Goal: Task Accomplishment & Management: Complete application form

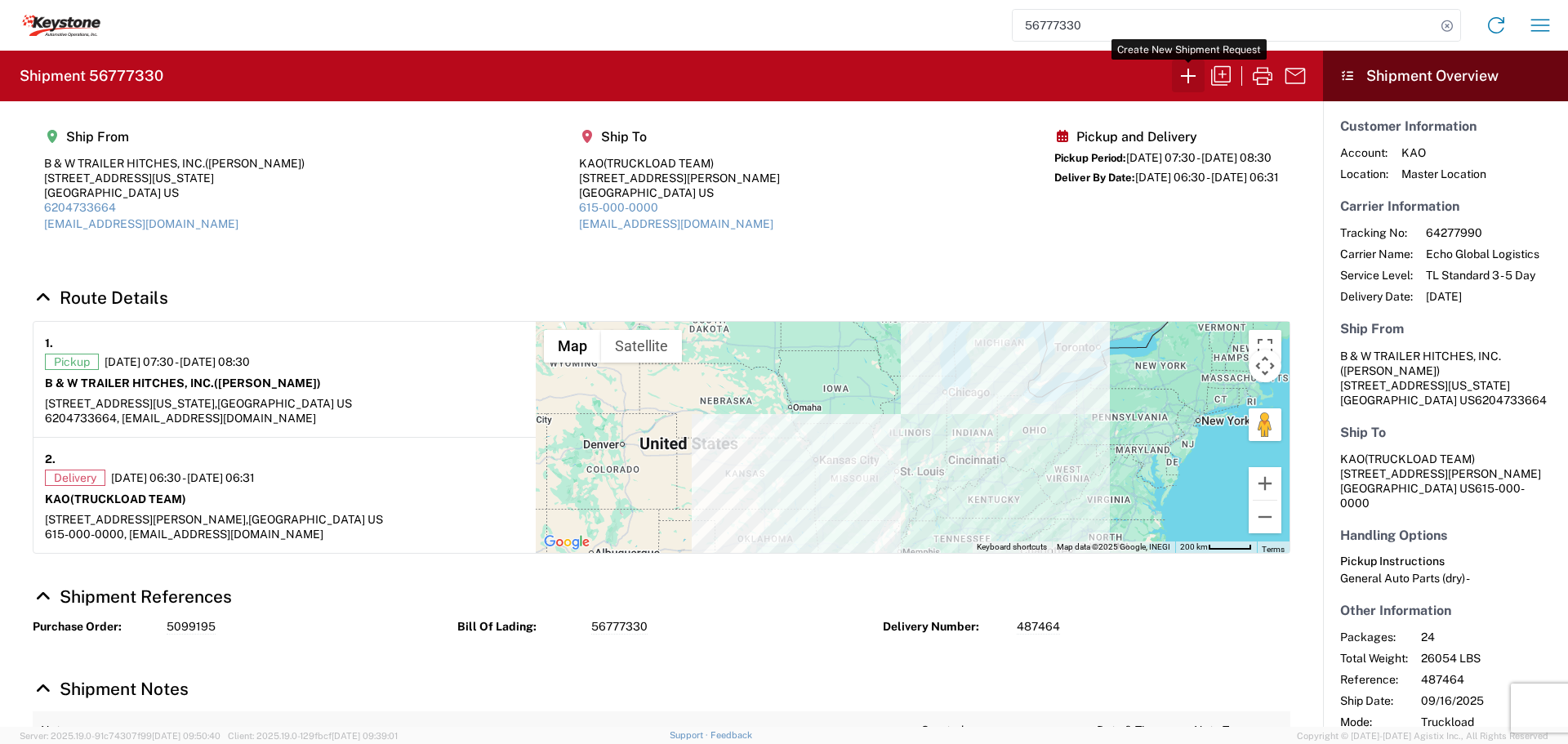
click at [1186, 77] on icon "button" at bounding box center [1187, 75] width 26 height 26
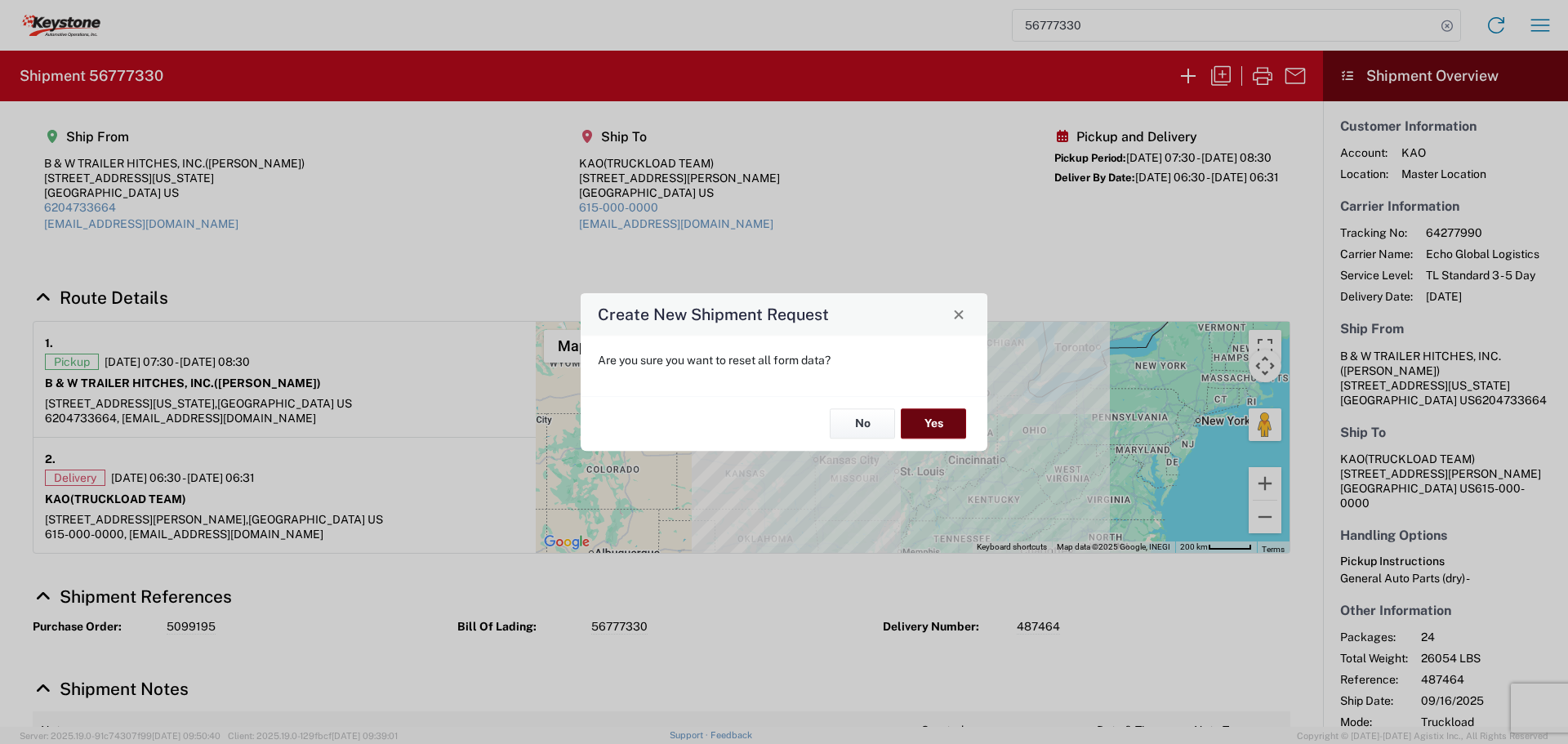
click at [921, 426] on button "Yes" at bounding box center [933, 424] width 66 height 30
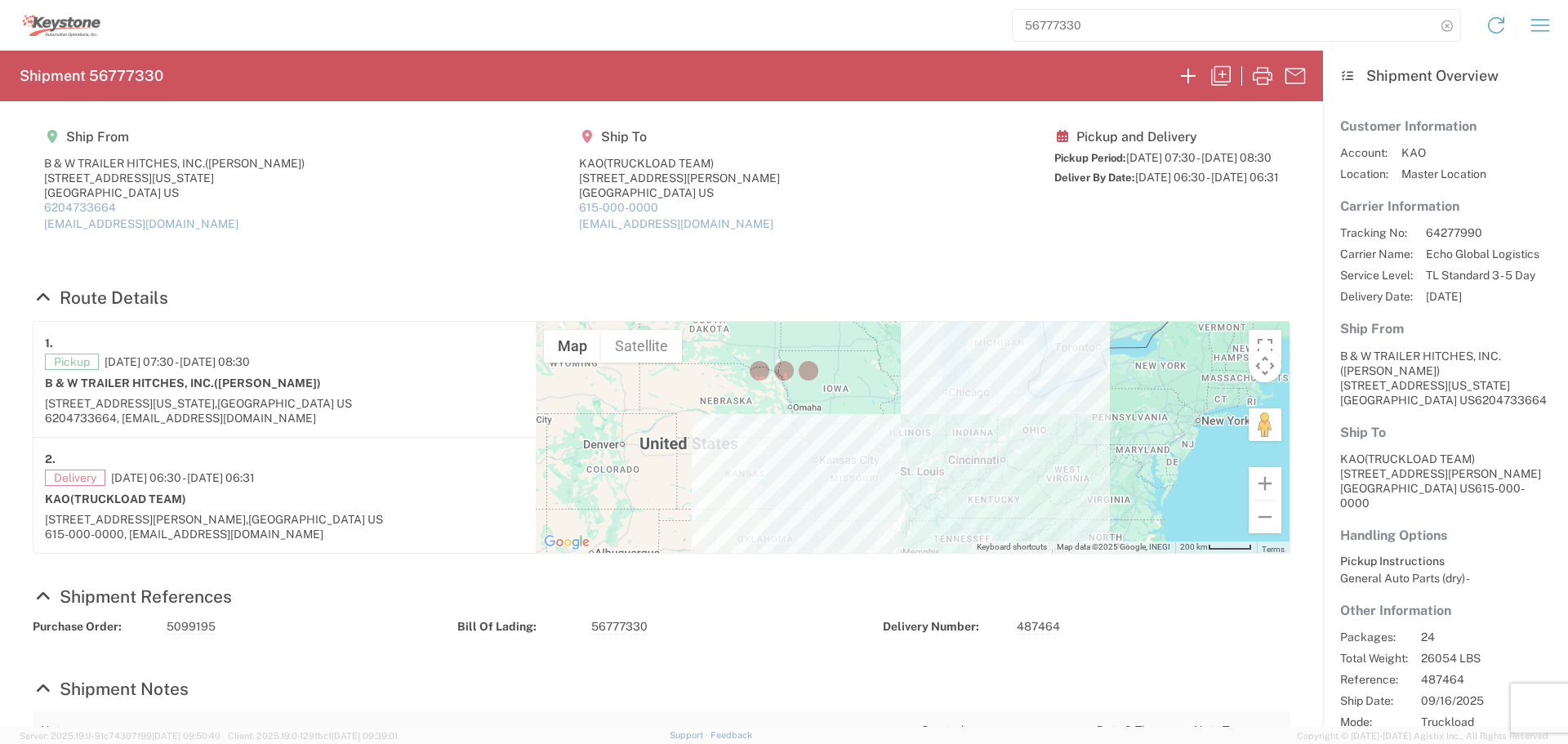
select select "FULL"
select select "US"
select select "LBS"
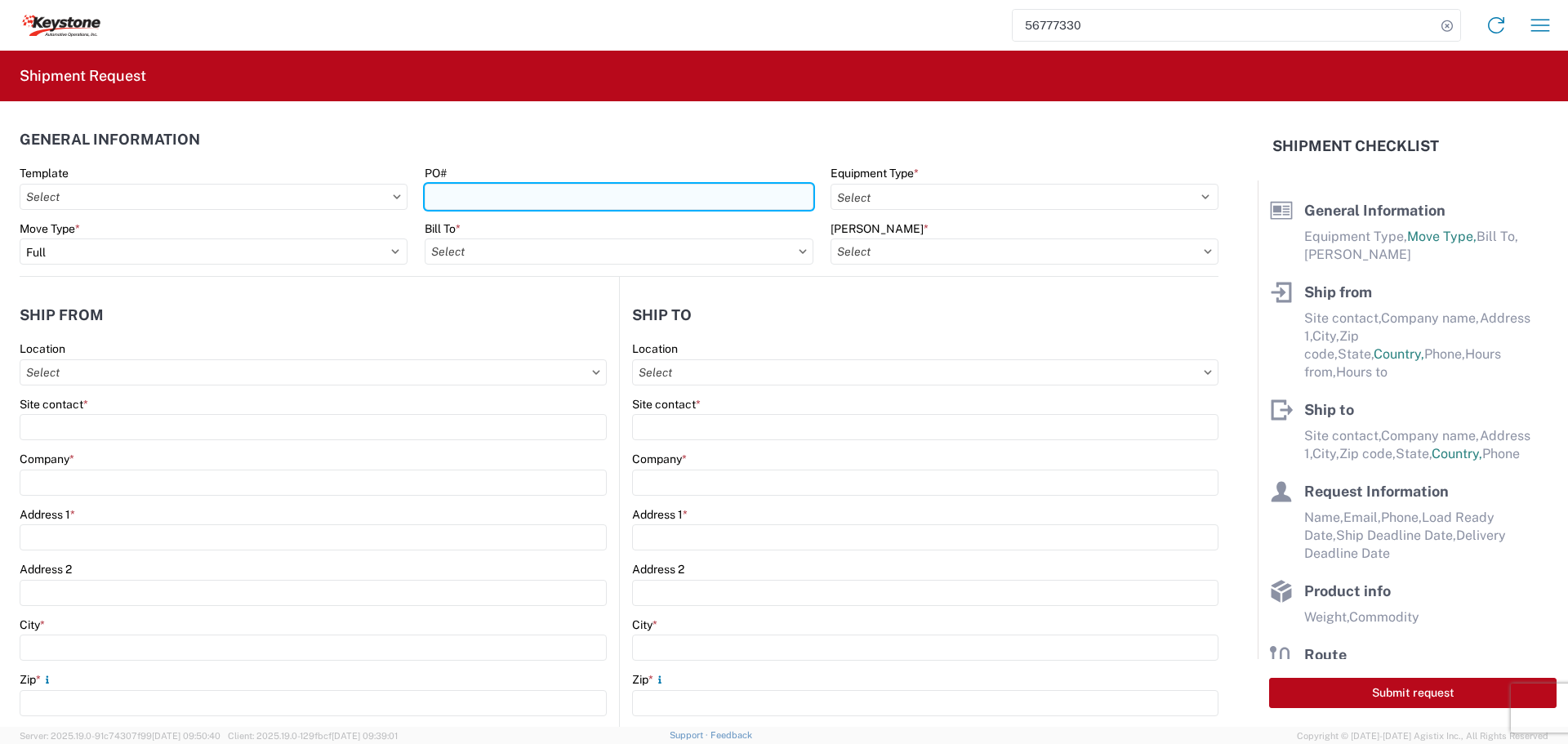
click at [456, 199] on input "PO#" at bounding box center [619, 196] width 388 height 26
type input "4176530"
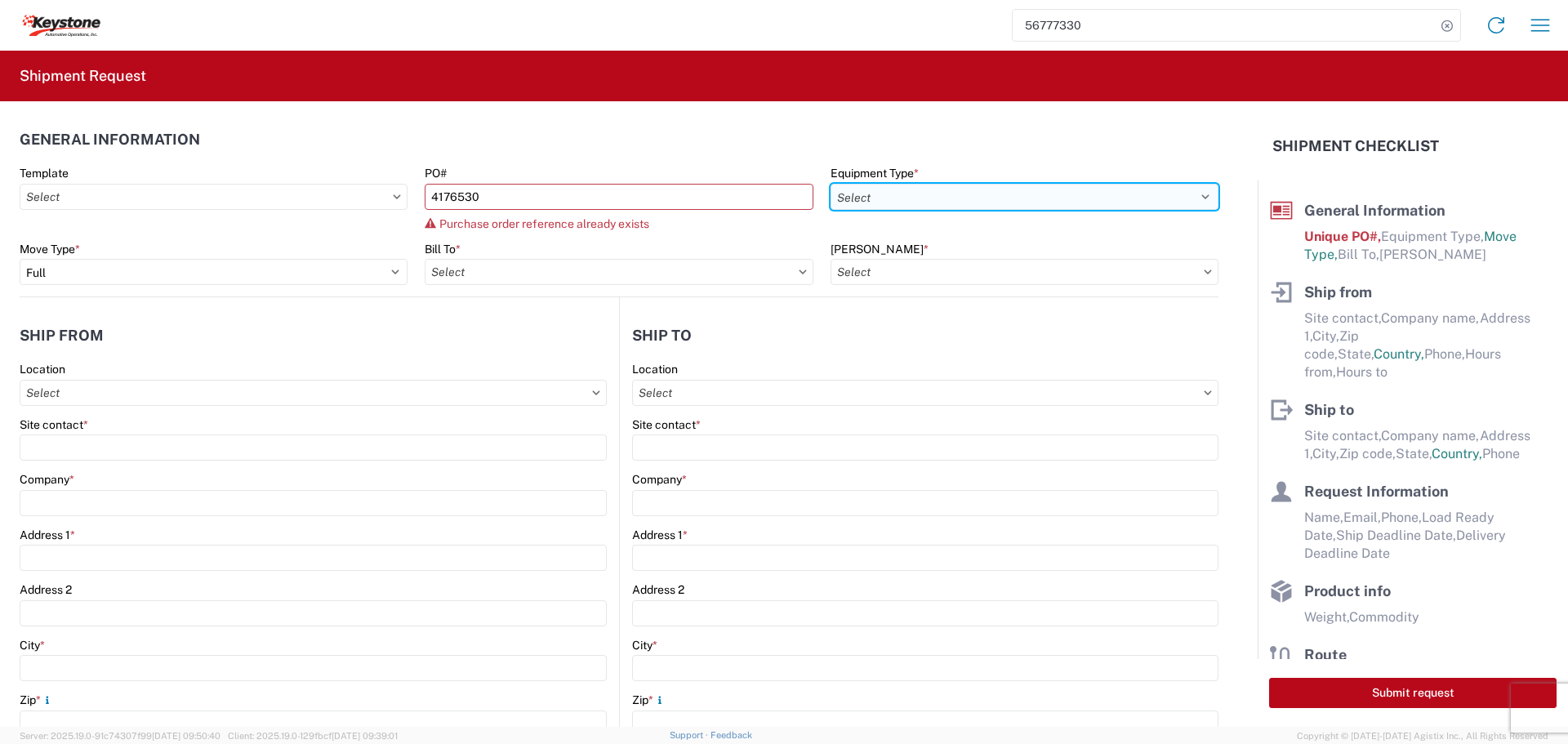
click at [1142, 194] on select "Select 53’ Dry Van Flatbed Dropdeck (van) Lowboy (flatbed) Rail" at bounding box center [1025, 196] width 388 height 26
select select "STDV"
click at [830, 183] on select "Select 53’ Dry Van Flatbed Dropdeck (van) Lowboy (flatbed) Rail" at bounding box center [1025, 196] width 388 height 26
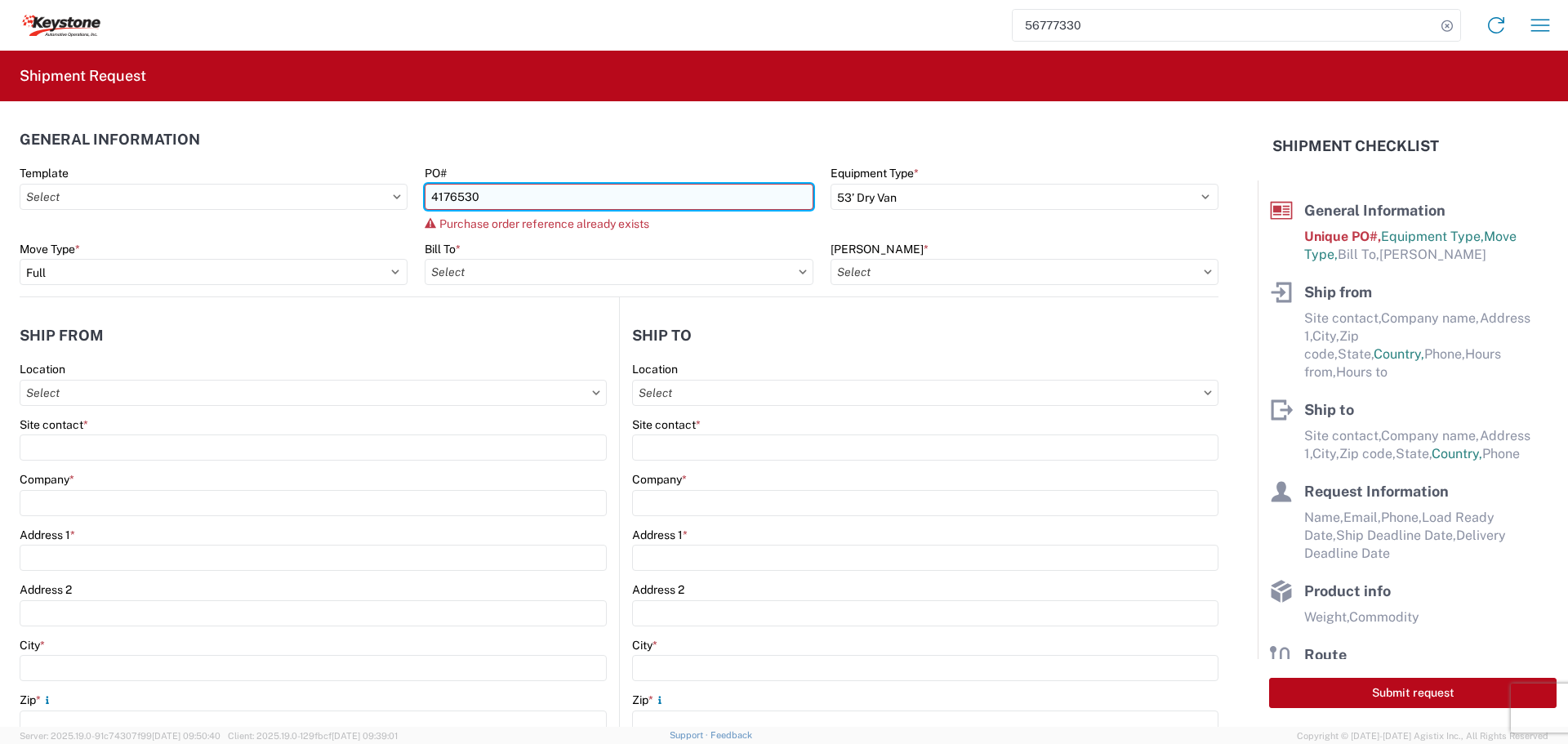
click at [514, 203] on input "4176530" at bounding box center [619, 196] width 388 height 26
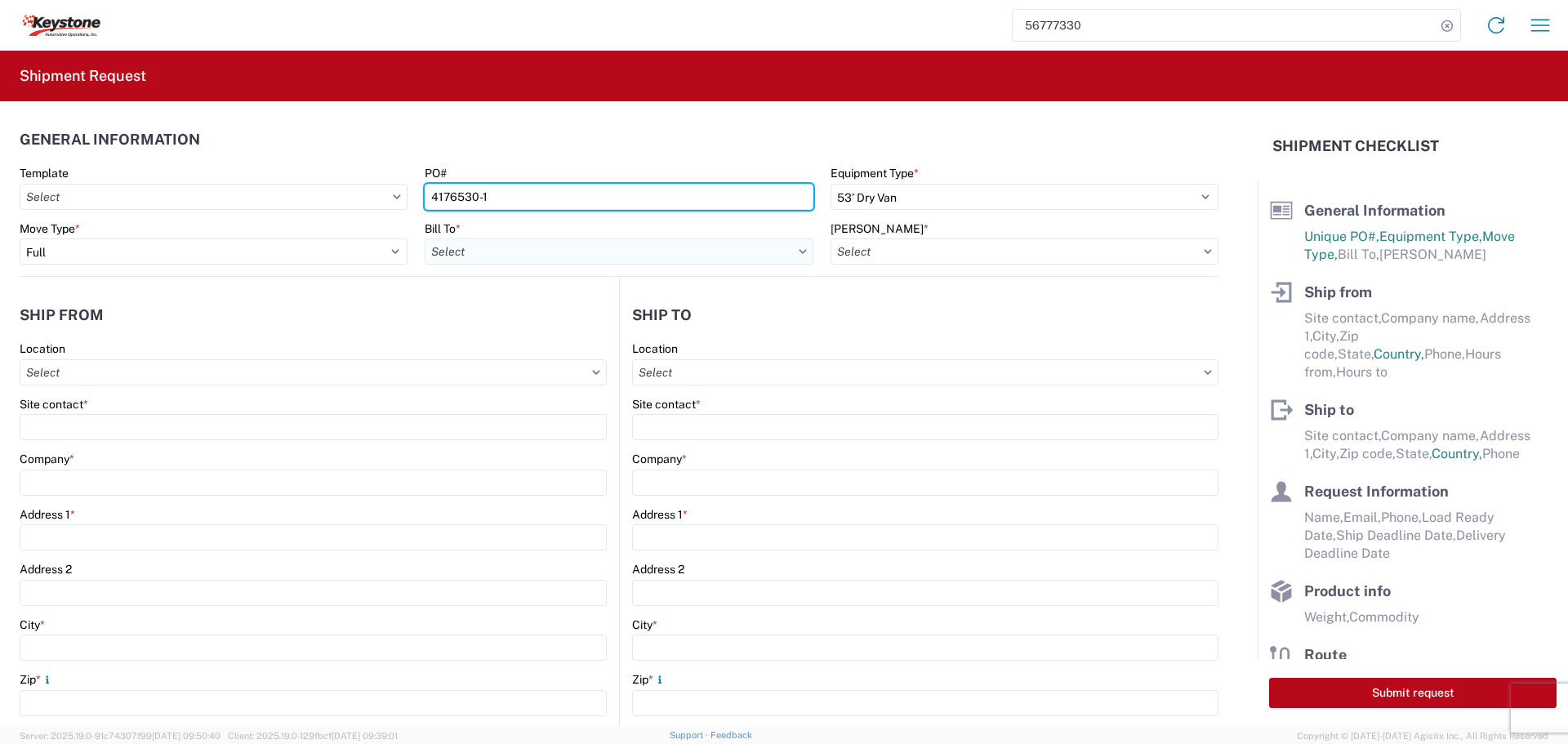
type input "4176530-1"
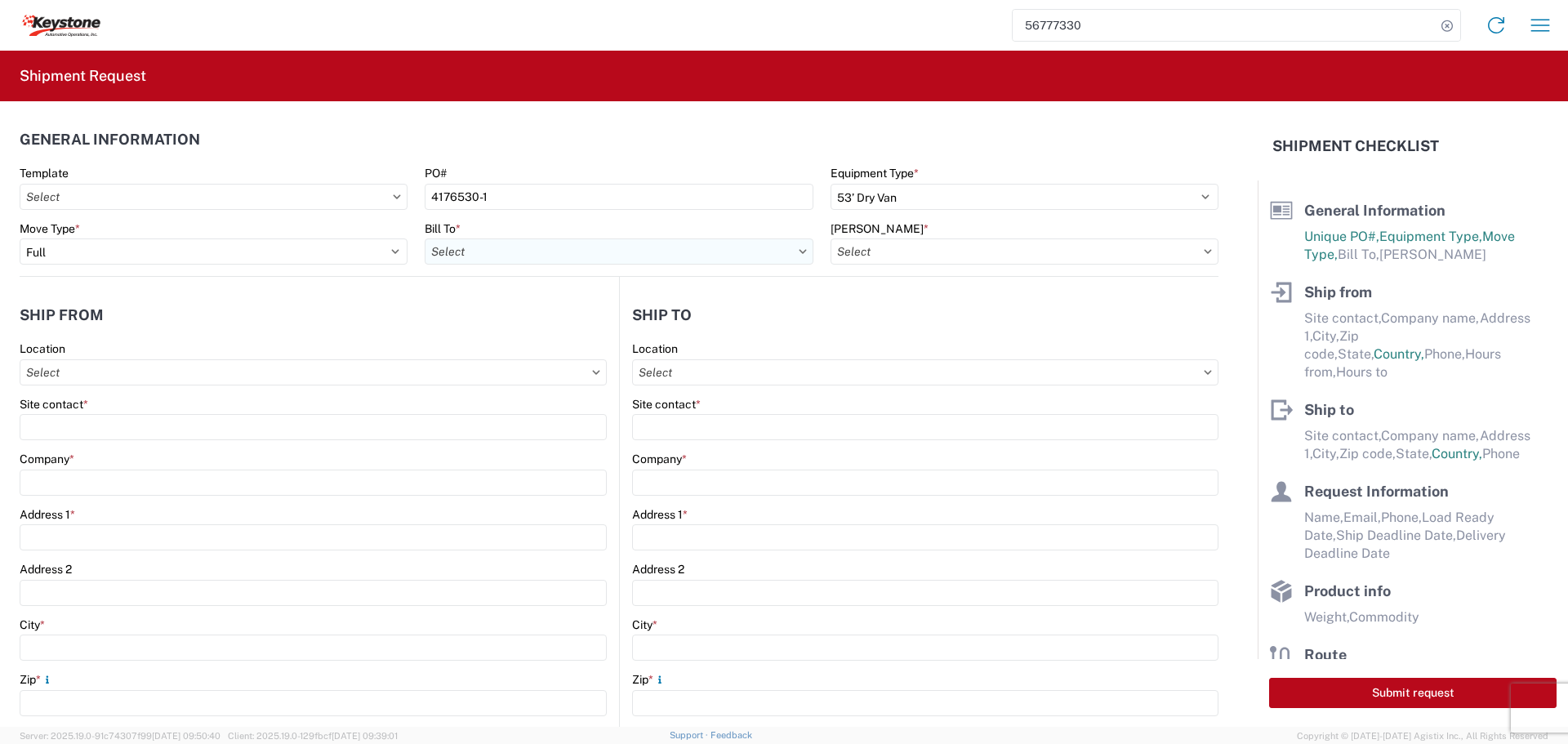
click at [670, 250] on input "text" at bounding box center [619, 250] width 388 height 26
type input "8522"
click at [602, 328] on div "8522 - Austell - KAO Operations [GEOGRAPHIC_DATA]" at bounding box center [571, 323] width 293 height 26
type input "8522 - Austell - KAO Operations [GEOGRAPHIC_DATA]"
click at [1161, 248] on input "text" at bounding box center [1025, 250] width 388 height 26
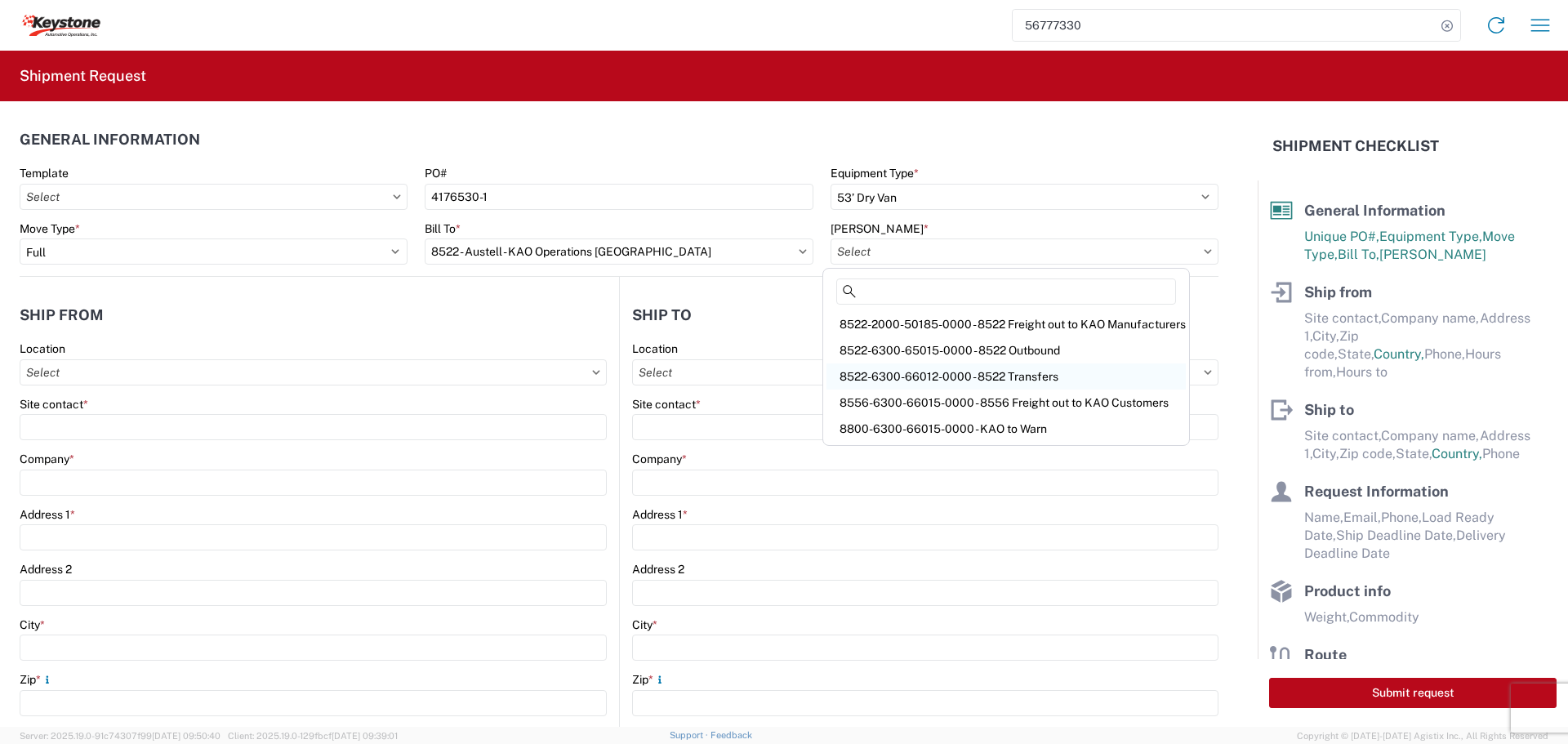
click at [1041, 373] on div "8522-6300-66012-0000 - 8522 Transfers" at bounding box center [1006, 376] width 359 height 26
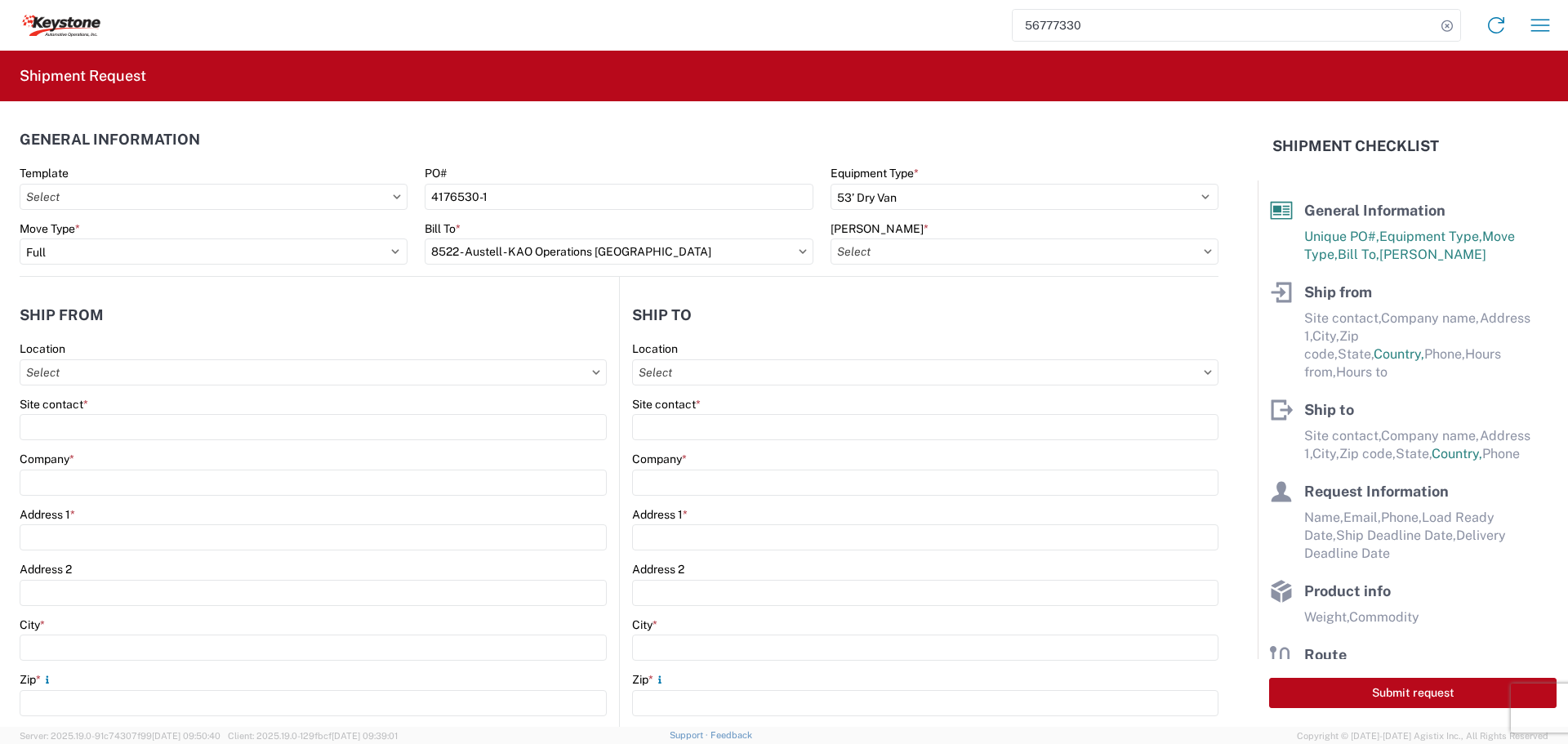
type input "8522-6300-66012-0000 - 8522 Transfers, 8522-6300-66012-0000 - 8522 Transfers"
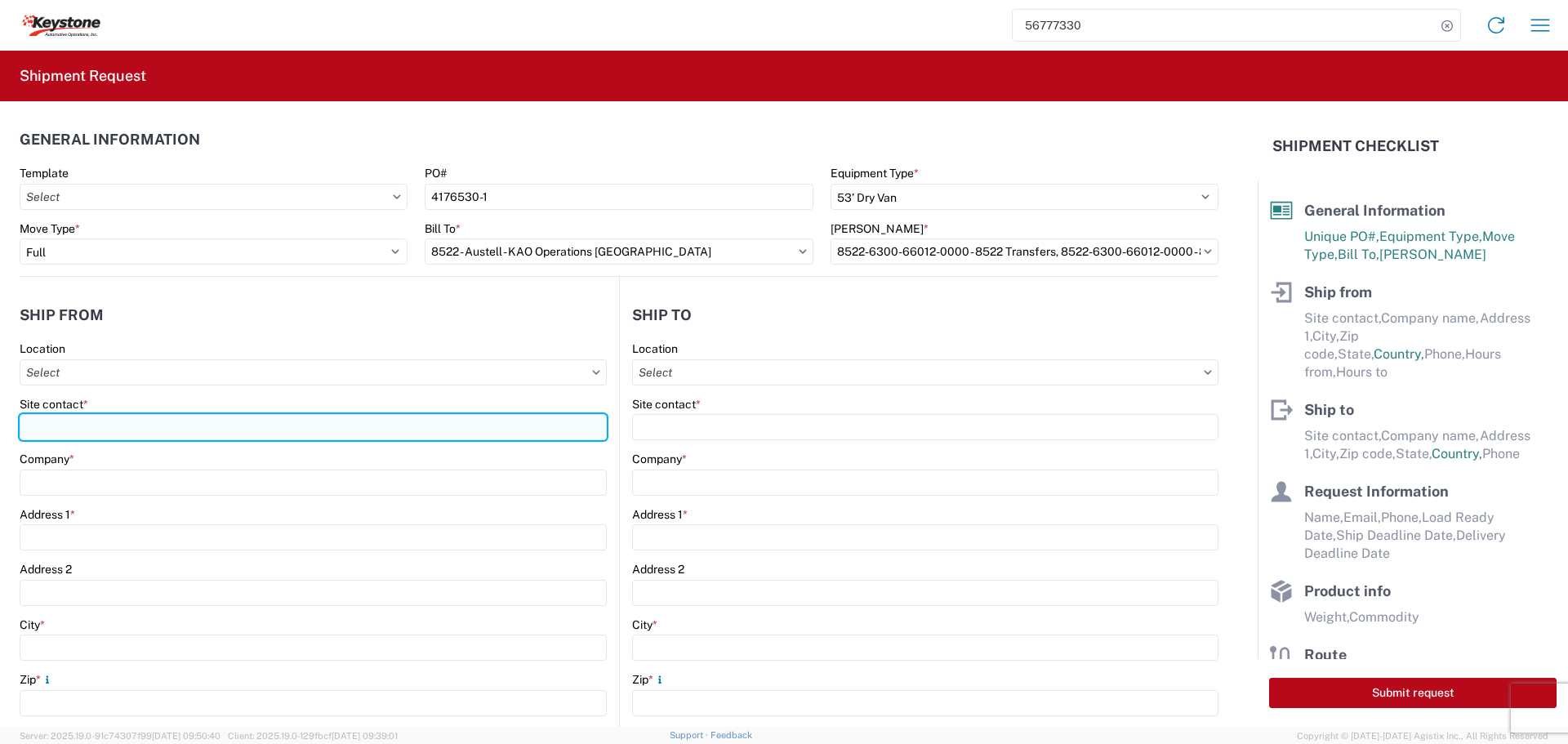
click at [82, 422] on input "Site contact *" at bounding box center [314, 426] width 587 height 26
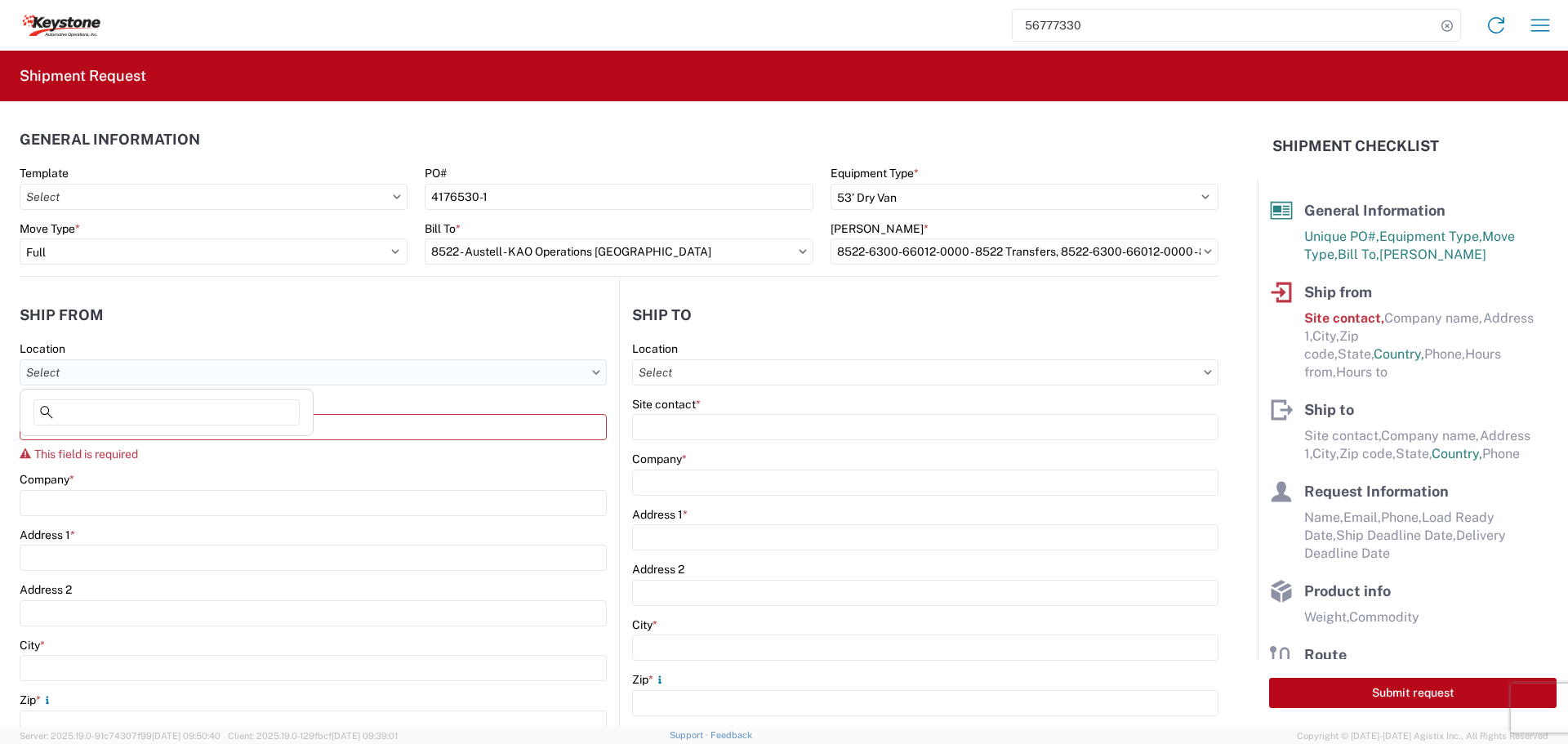
click at [114, 361] on input "text" at bounding box center [314, 372] width 587 height 26
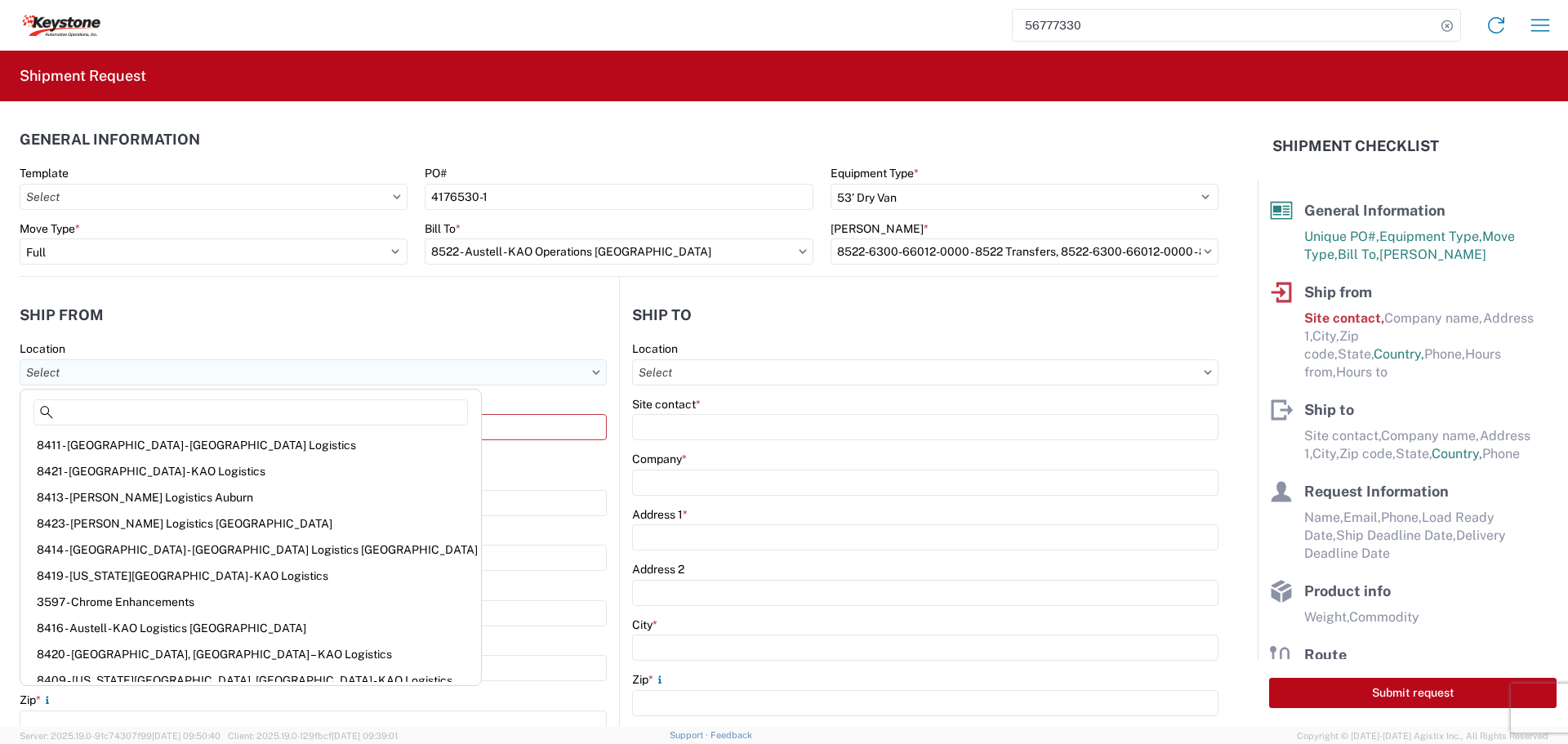
click at [107, 382] on input "text" at bounding box center [314, 372] width 587 height 26
click at [427, 379] on input "text" at bounding box center [314, 372] width 587 height 26
click at [461, 433] on input "Site contact *" at bounding box center [314, 426] width 587 height 26
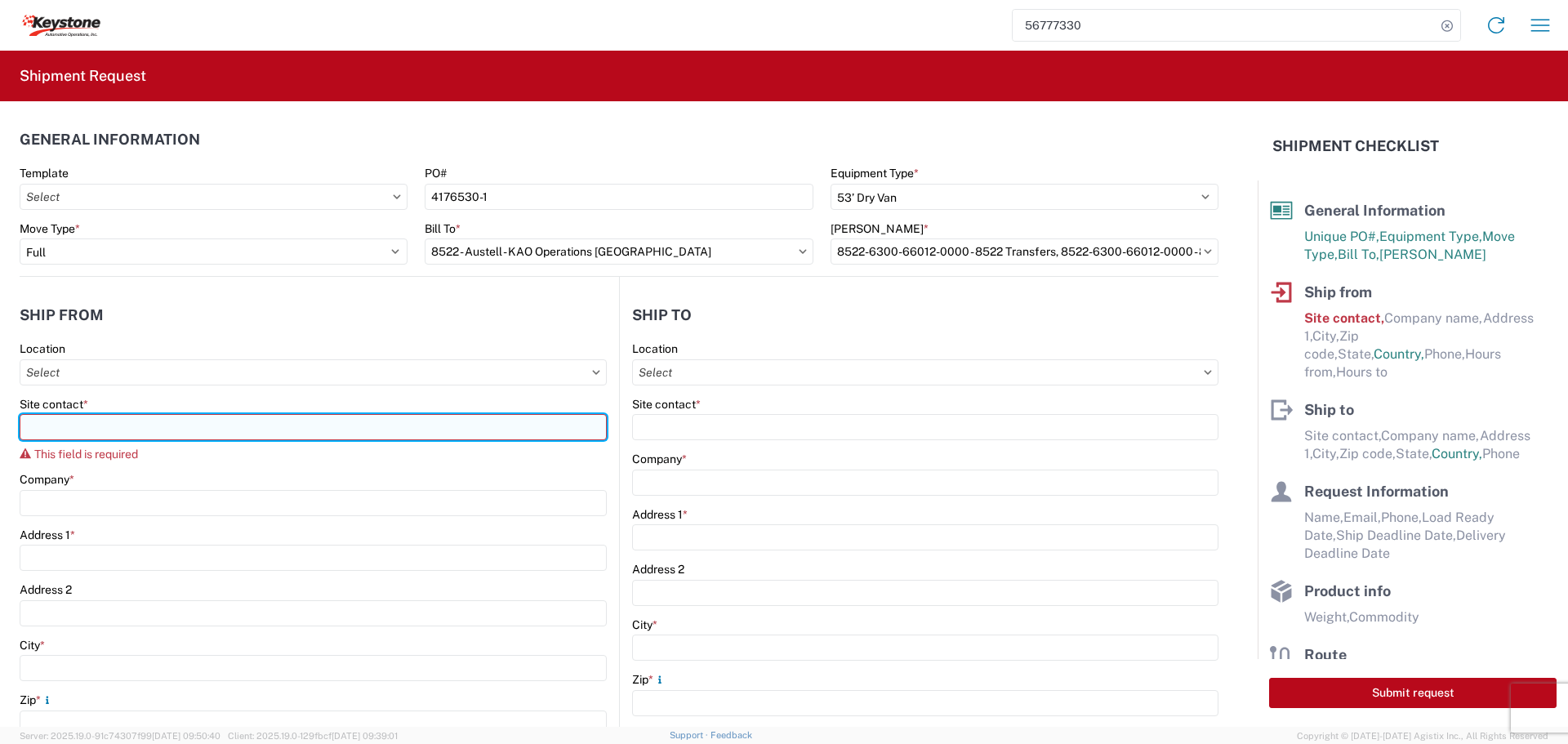
click at [455, 430] on input "Site contact *" at bounding box center [314, 426] width 587 height 26
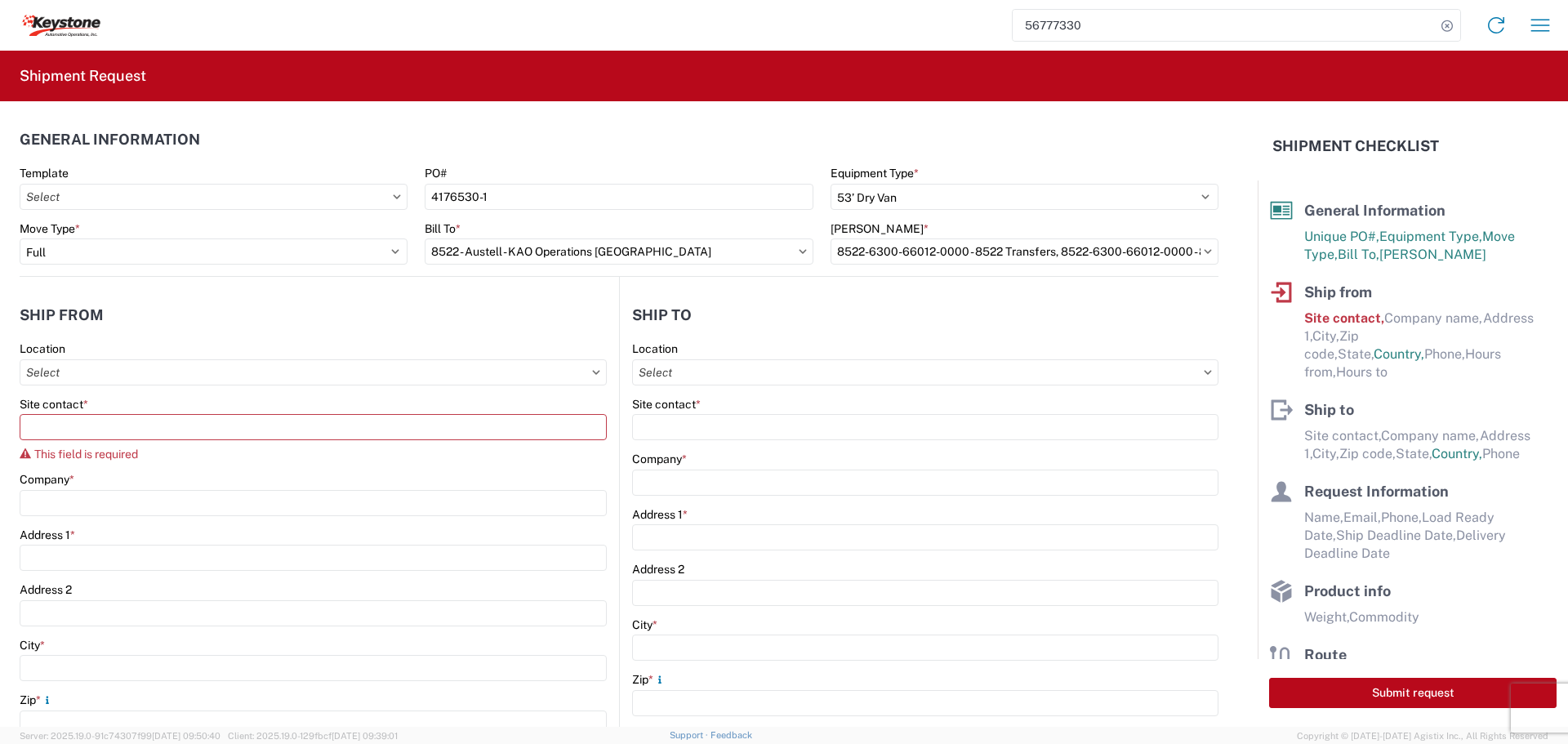
click at [390, 479] on div "Company *" at bounding box center [314, 479] width 587 height 15
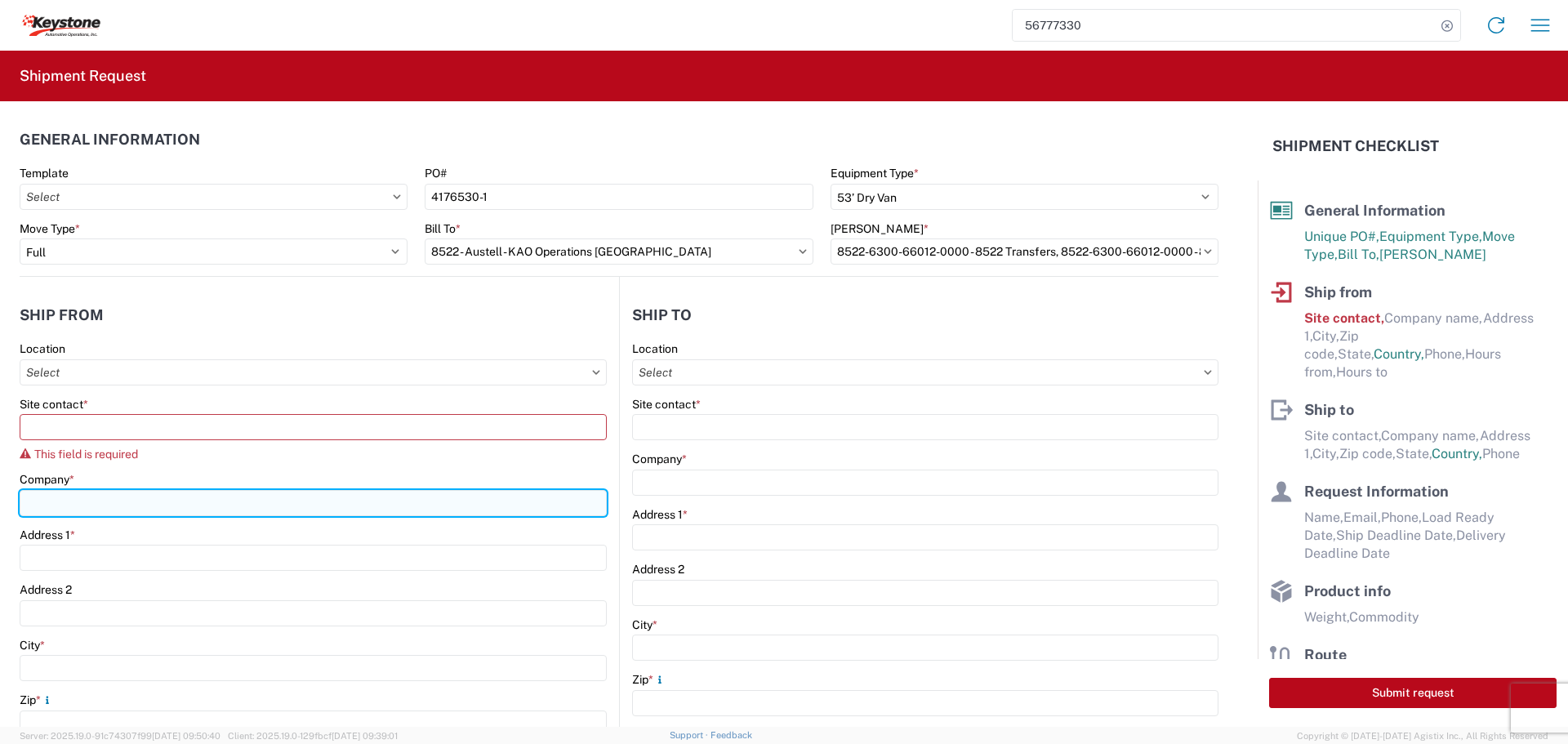
click at [286, 498] on input "Company *" at bounding box center [314, 503] width 587 height 26
type input "B & W TRAILER HITCHES, INC."
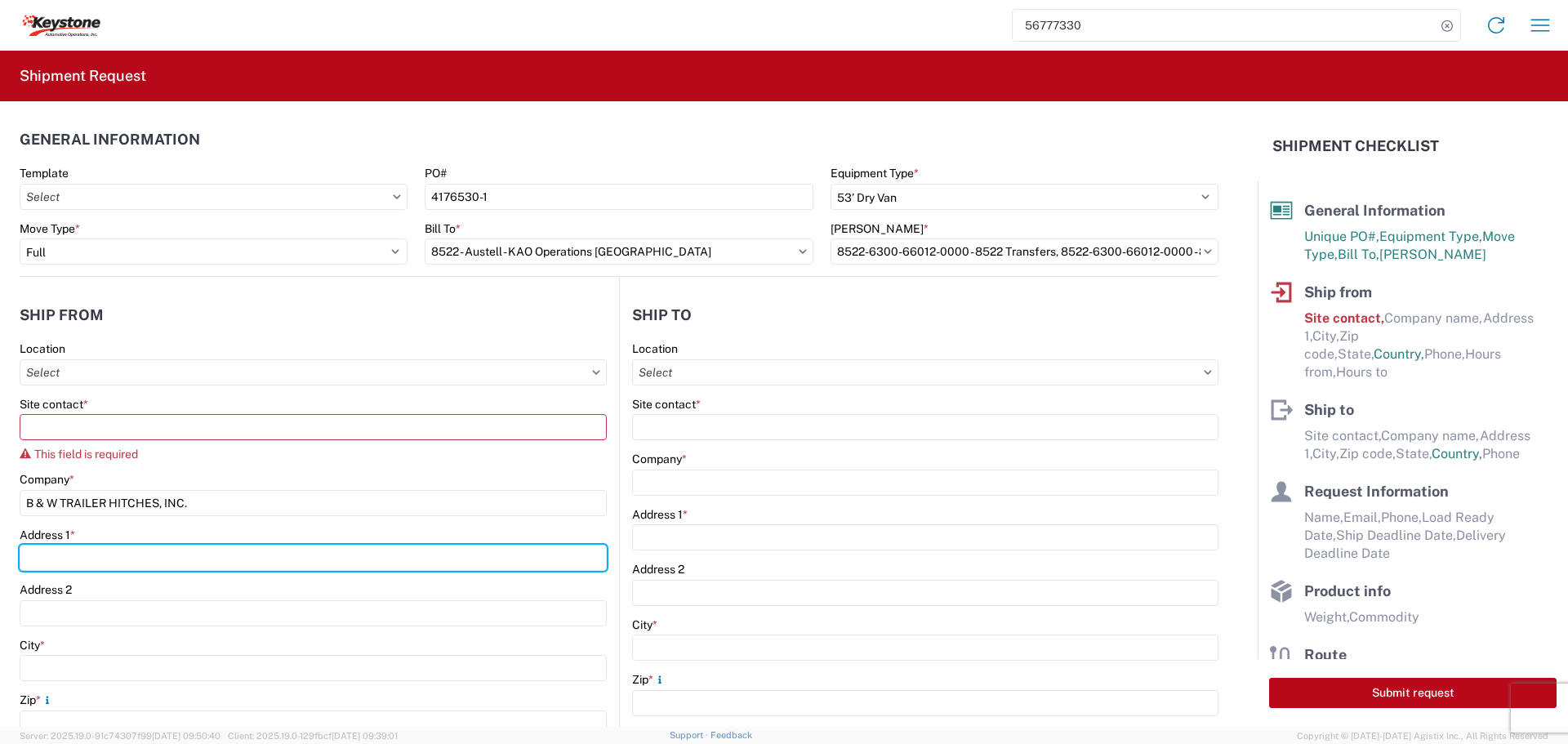
type input "[STREET_ADDRESS][US_STATE]"
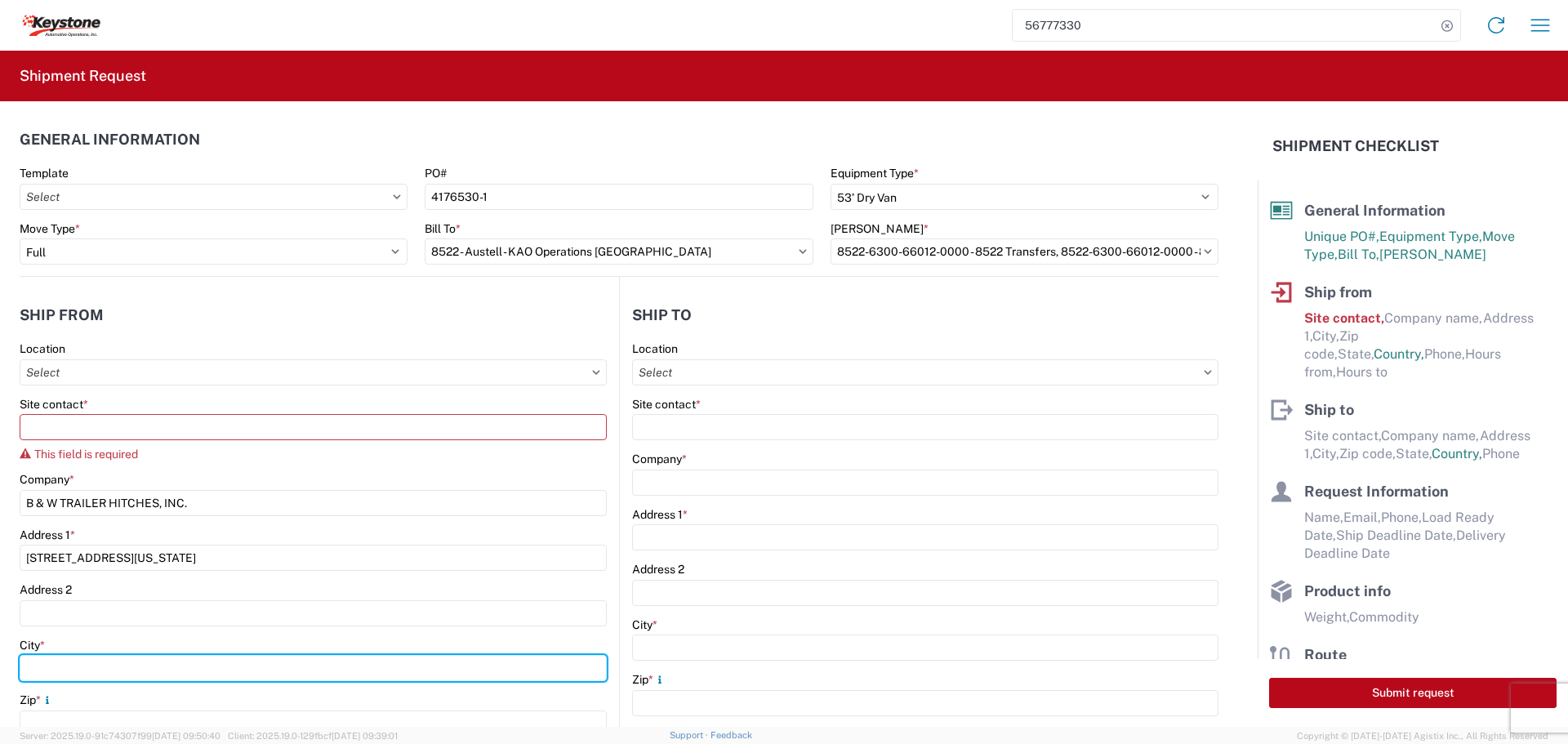
type input "HUMBOLDT"
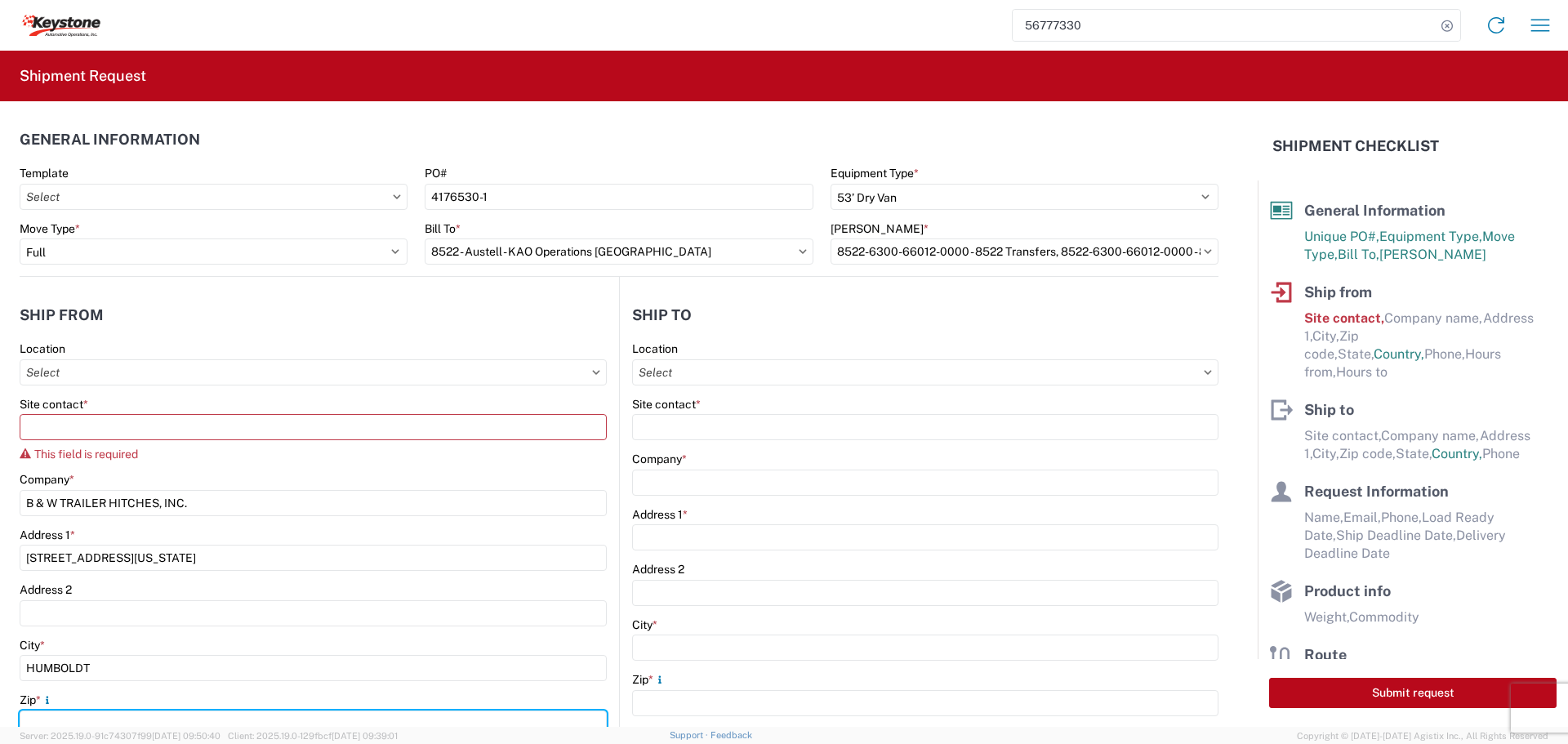
type input "66748"
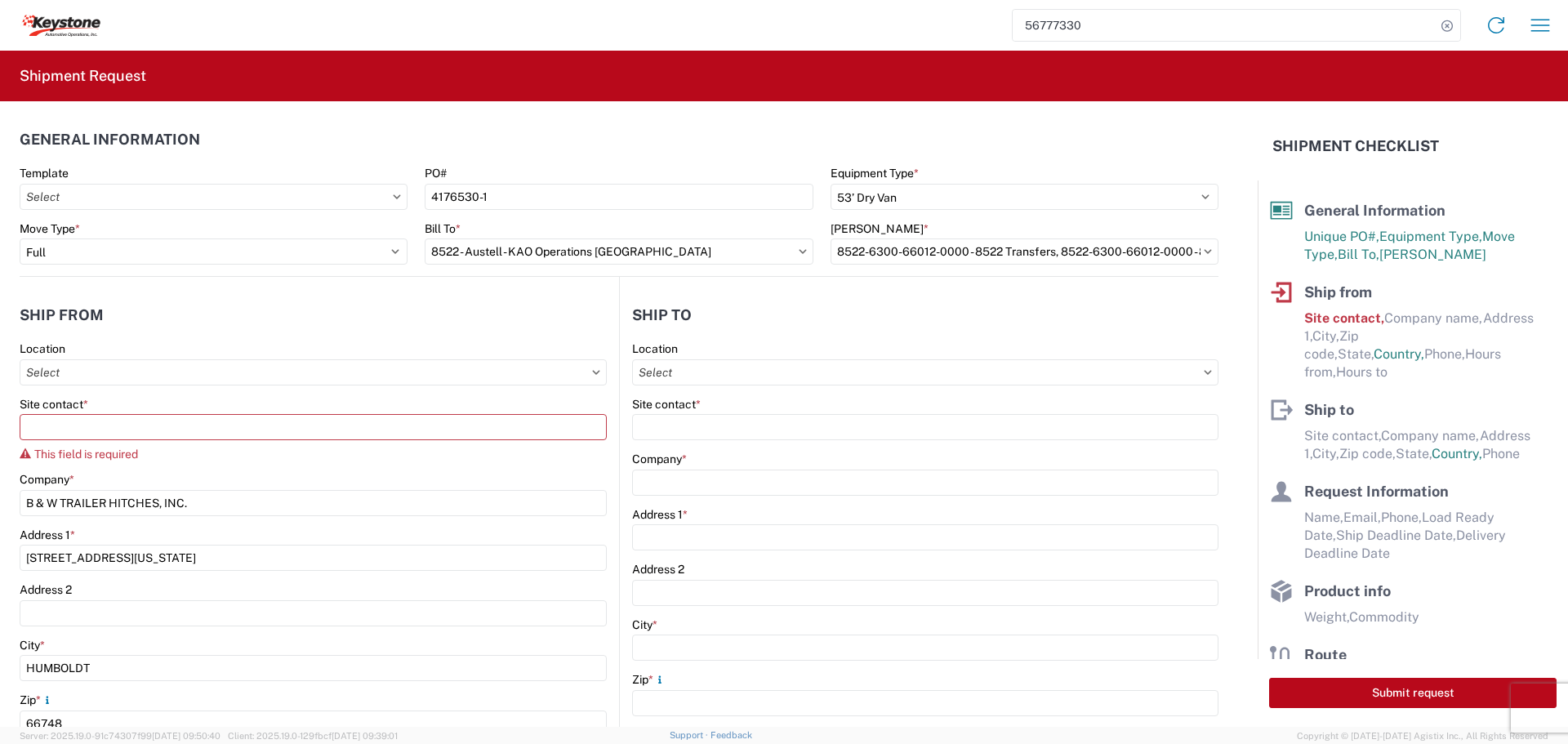
select select "KS"
type input "[EMAIL_ADDRESS][DOMAIN_NAME]"
type input "6204733664"
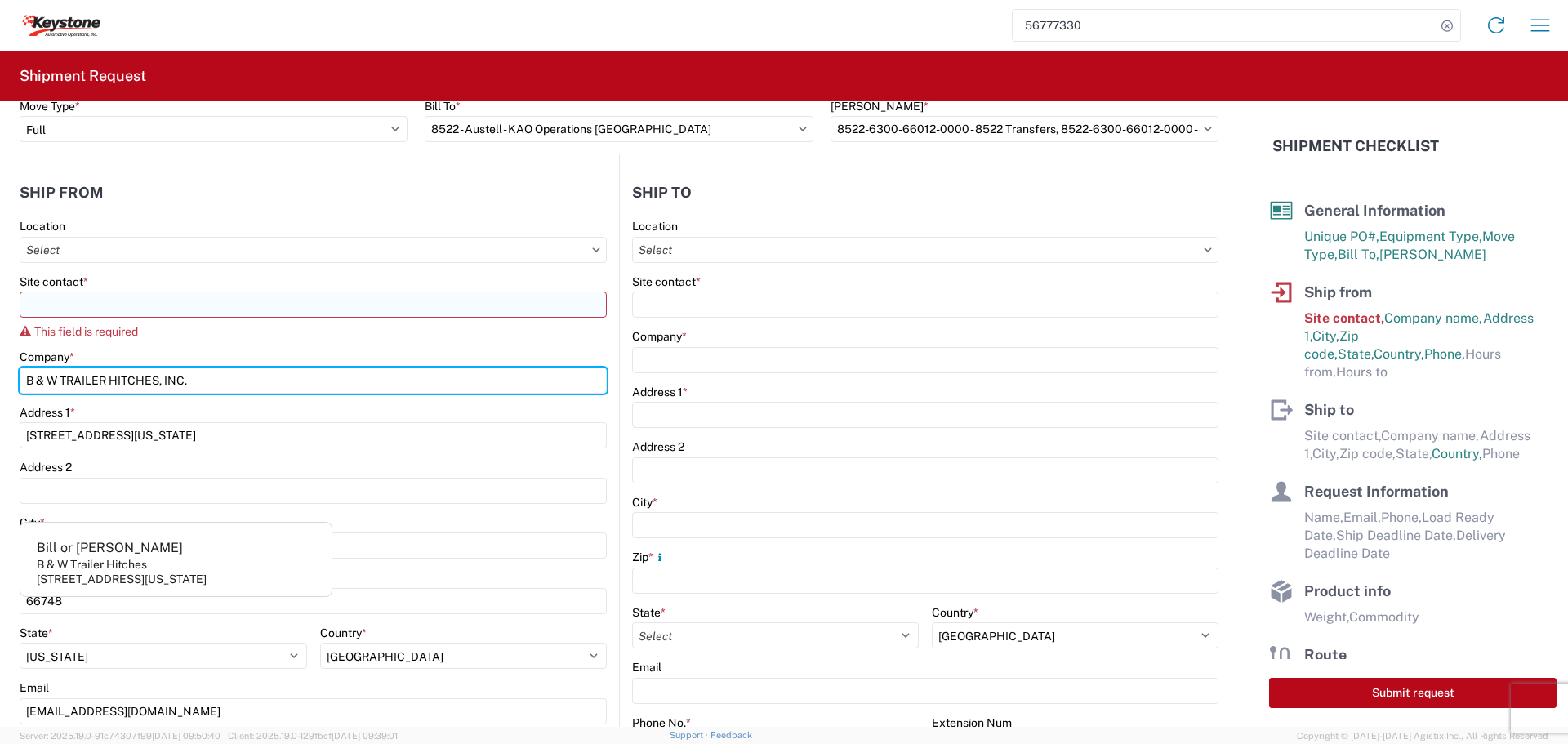
scroll to position [163, 0]
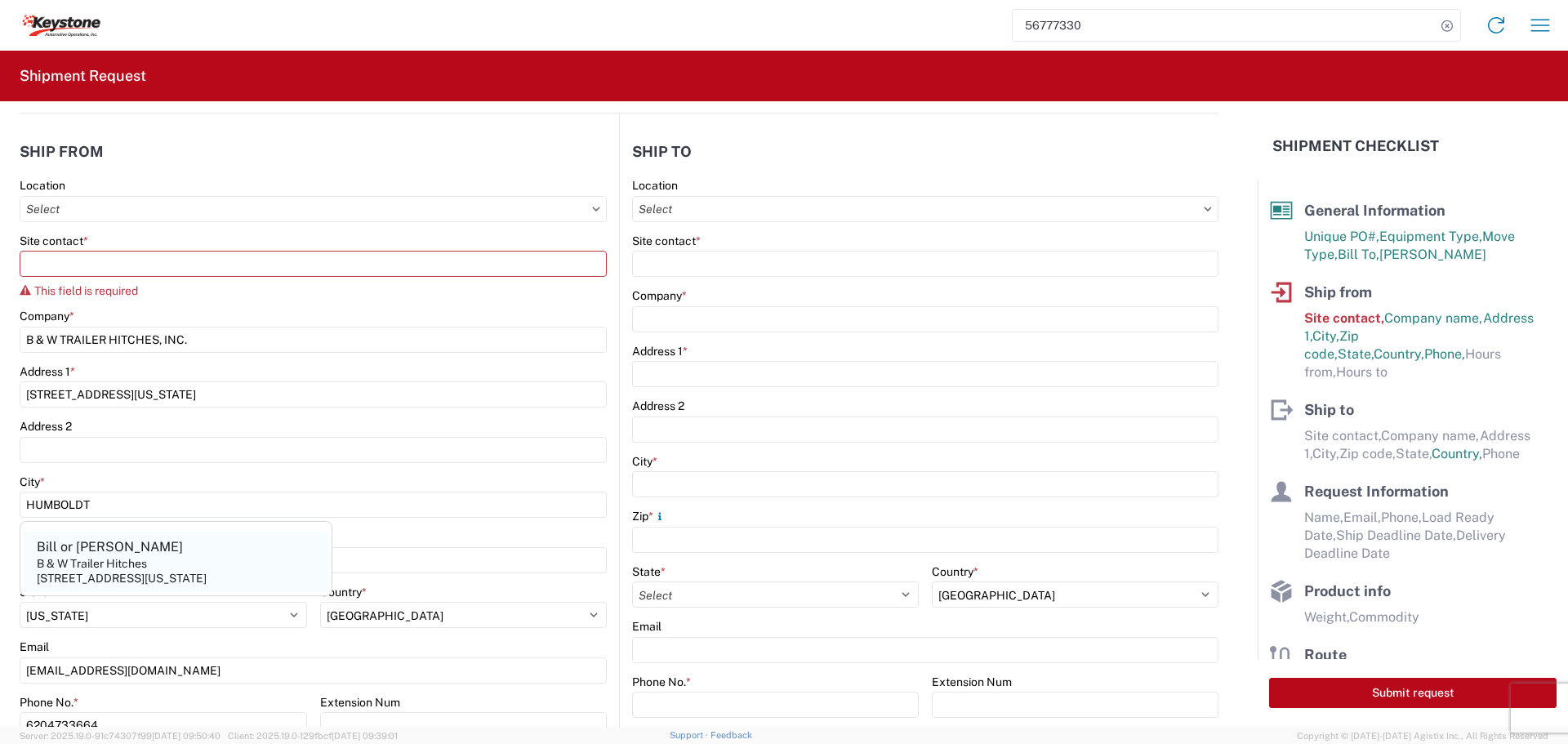
click at [99, 561] on div "B & W Trailer Hitches" at bounding box center [91, 563] width 110 height 15
type input "Bill or [PERSON_NAME]"
type input "B & W Trailer Hitches"
type input "[STREET_ADDRESS][US_STATE]"
type input "Humboldt"
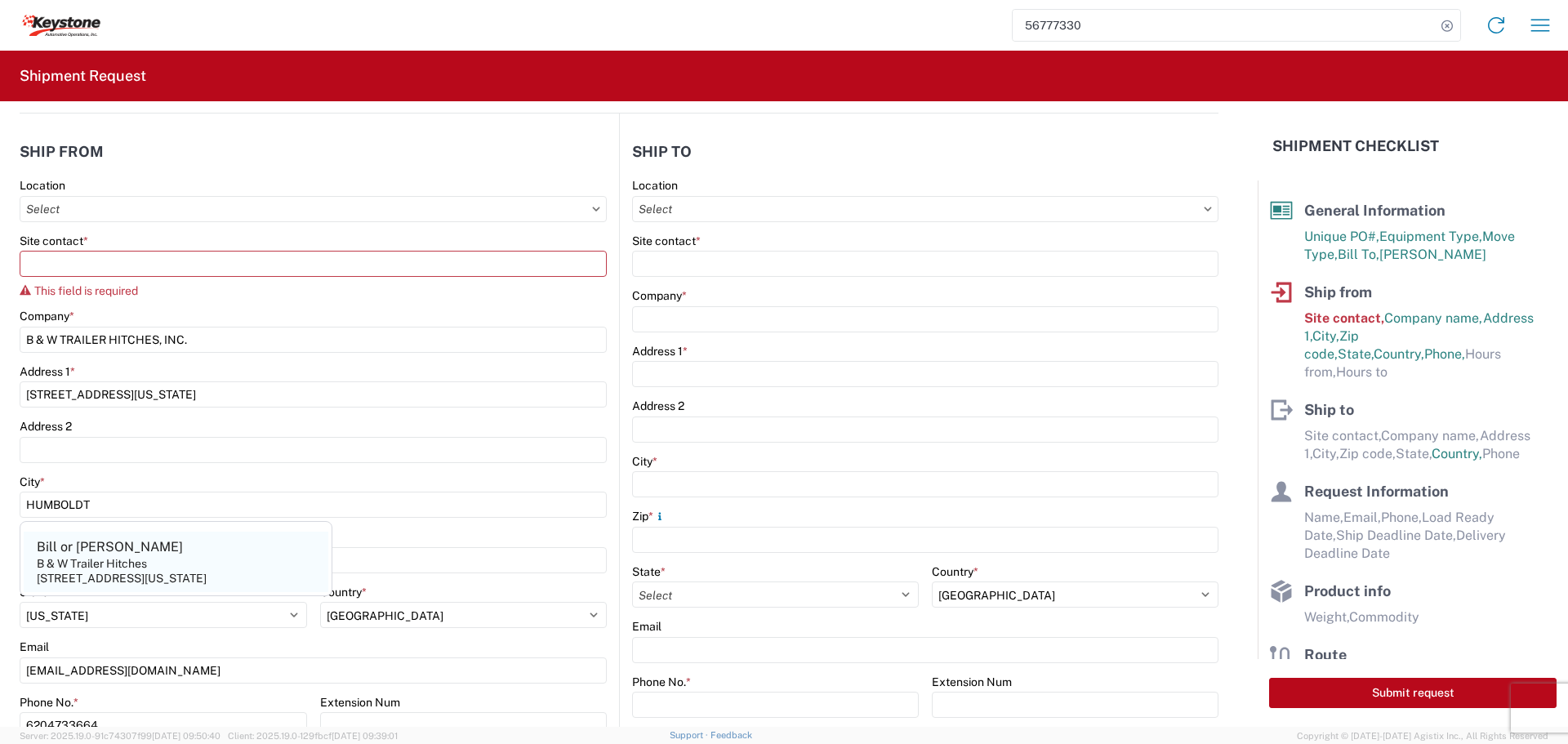
type input "[PHONE_NUMBER]"
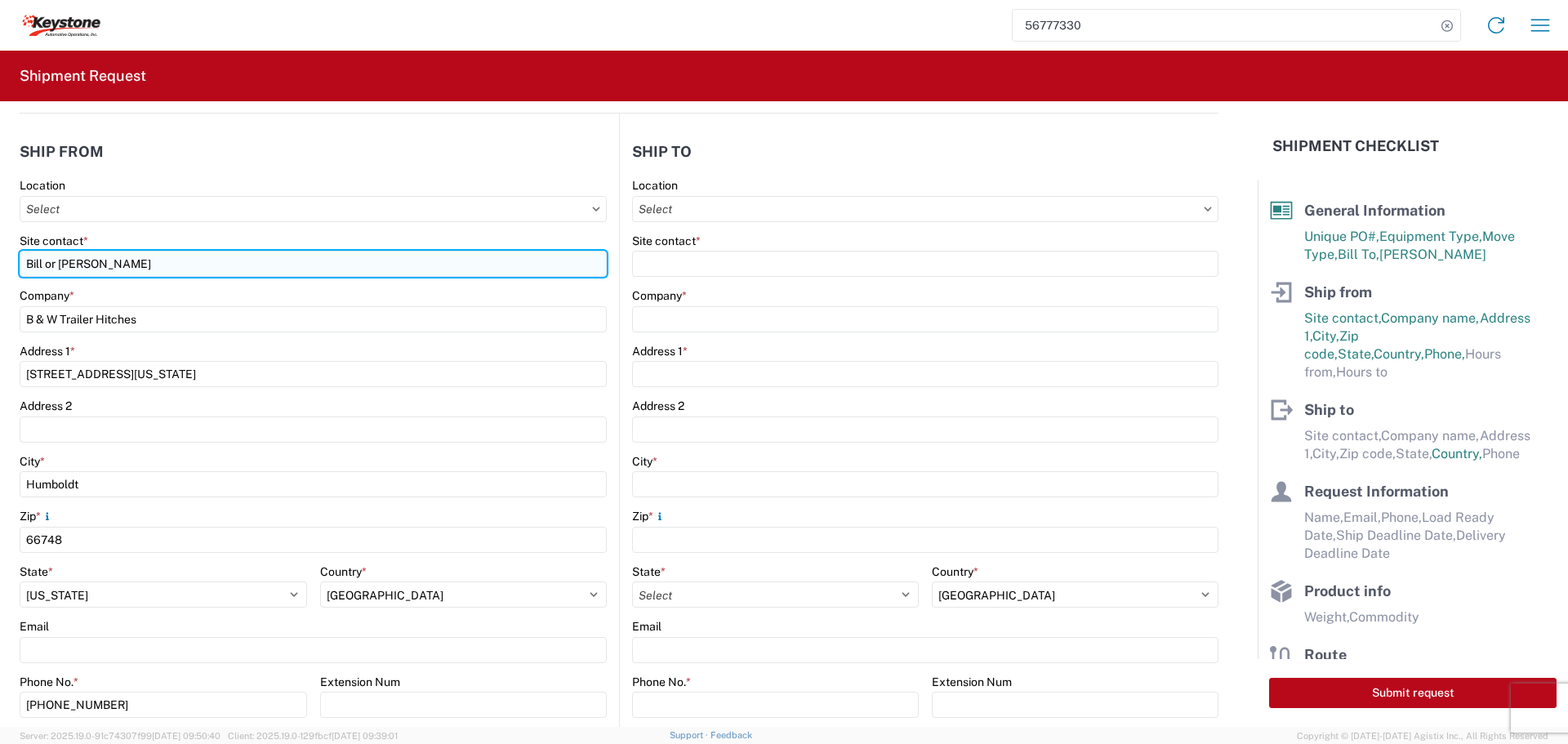
click at [121, 266] on input "Bill or [PERSON_NAME]" at bounding box center [314, 263] width 587 height 26
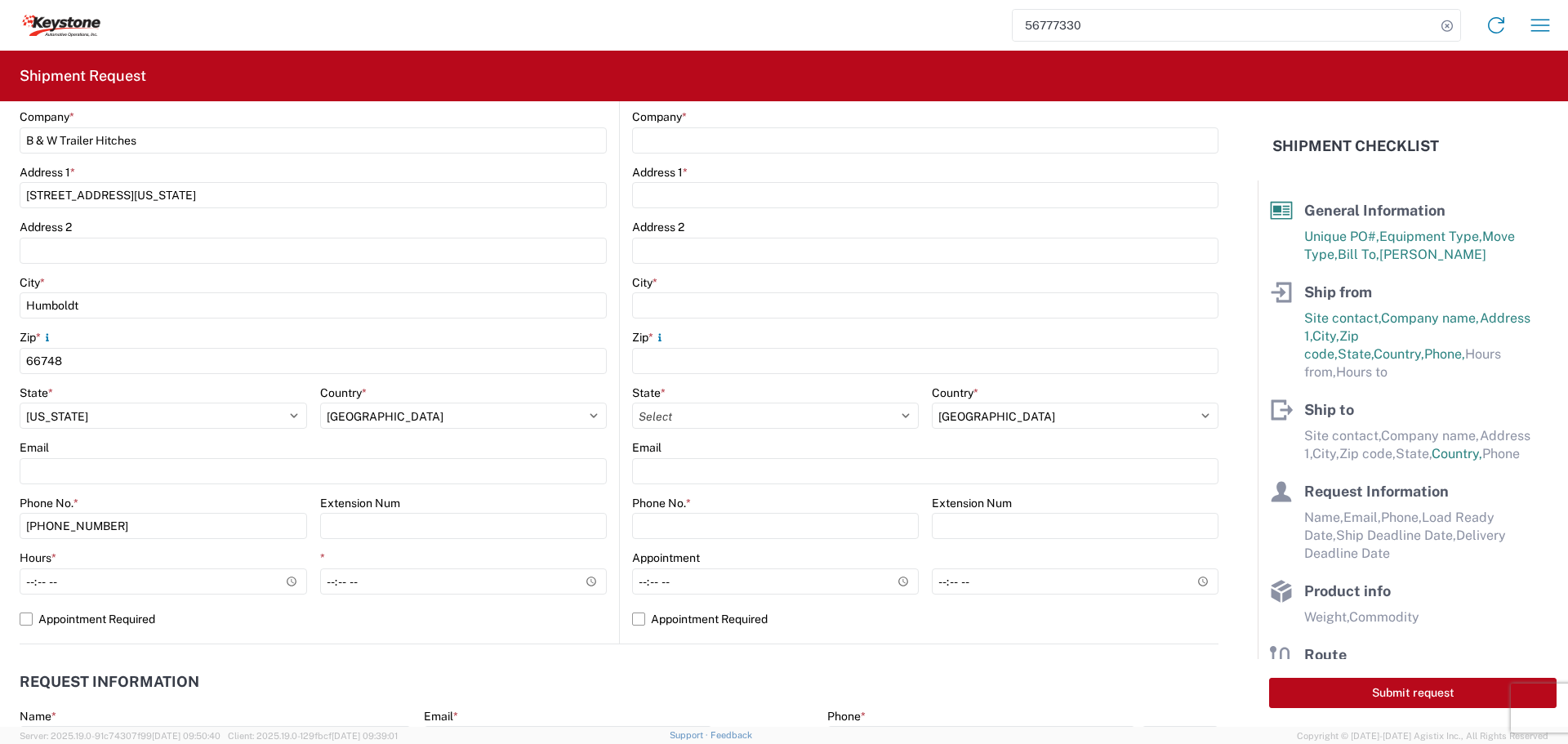
scroll to position [408, 0]
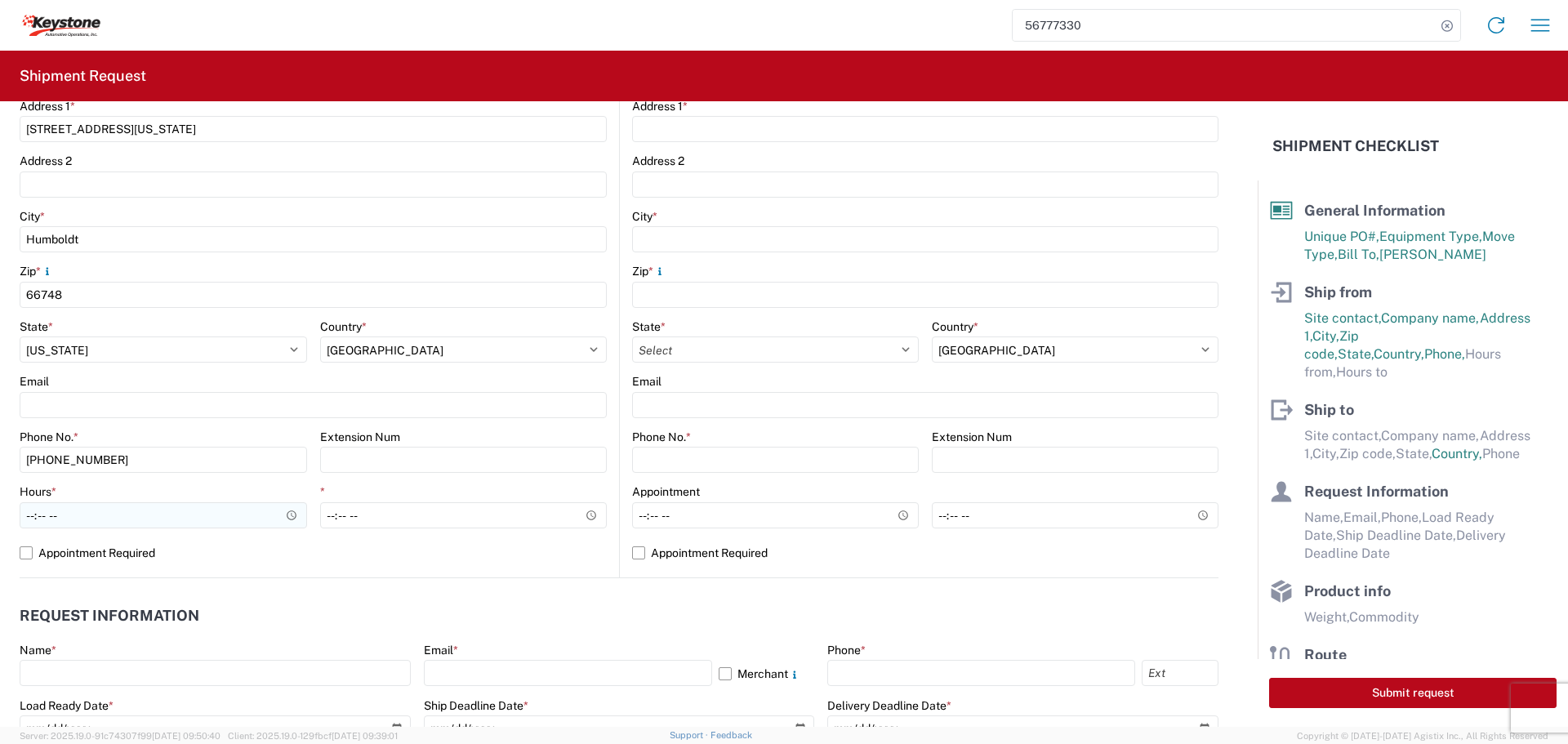
type input "[PERSON_NAME]"
click at [287, 513] on input "Hours *" at bounding box center [163, 514] width 287 height 26
type input "07:30"
click at [581, 509] on input "*" at bounding box center [464, 514] width 287 height 26
type input "22:00"
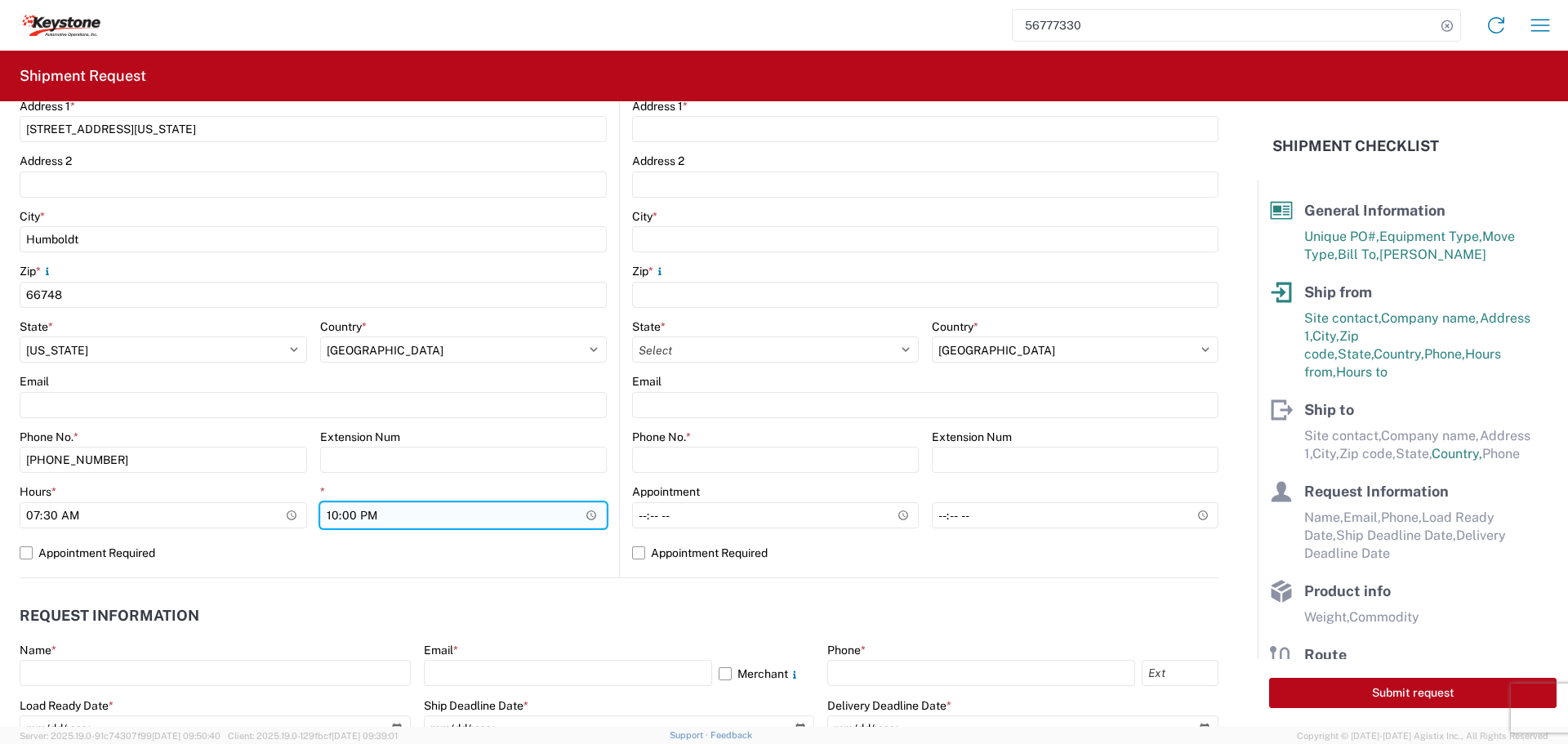
click at [464, 518] on input "22:00" at bounding box center [464, 514] width 287 height 26
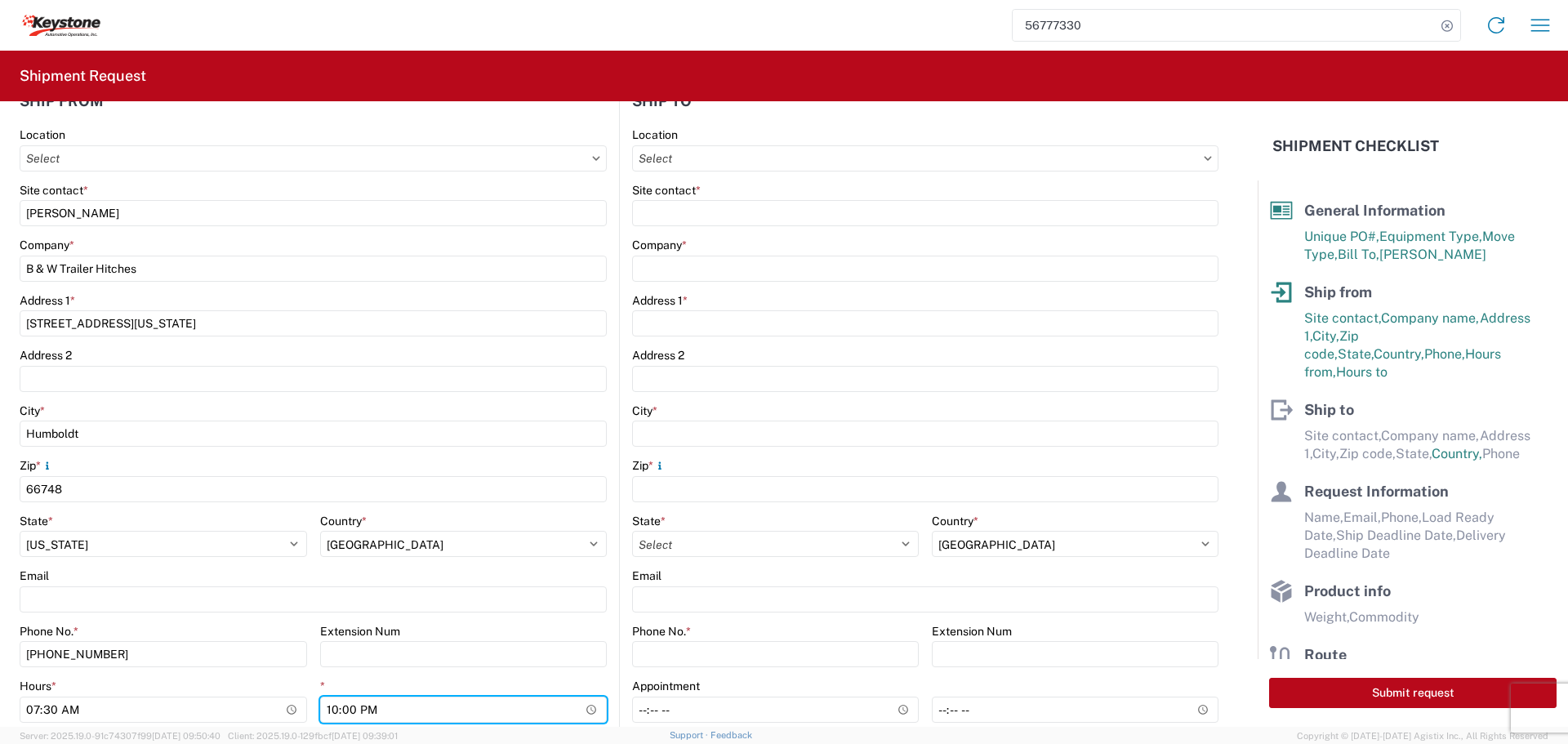
scroll to position [163, 0]
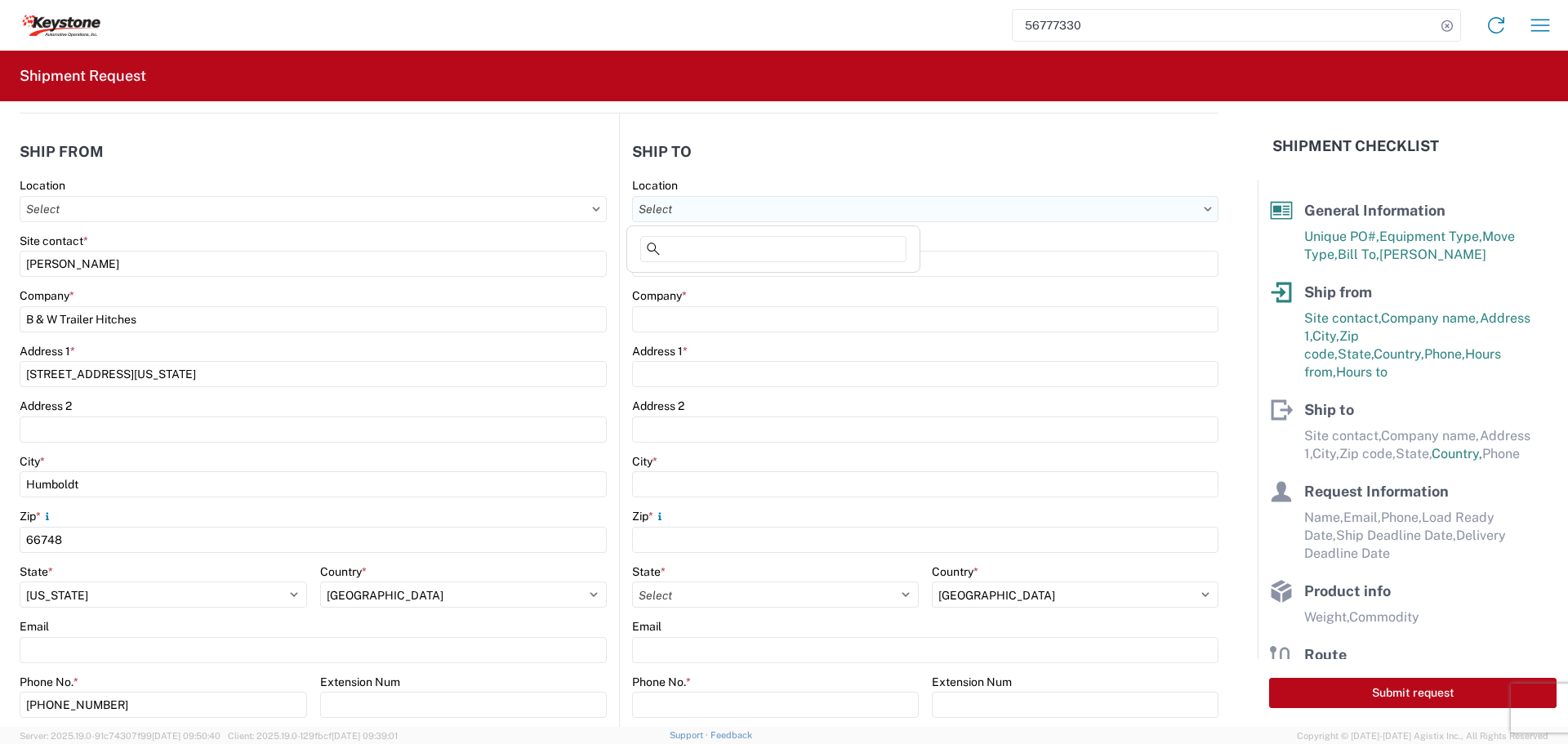
click at [859, 205] on input "text" at bounding box center [925, 208] width 587 height 26
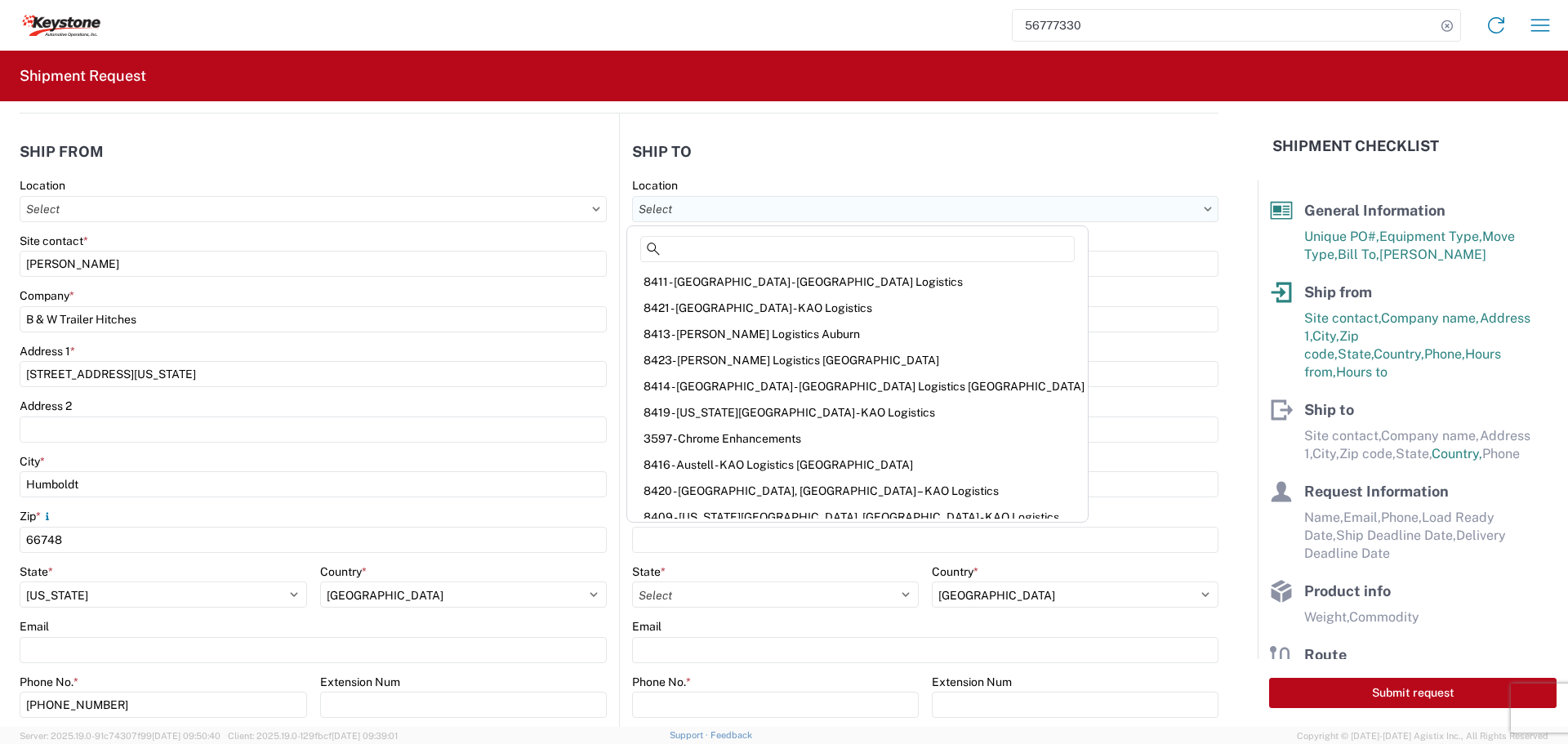
click at [859, 205] on input "text" at bounding box center [925, 208] width 587 height 26
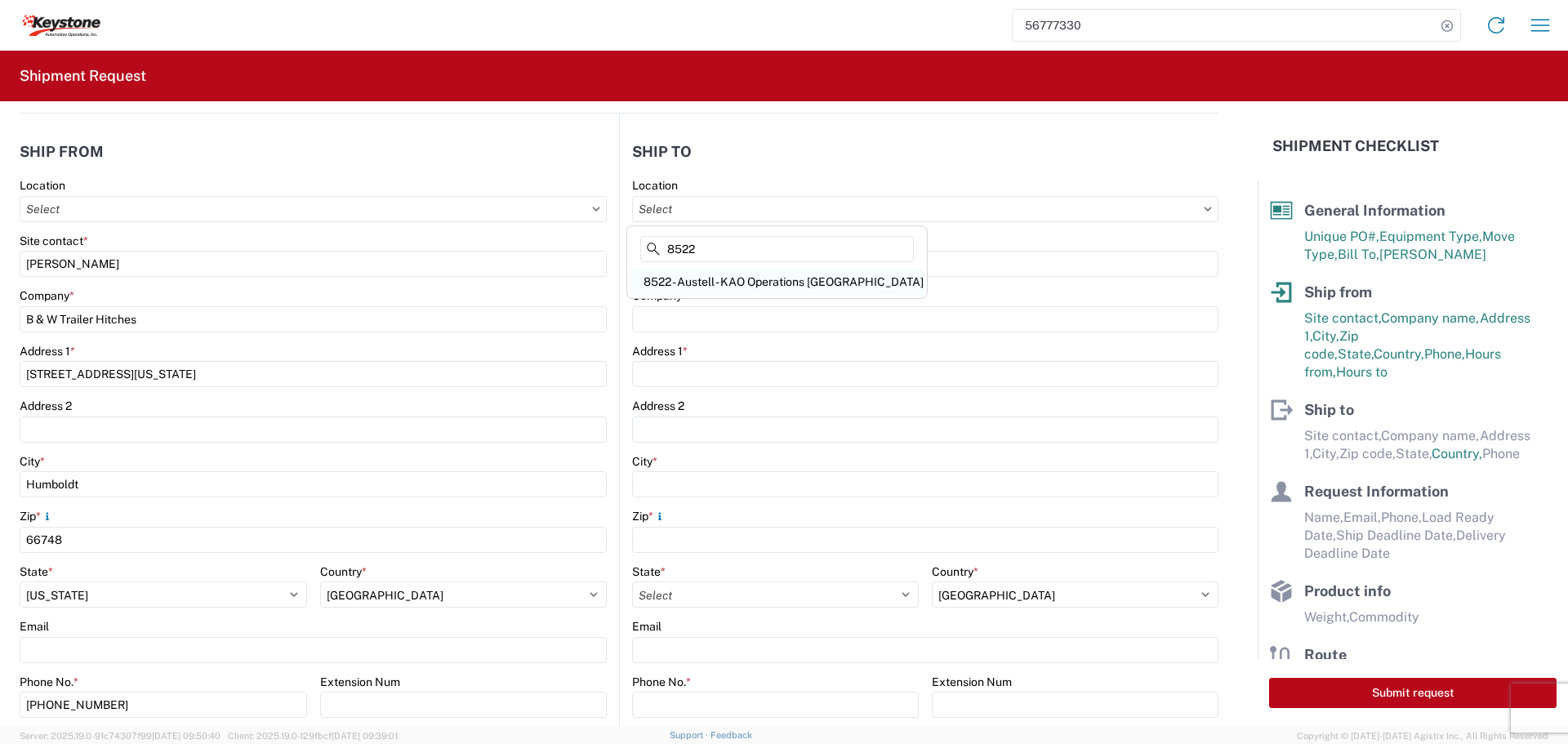
type input "8522"
click at [760, 277] on div "8522 - Austell - KAO Operations [GEOGRAPHIC_DATA]" at bounding box center [777, 281] width 293 height 26
select select "US"
type input "8522 - Austell - KAO Operations [GEOGRAPHIC_DATA]"
type input "KAO"
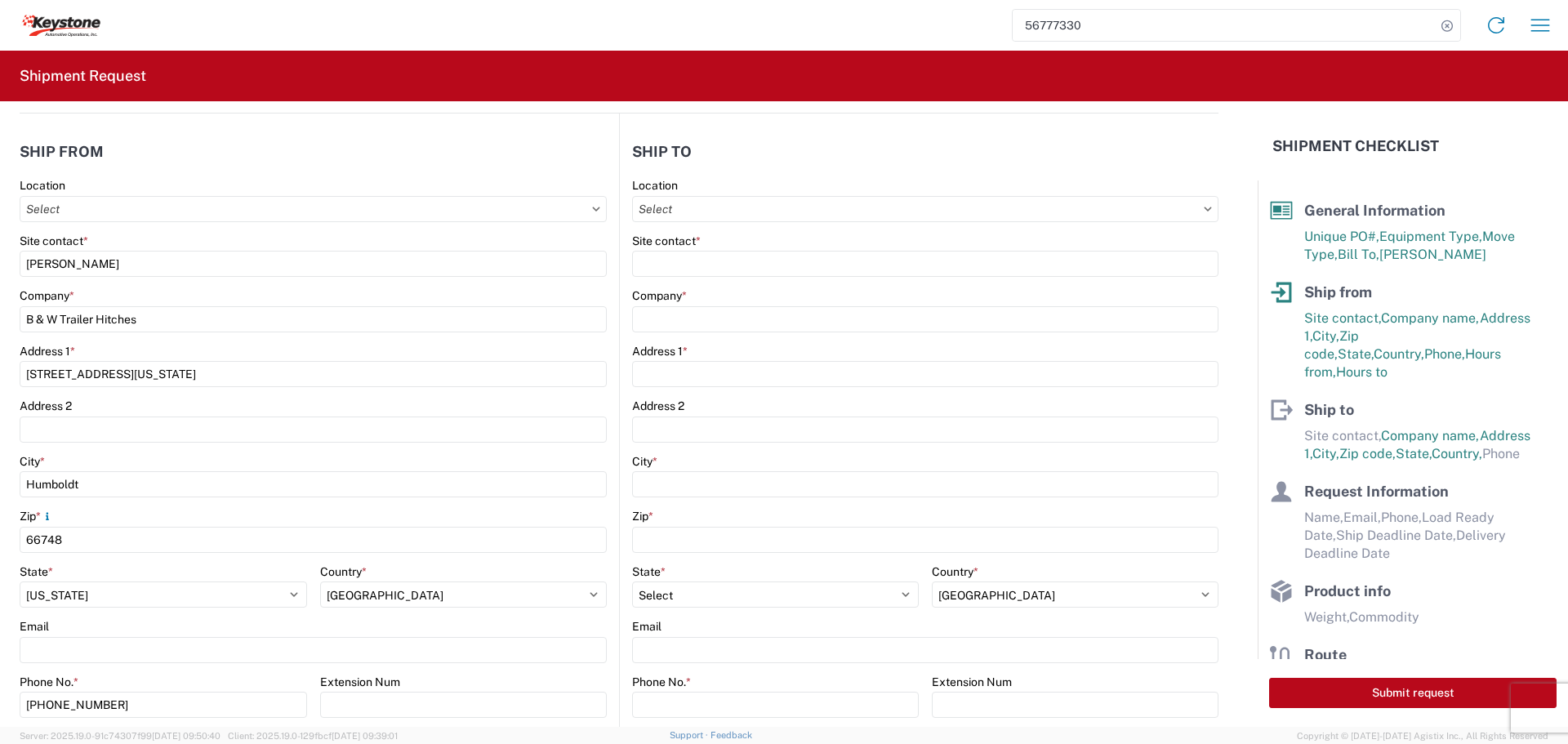
type input "[STREET_ADDRESS][PERSON_NAME]"
type input "Austell"
type input "30168"
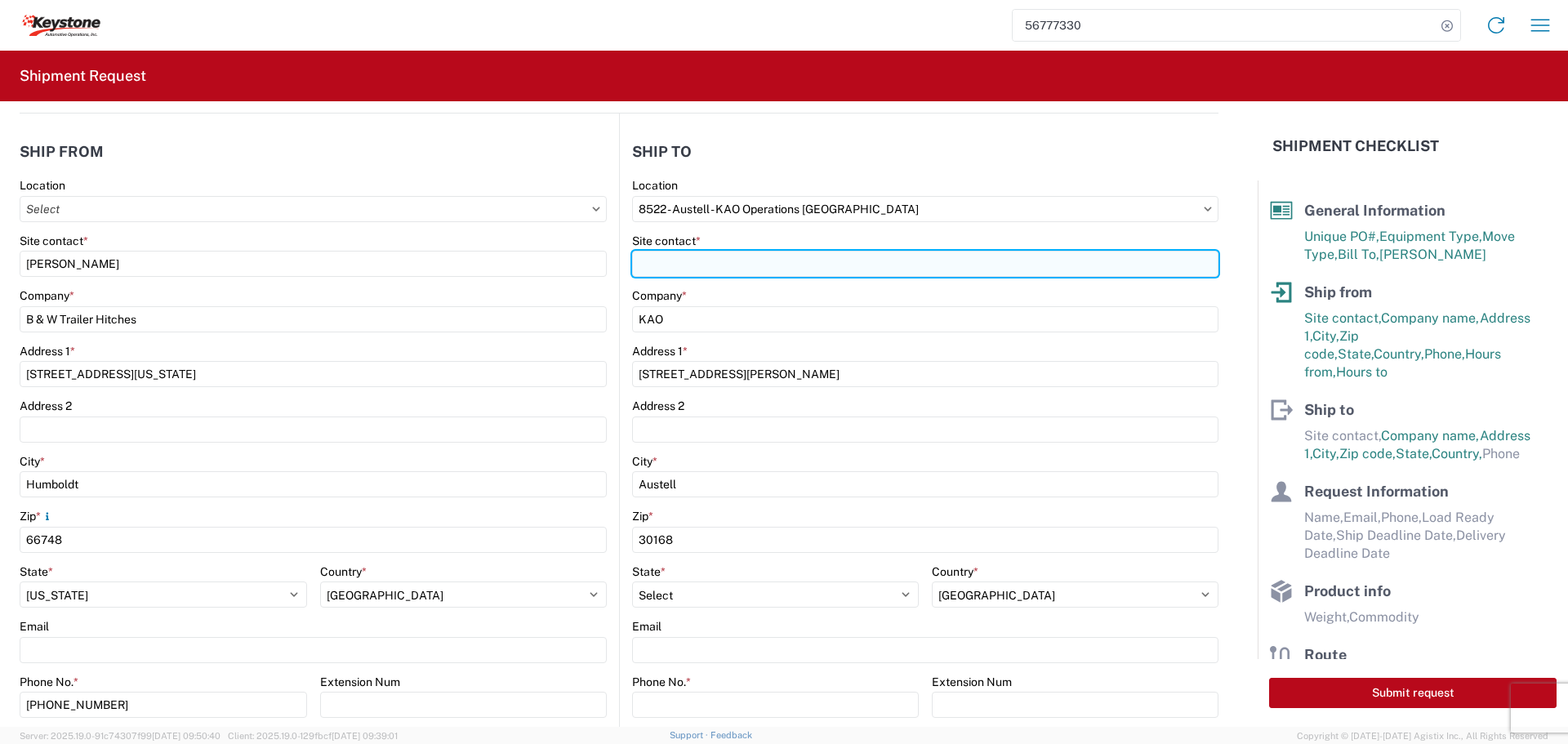
click at [735, 259] on input "Site contact *" at bounding box center [925, 263] width 587 height 26
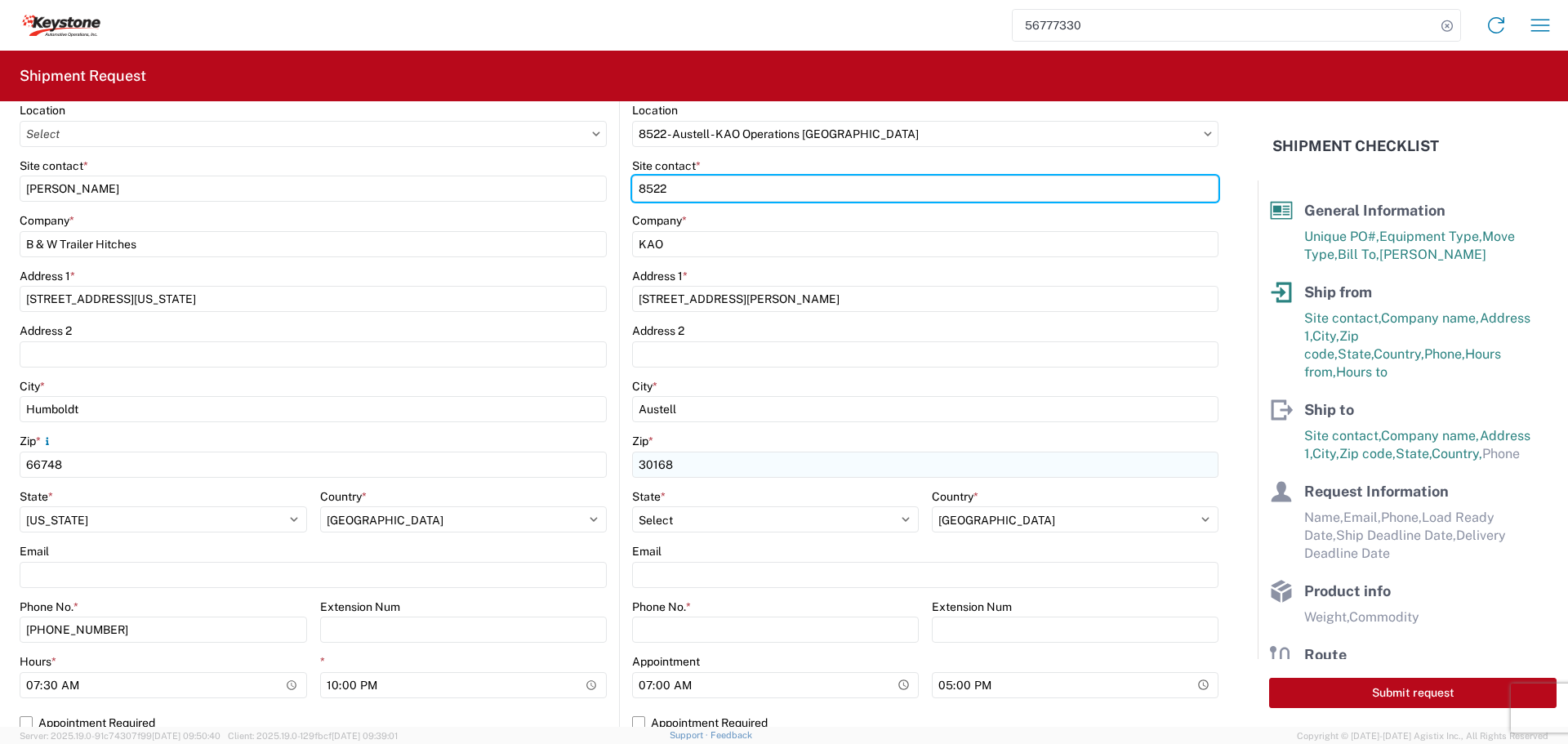
scroll to position [245, 0]
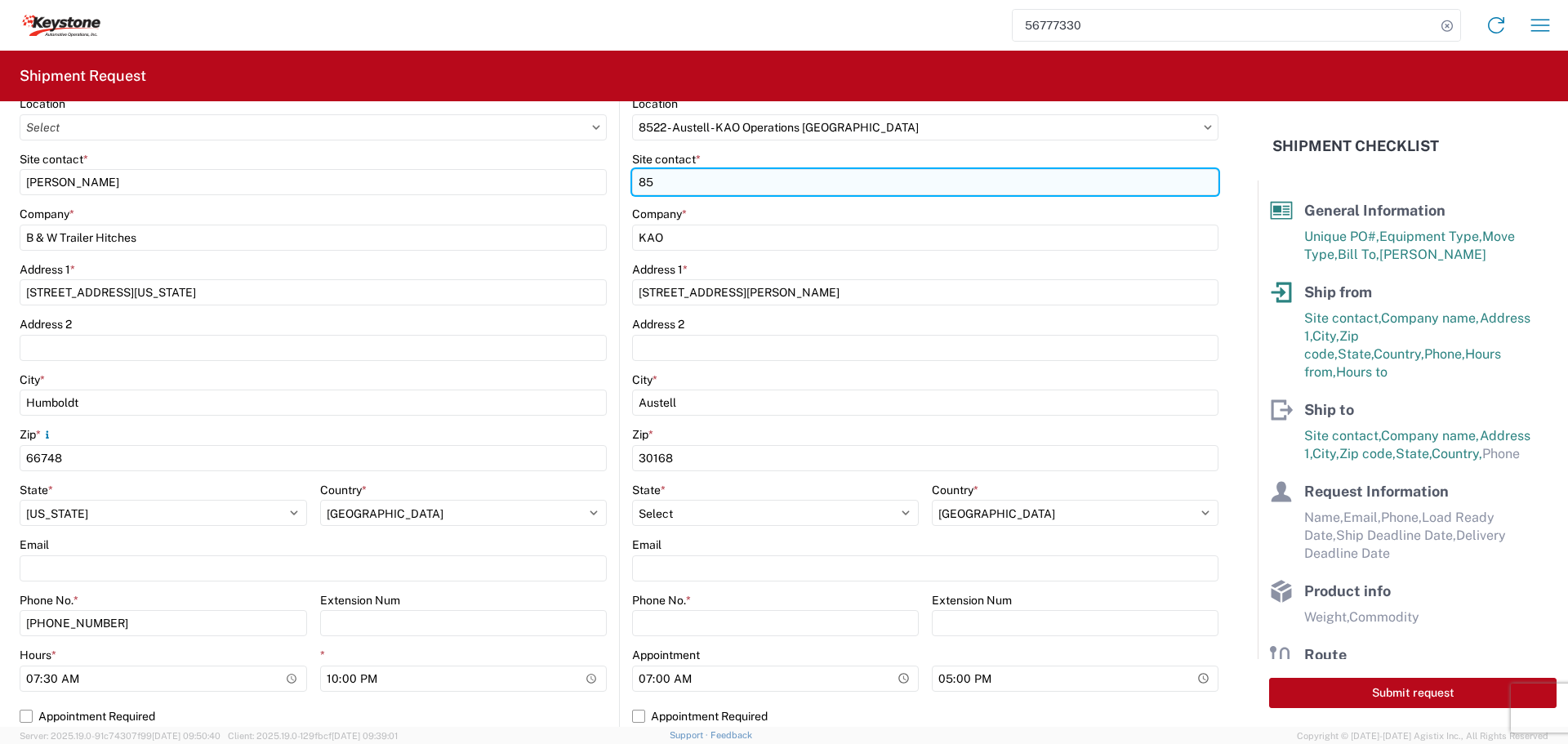
type input "8"
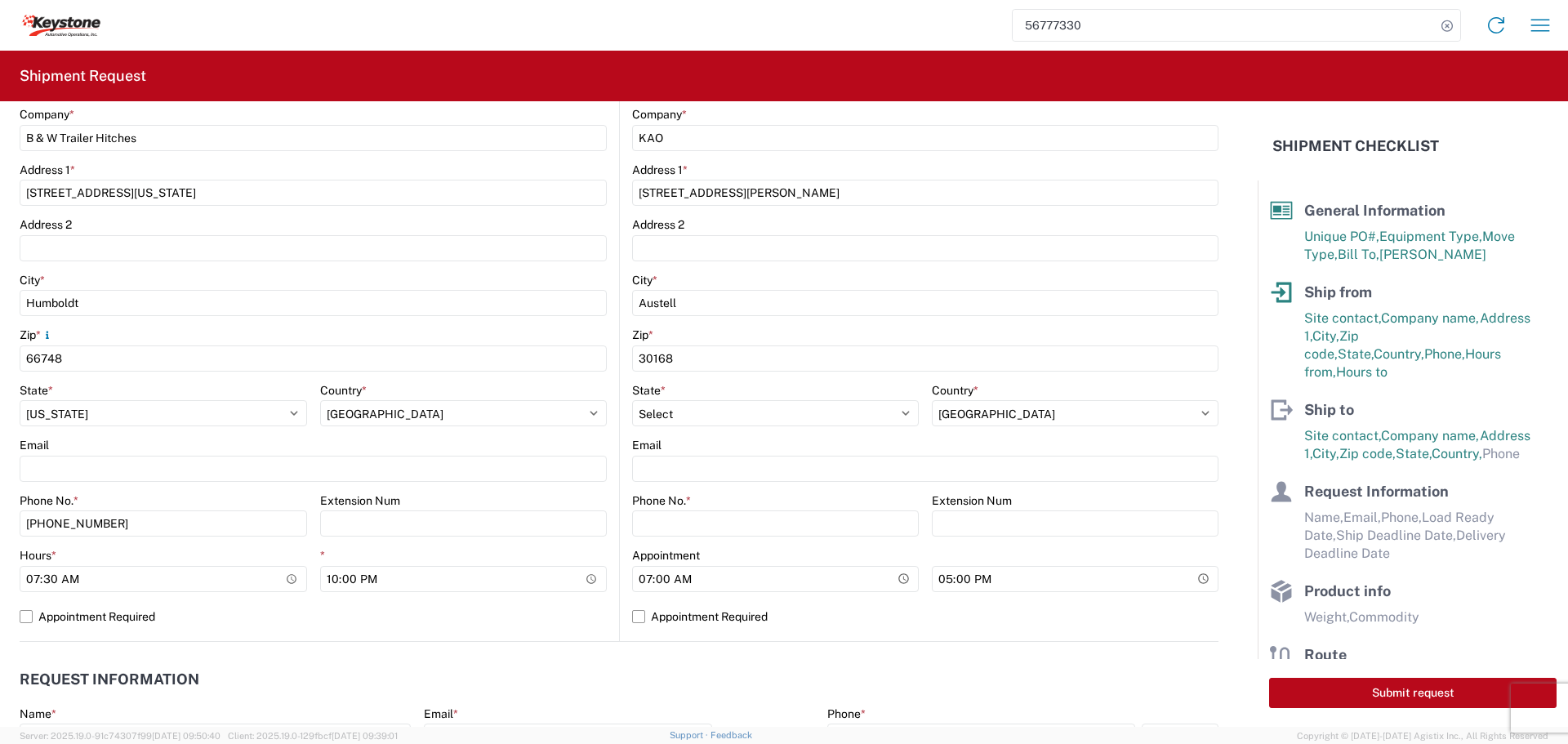
scroll to position [571, 0]
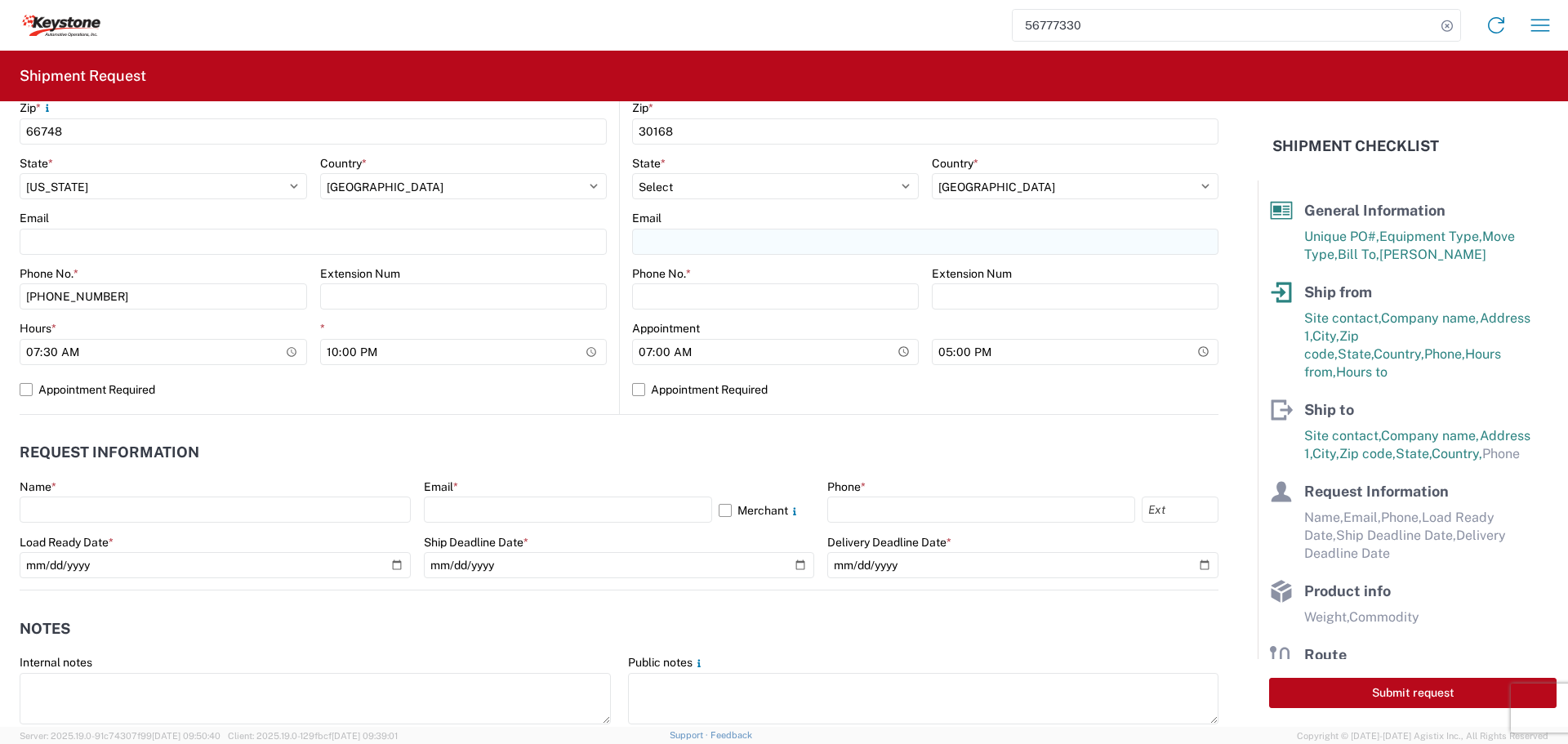
type input "TRUCKLOAD TEAM"
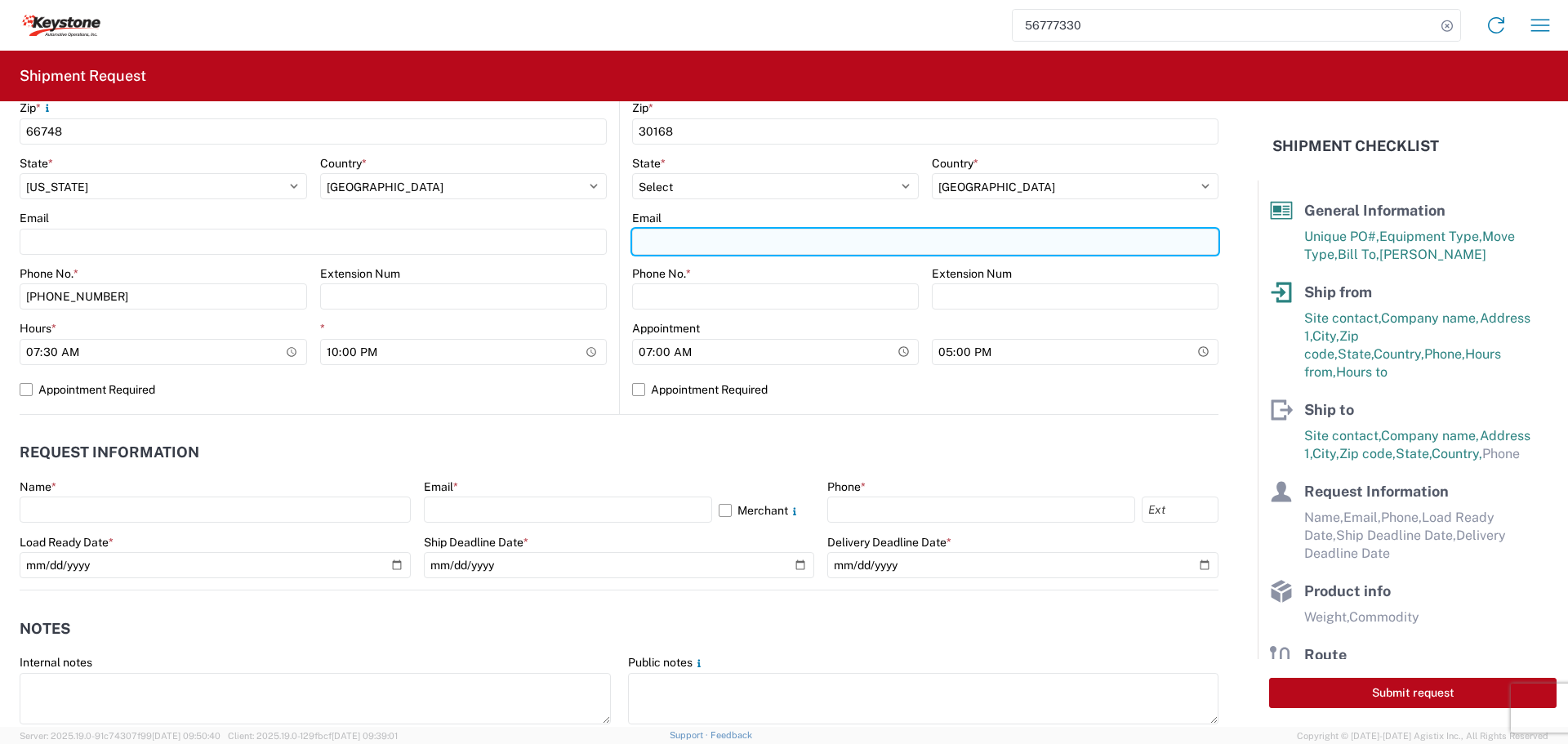
click at [670, 246] on input "Email" at bounding box center [925, 241] width 587 height 26
type input "[EMAIL_ADDRESS][DOMAIN_NAME]"
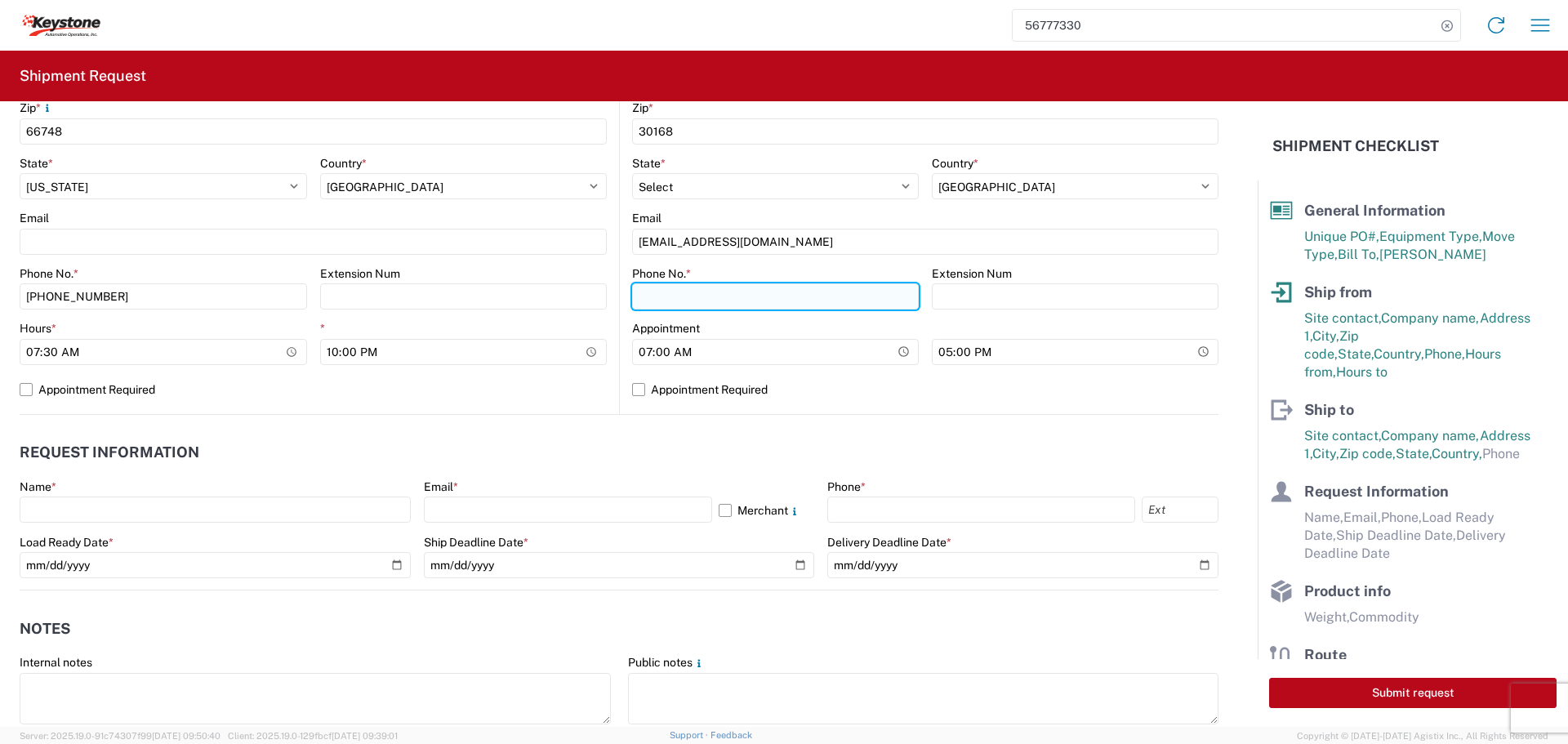
click at [654, 299] on input "Phone No. *" at bounding box center [775, 296] width 286 height 26
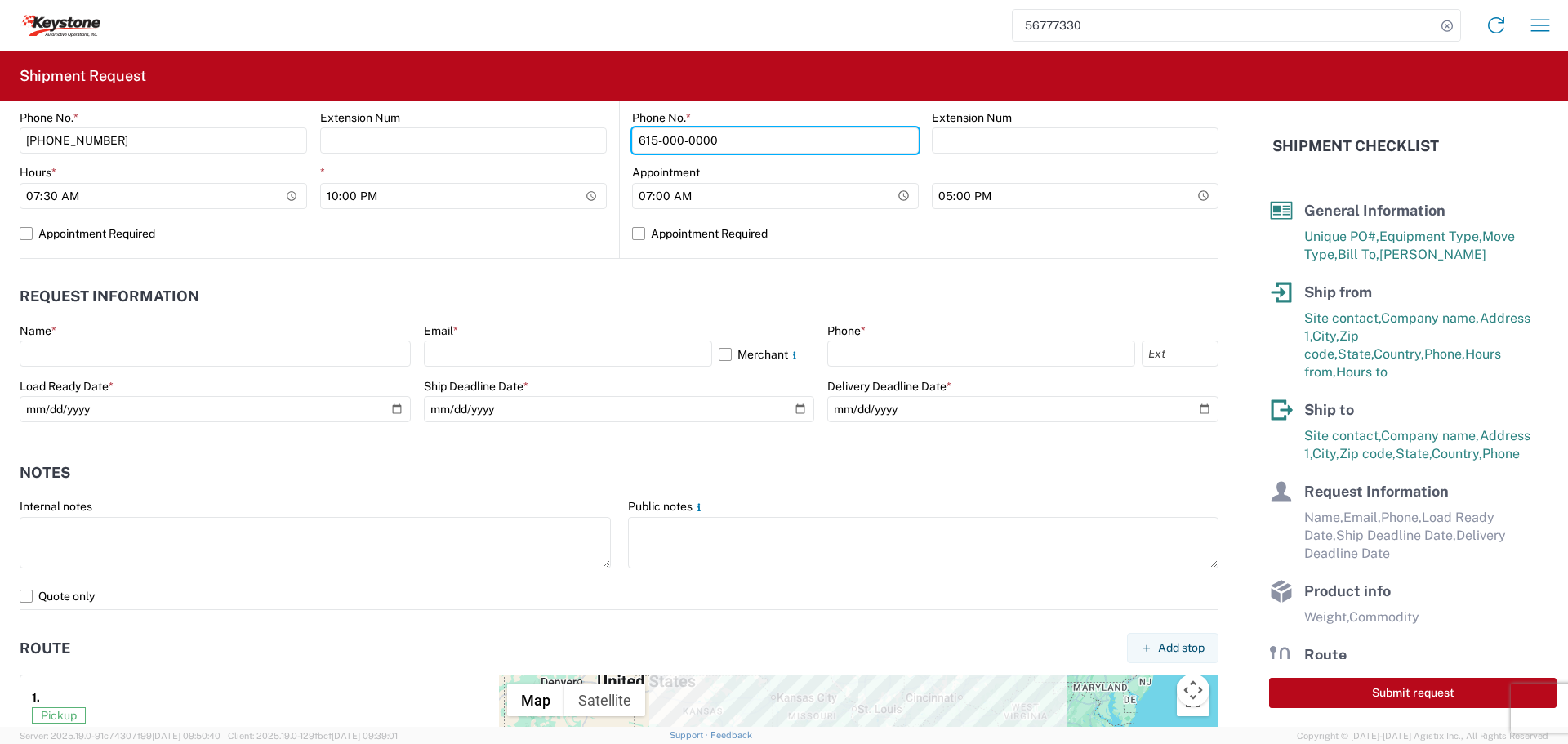
scroll to position [735, 0]
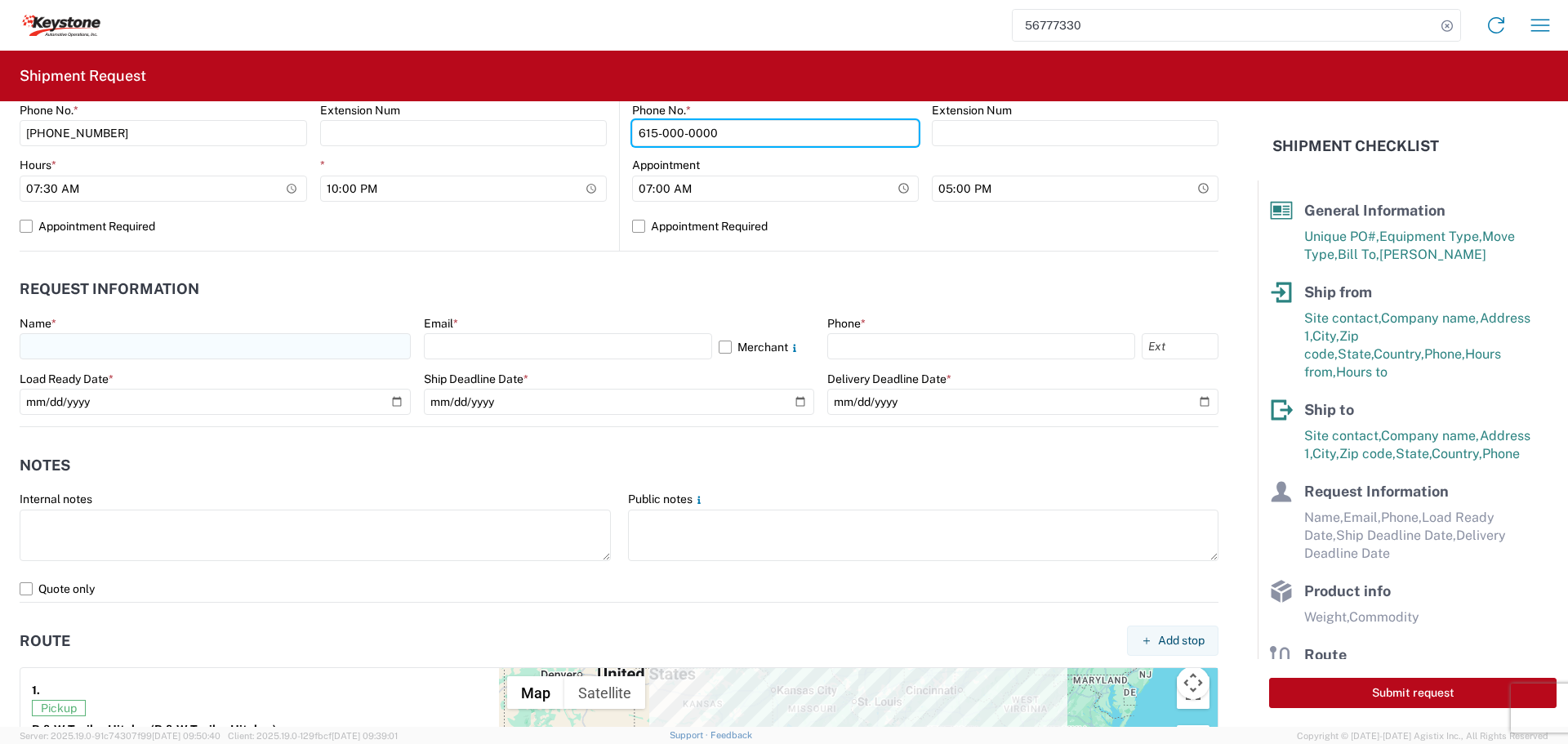
type input "615-000-0000"
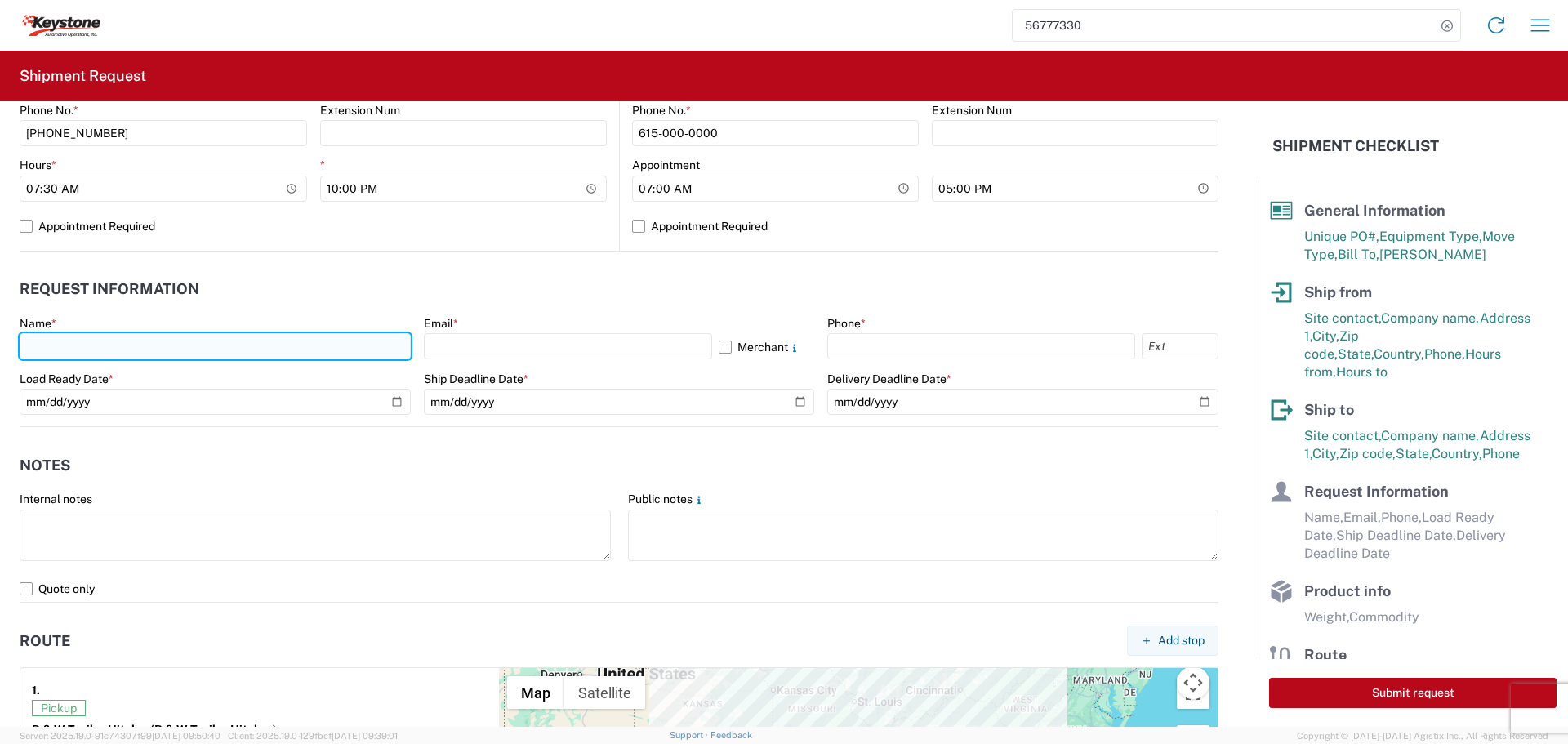
click at [116, 349] on input "text" at bounding box center [215, 346] width 391 height 26
type input "[PERSON_NAME]"
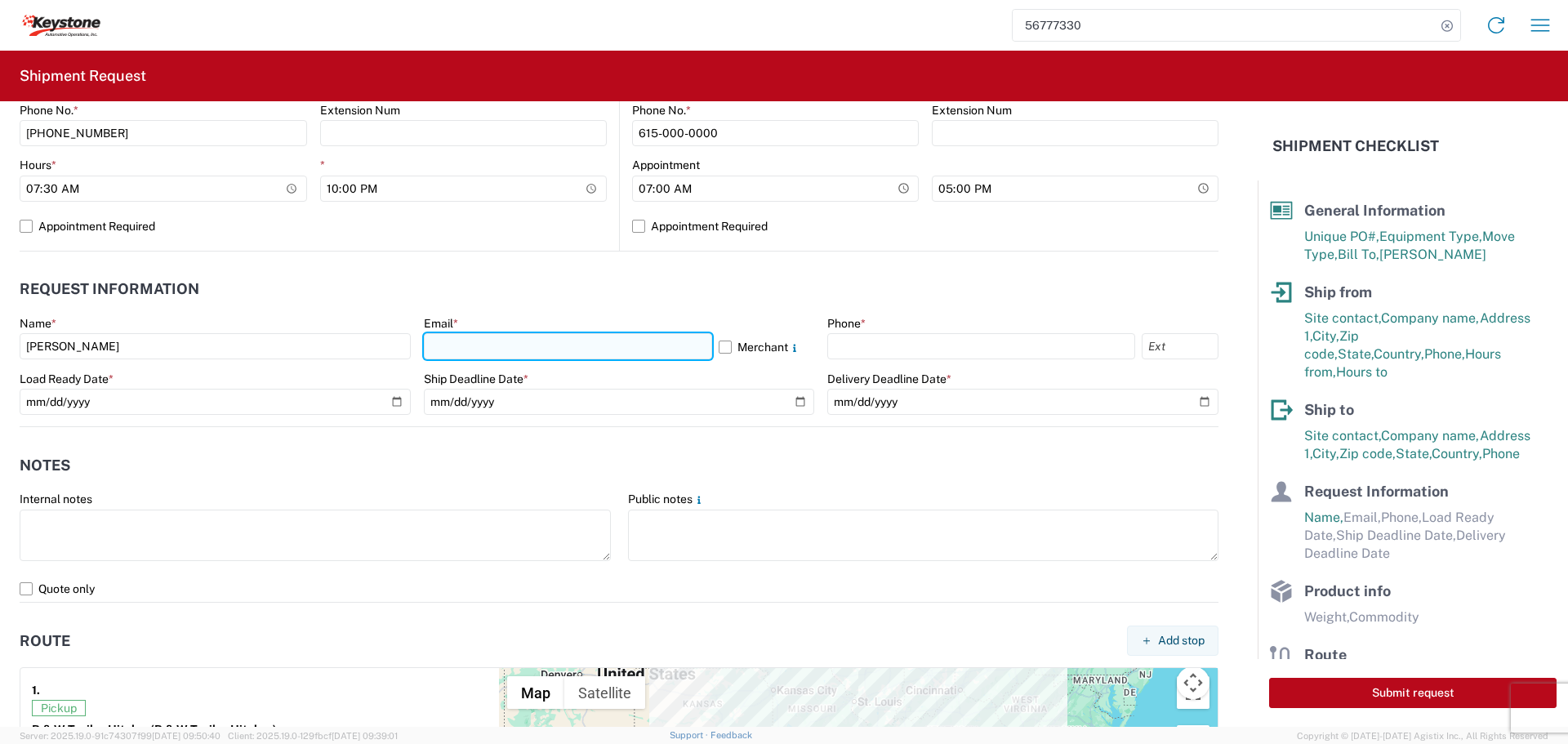
click at [450, 343] on input "text" at bounding box center [567, 346] width 288 height 26
type input "[EMAIL_ADDRESS][DOMAIN_NAME]"
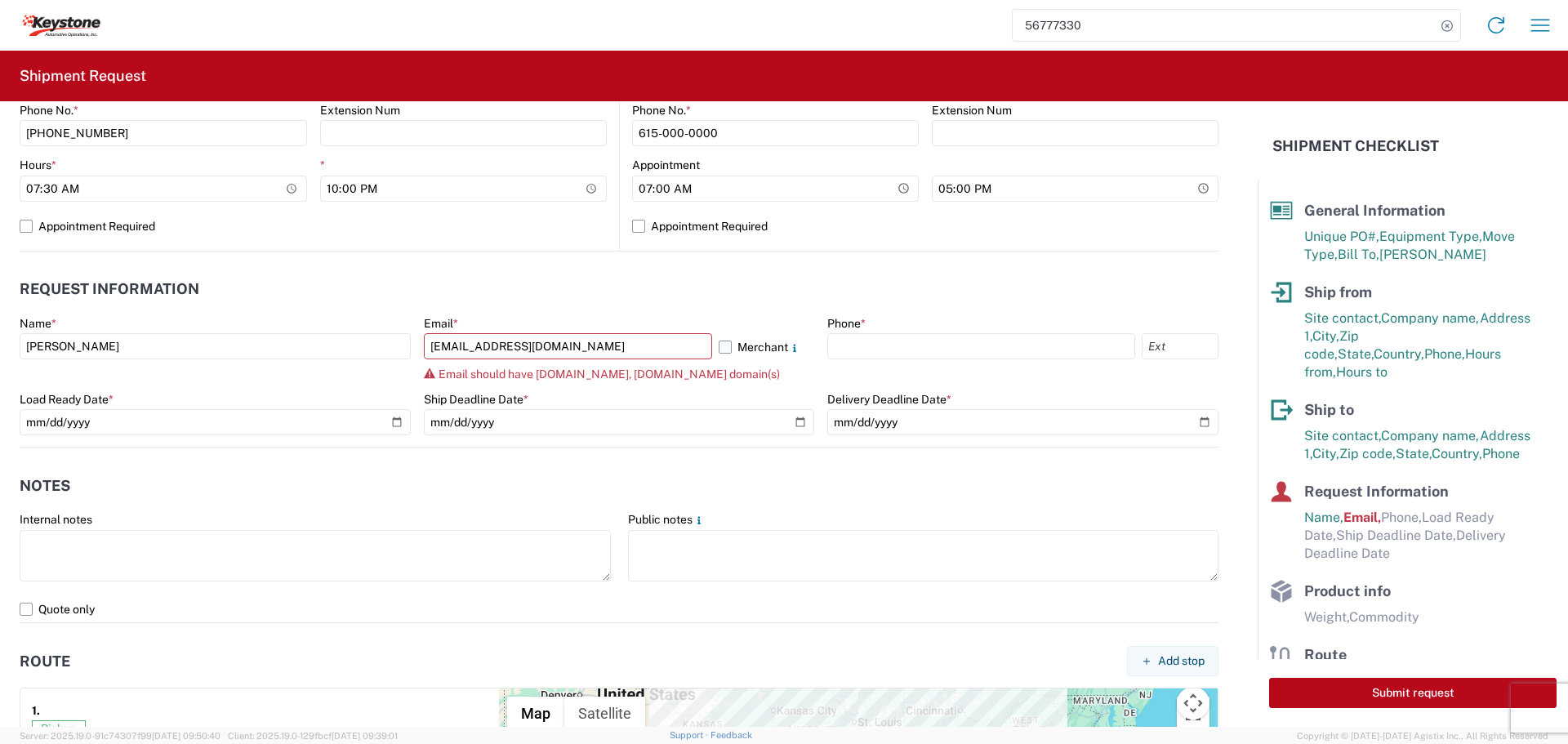
click at [718, 348] on label "Merchant" at bounding box center [767, 346] width 96 height 26
click at [0, 0] on input "Merchant" at bounding box center [0, 0] width 0 height 0
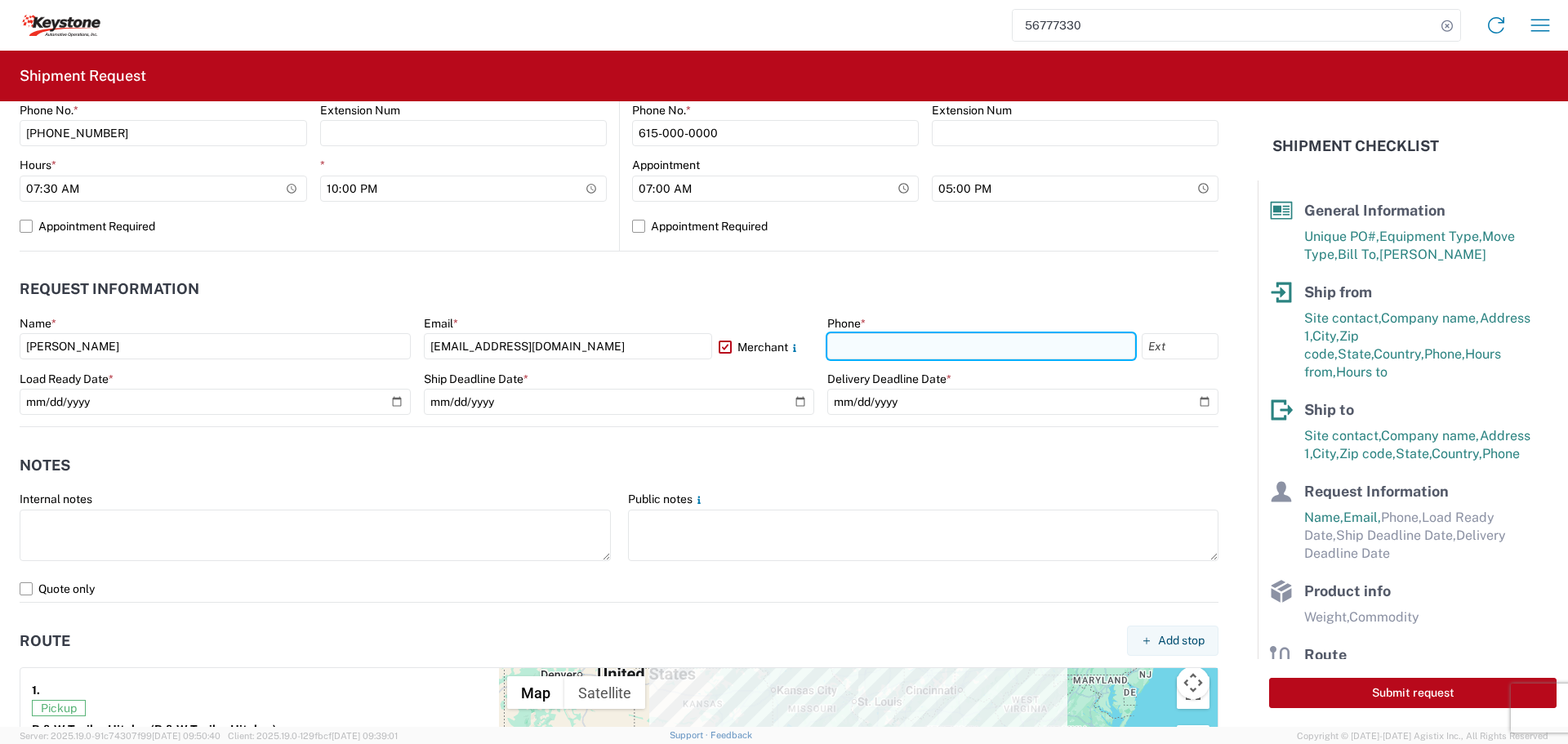
click at [862, 343] on input "text" at bounding box center [981, 346] width 308 height 26
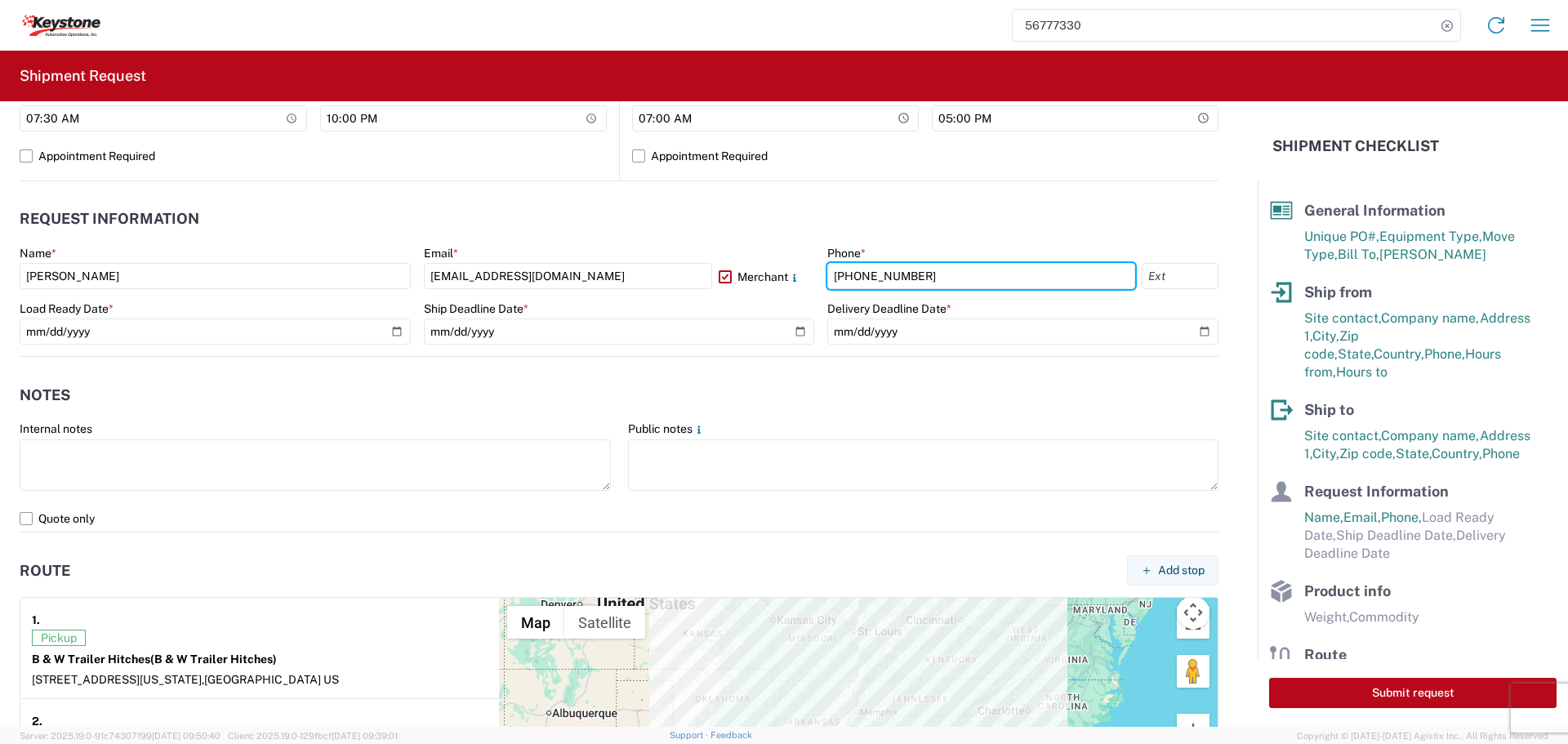
scroll to position [816, 0]
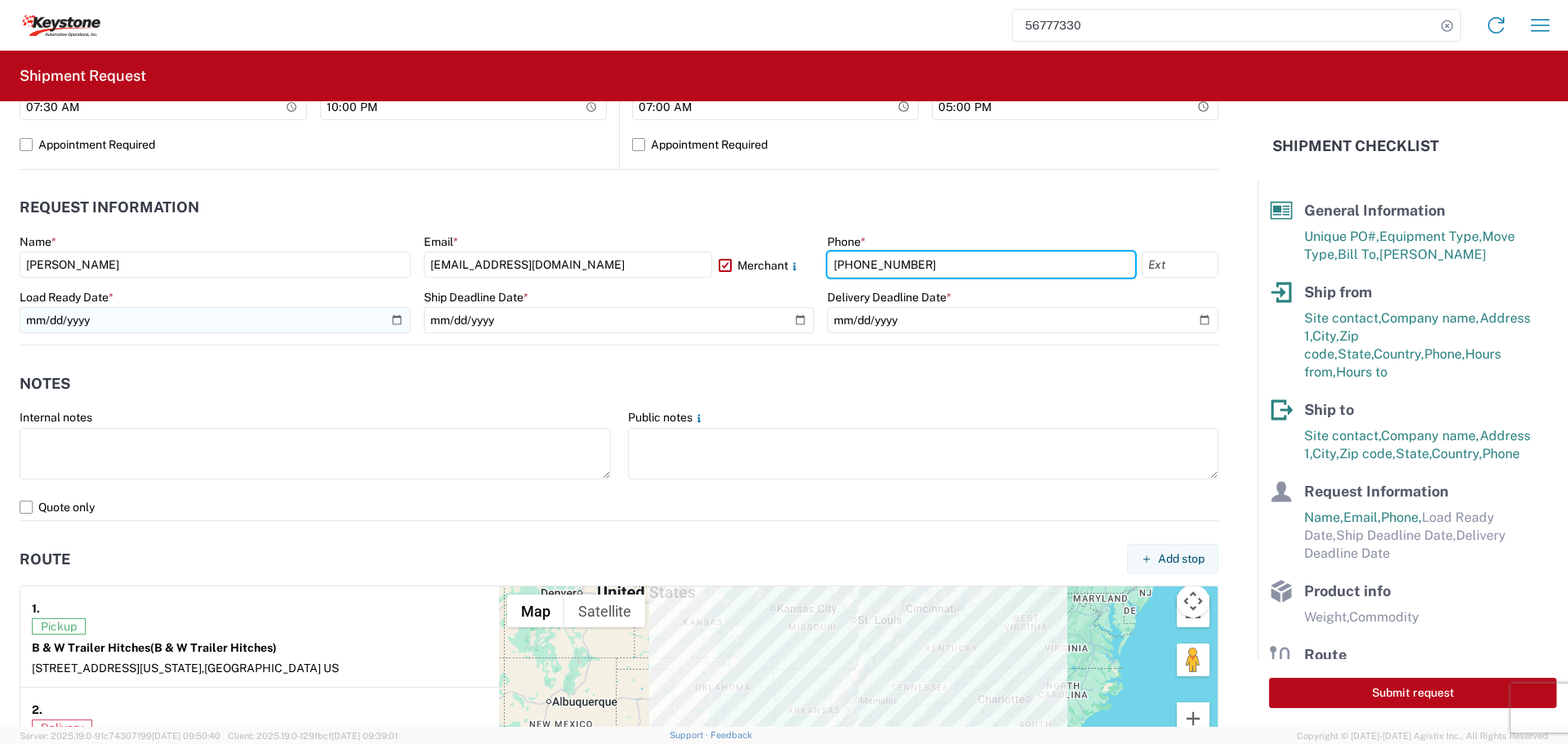
type input "[PHONE_NUMBER]"
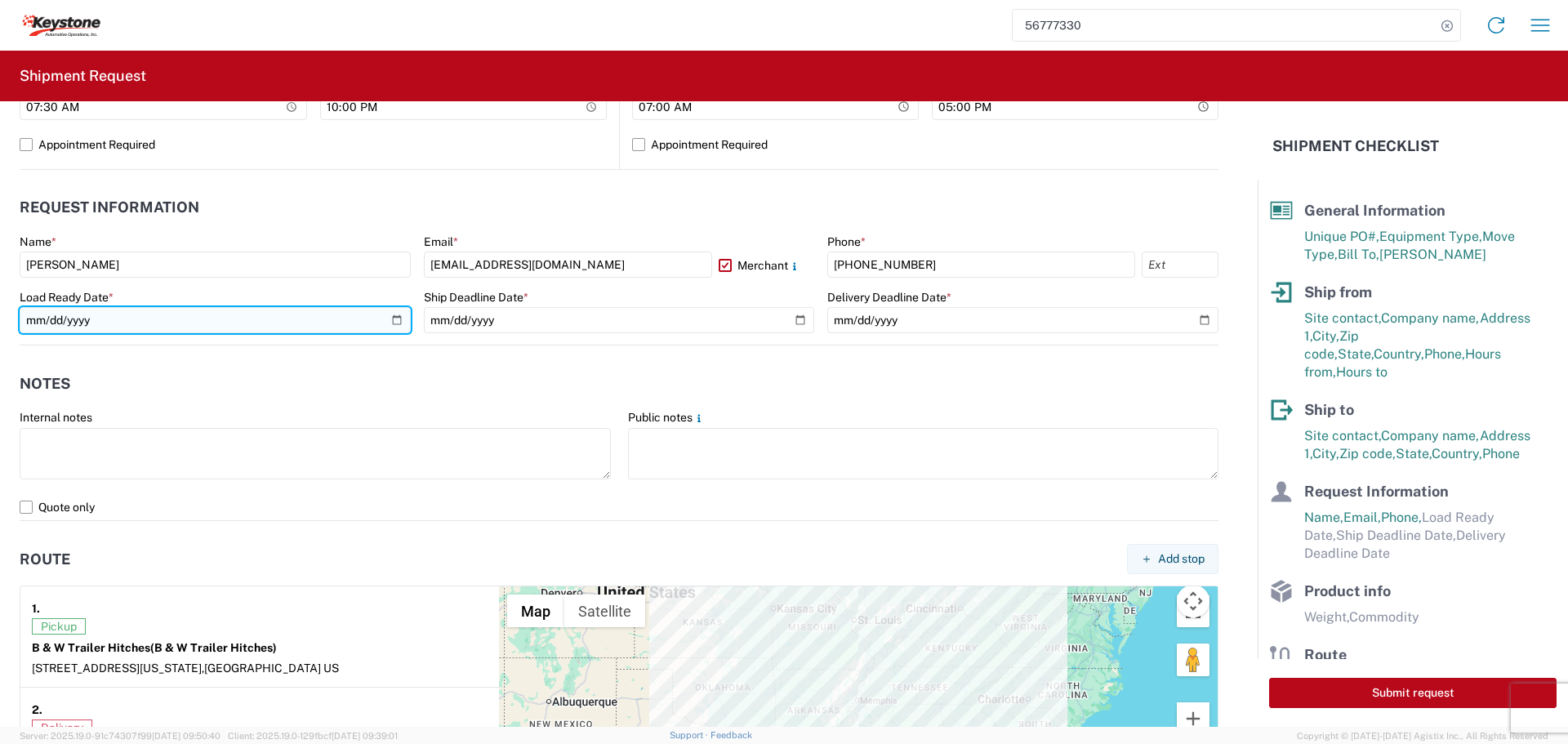
click at [392, 319] on input "date" at bounding box center [215, 319] width 391 height 26
type input "[DATE]"
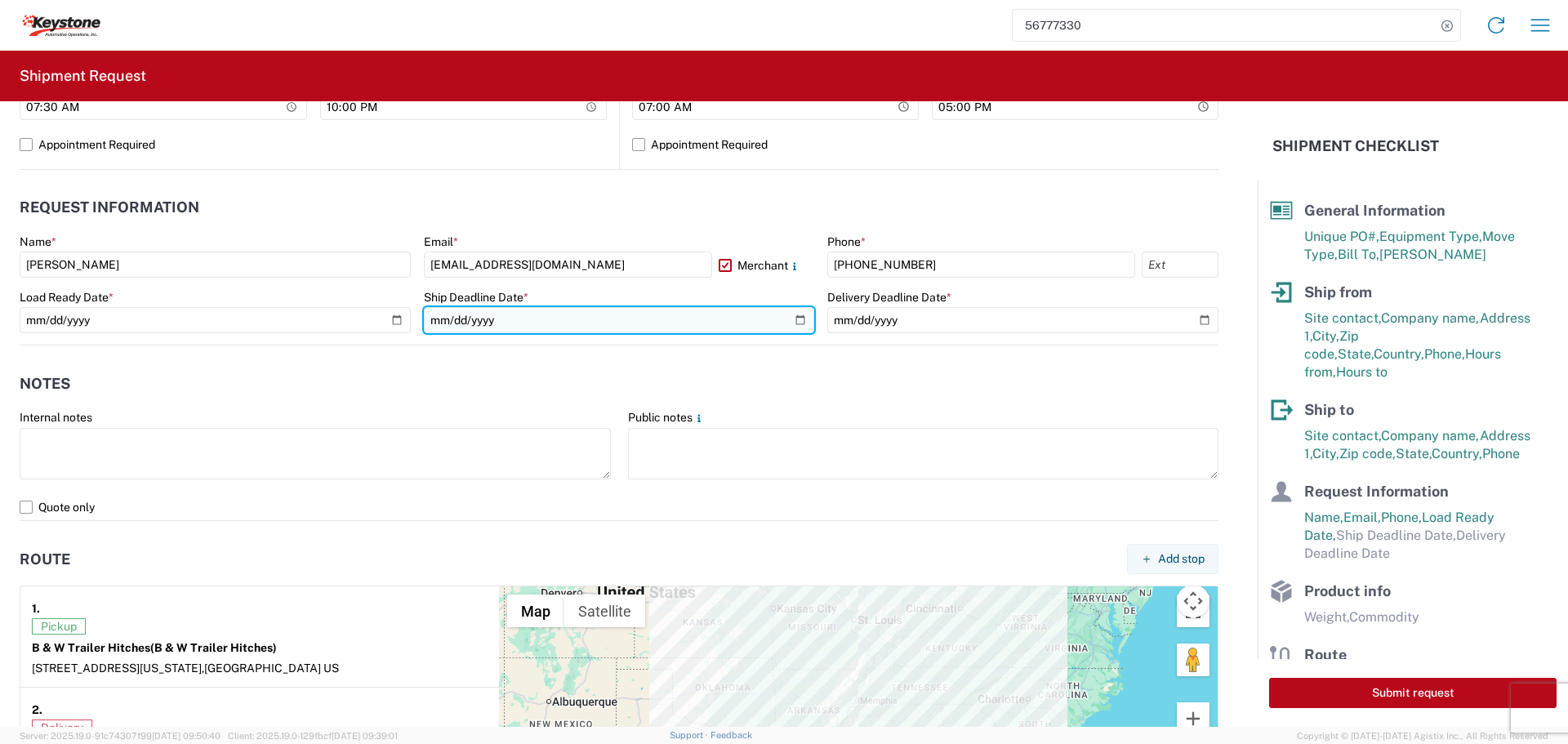
click at [790, 317] on input "date" at bounding box center [619, 319] width 391 height 26
type input "[DATE]"
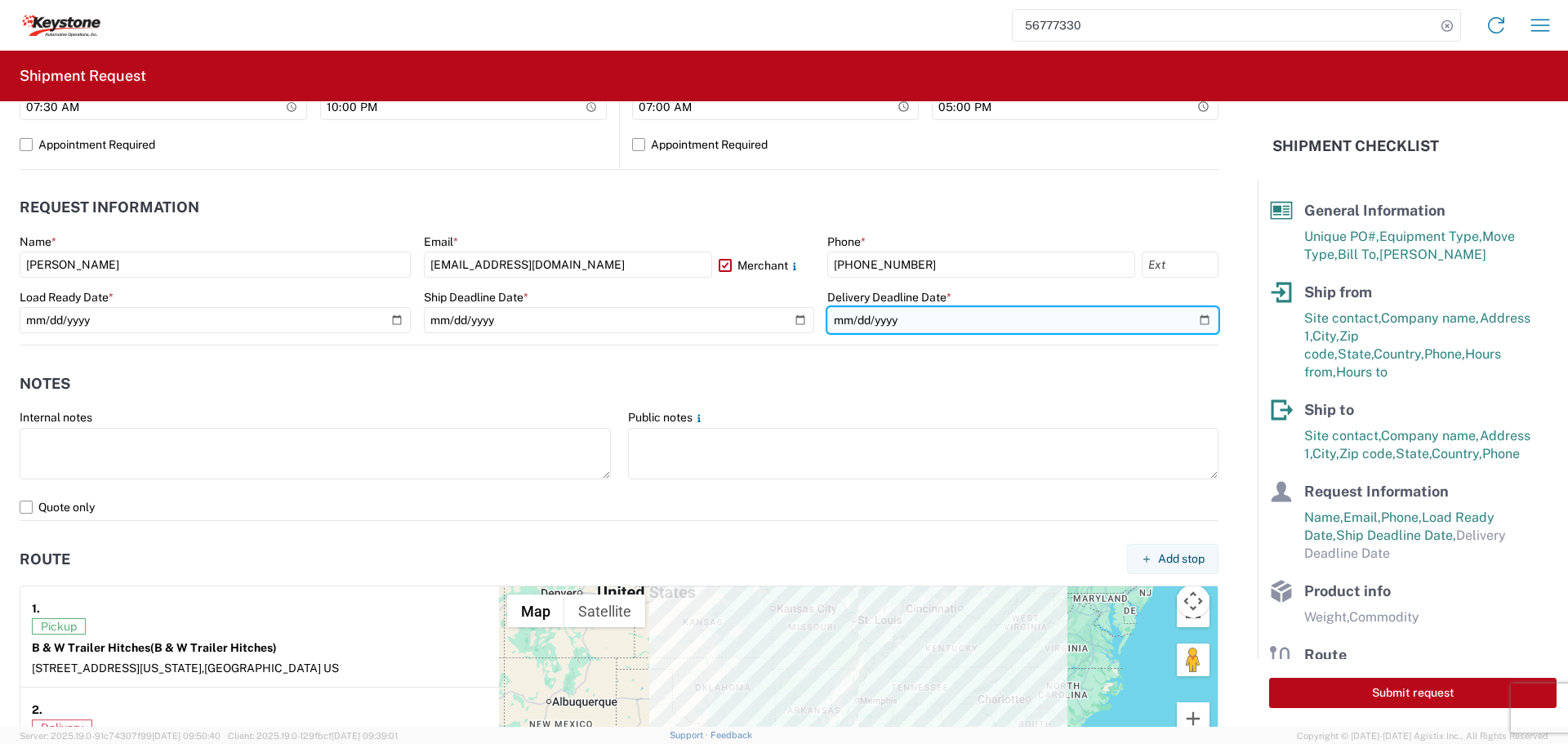
click at [1189, 319] on input "date" at bounding box center [1022, 319] width 391 height 26
type input "[DATE]"
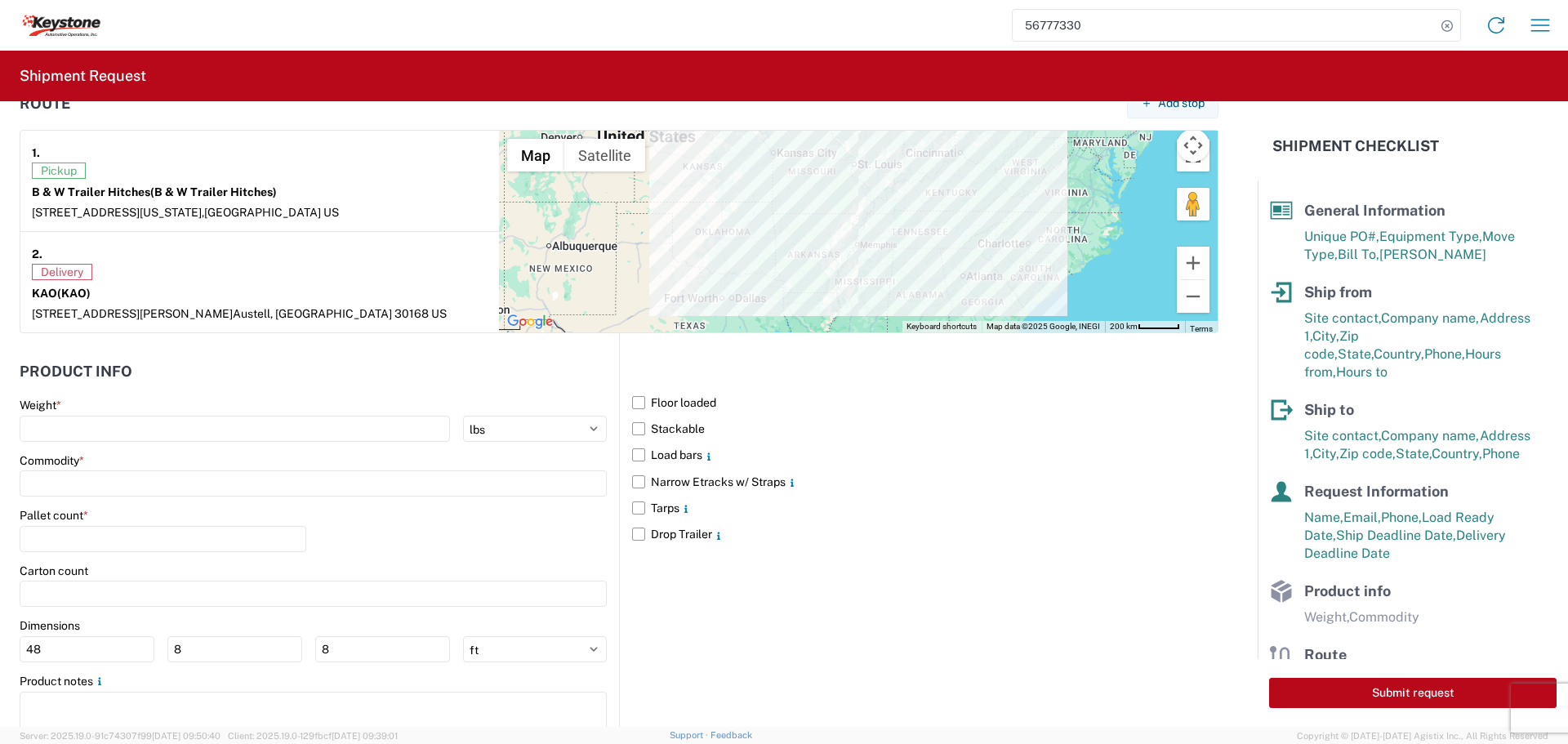
scroll to position [1306, 0]
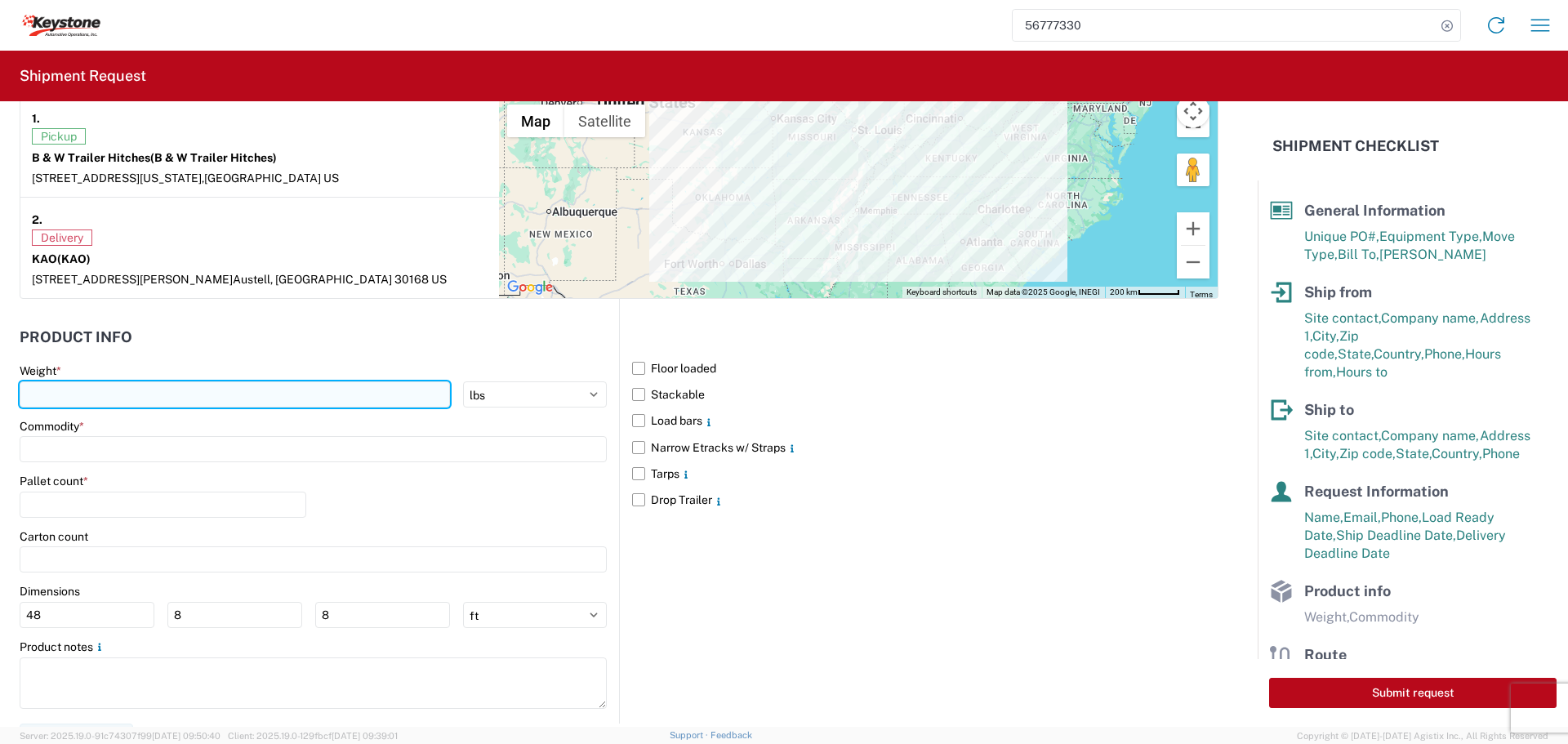
click at [144, 402] on input "number" at bounding box center [235, 394] width 431 height 26
type input "32032"
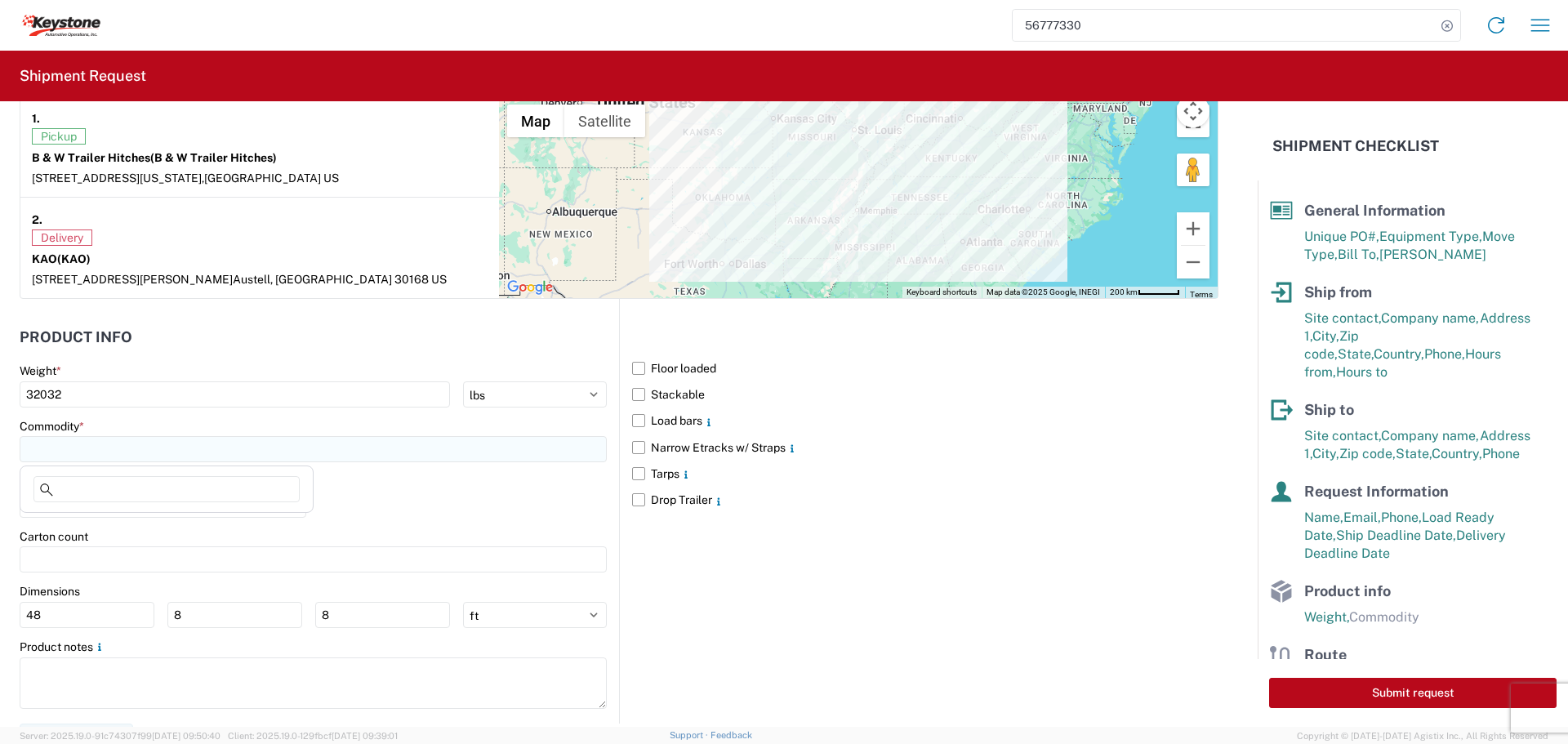
click at [92, 448] on input at bounding box center [314, 449] width 587 height 26
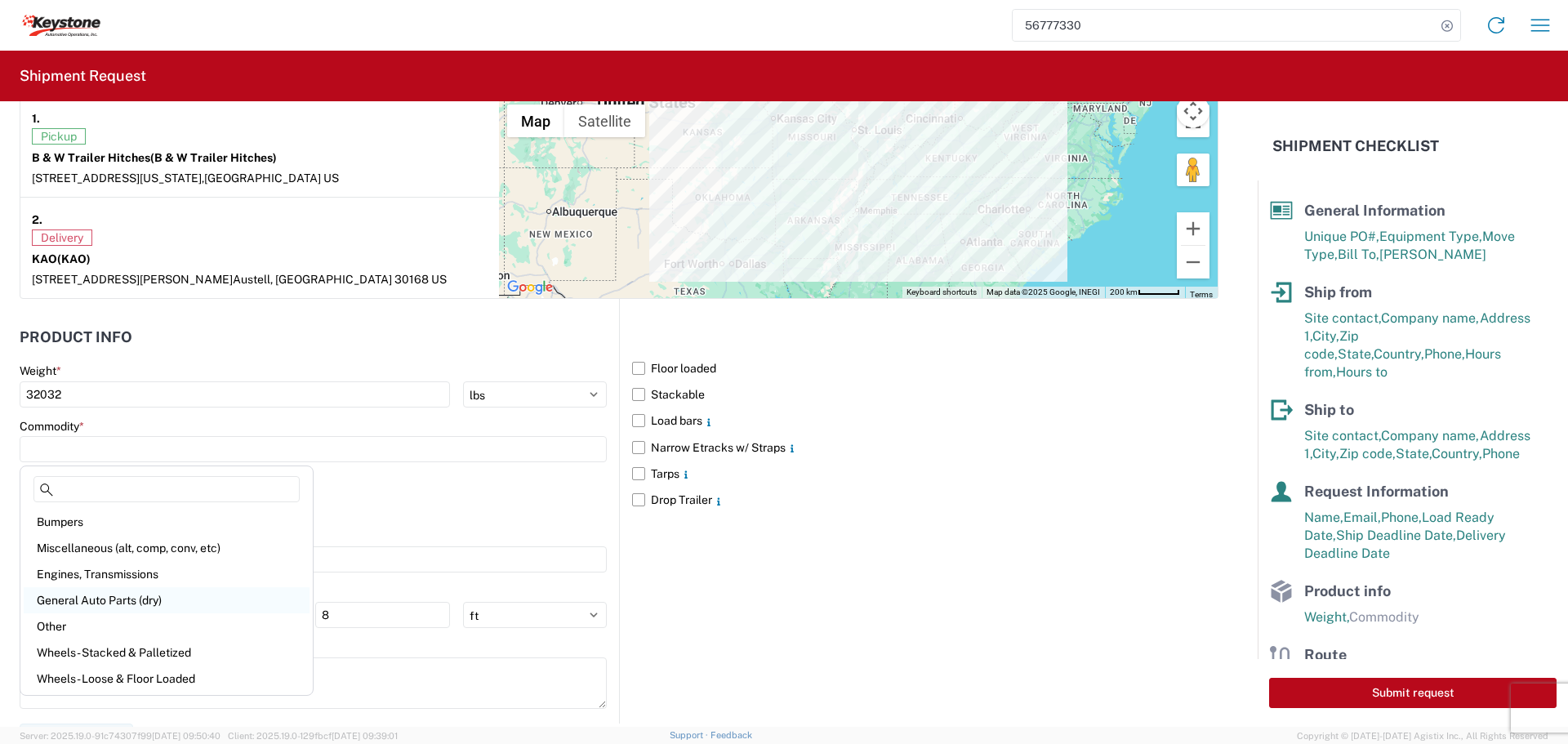
click at [100, 599] on div "General Auto Parts (dry)" at bounding box center [167, 600] width 286 height 26
type input "General Auto Parts (dry)"
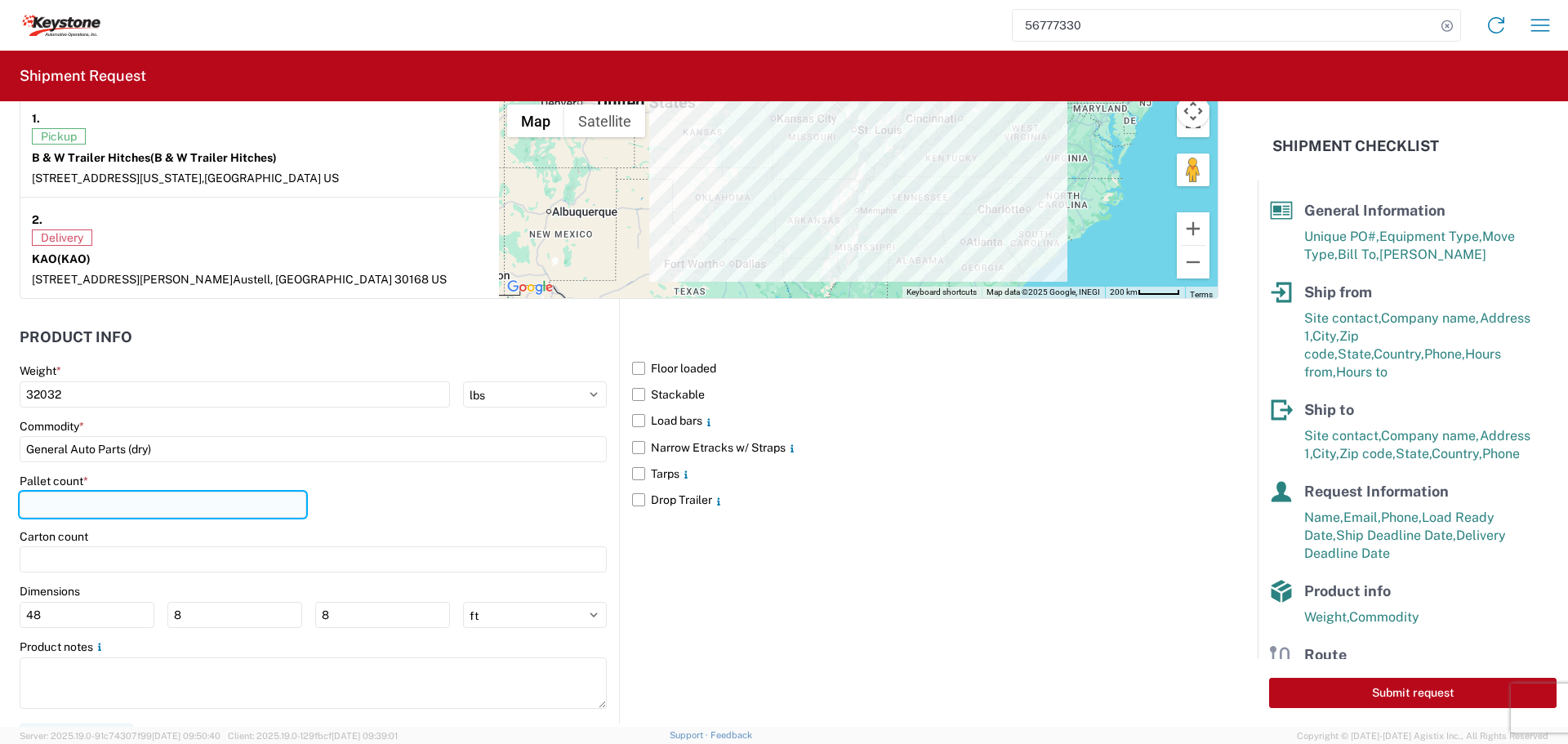
click at [78, 507] on input "number" at bounding box center [163, 504] width 286 height 26
type input "27"
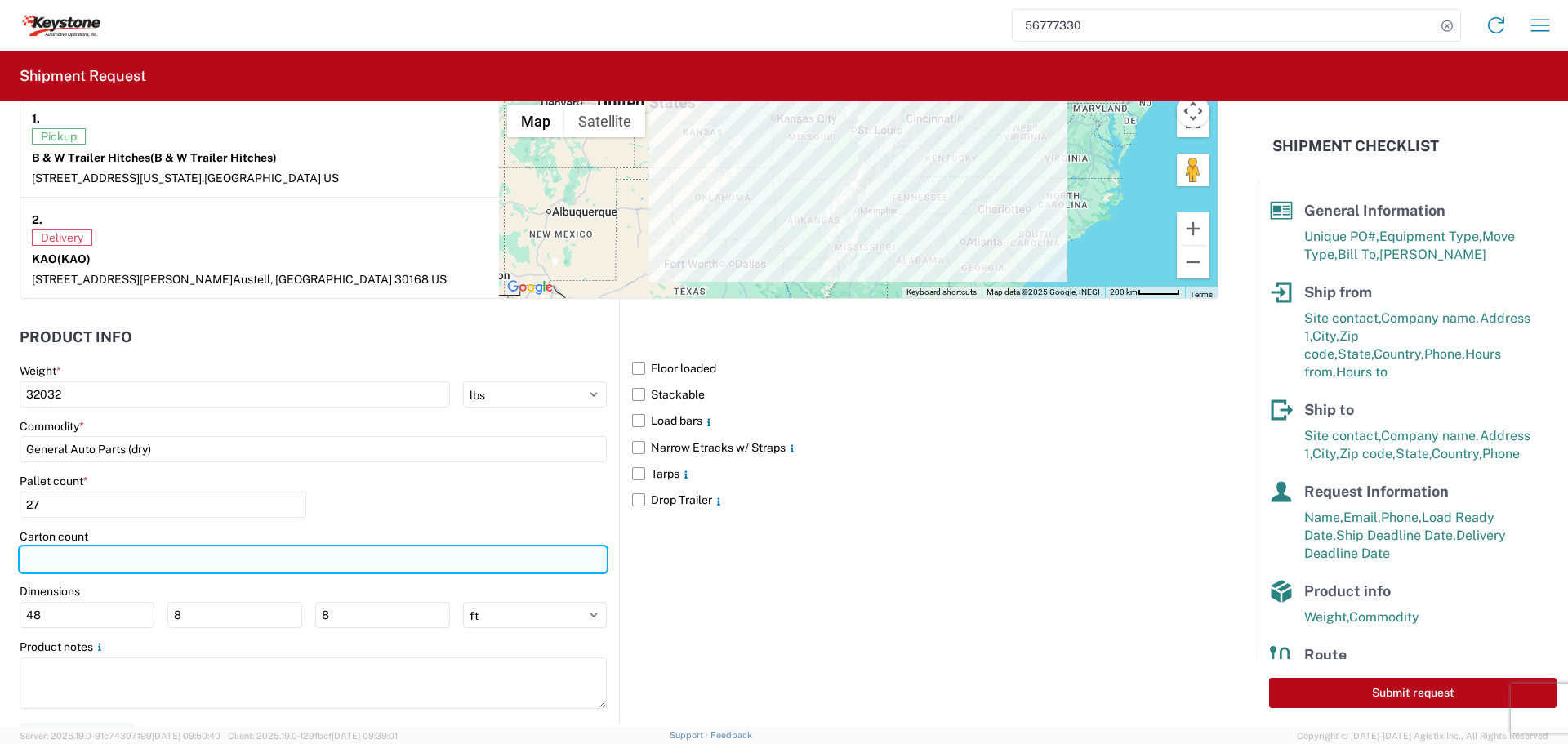
click at [70, 563] on input "number" at bounding box center [314, 559] width 587 height 26
type input "554"
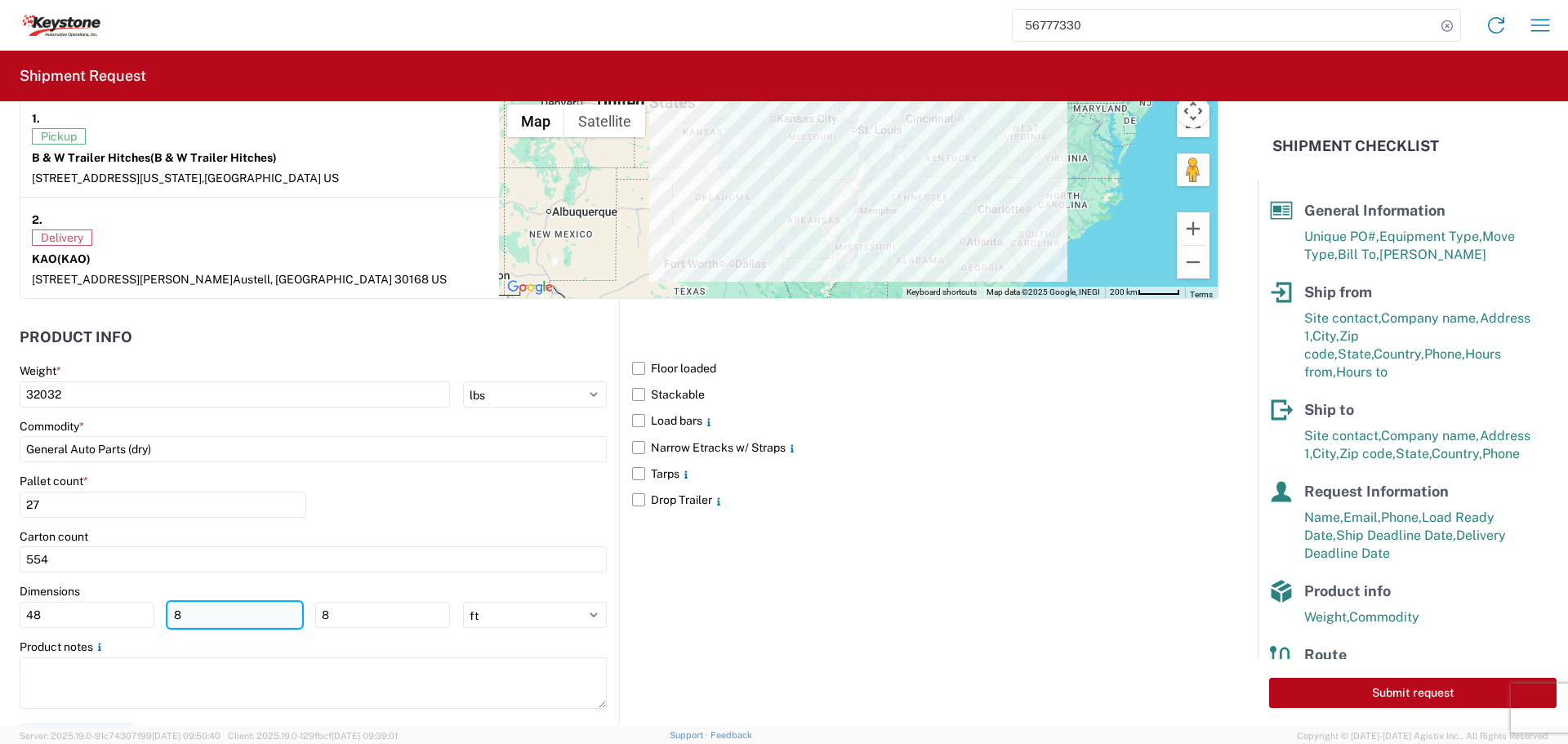
click at [238, 615] on input "8" at bounding box center [235, 614] width 134 height 26
type input "40"
click at [364, 607] on input "8" at bounding box center [382, 614] width 134 height 26
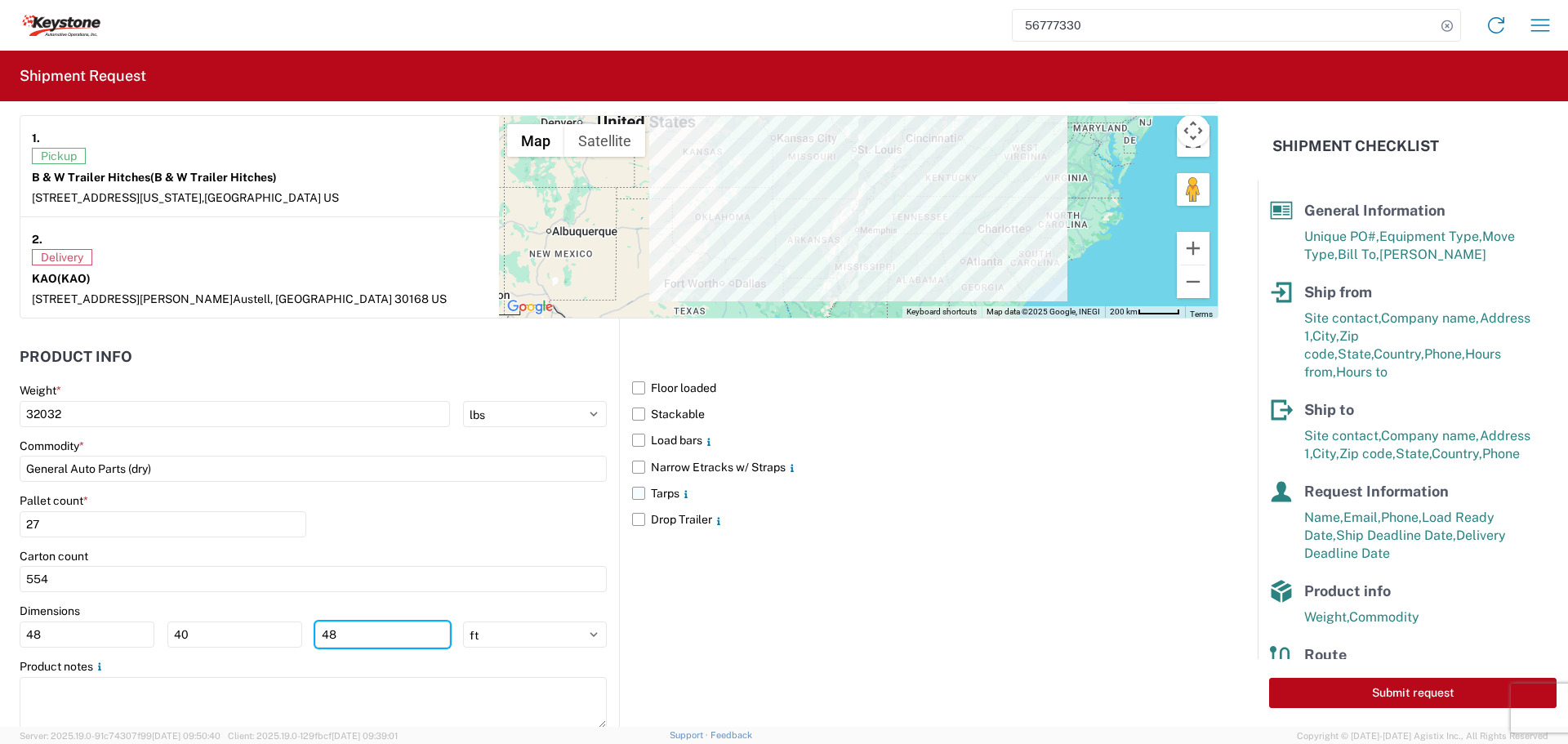
scroll to position [1333, 0]
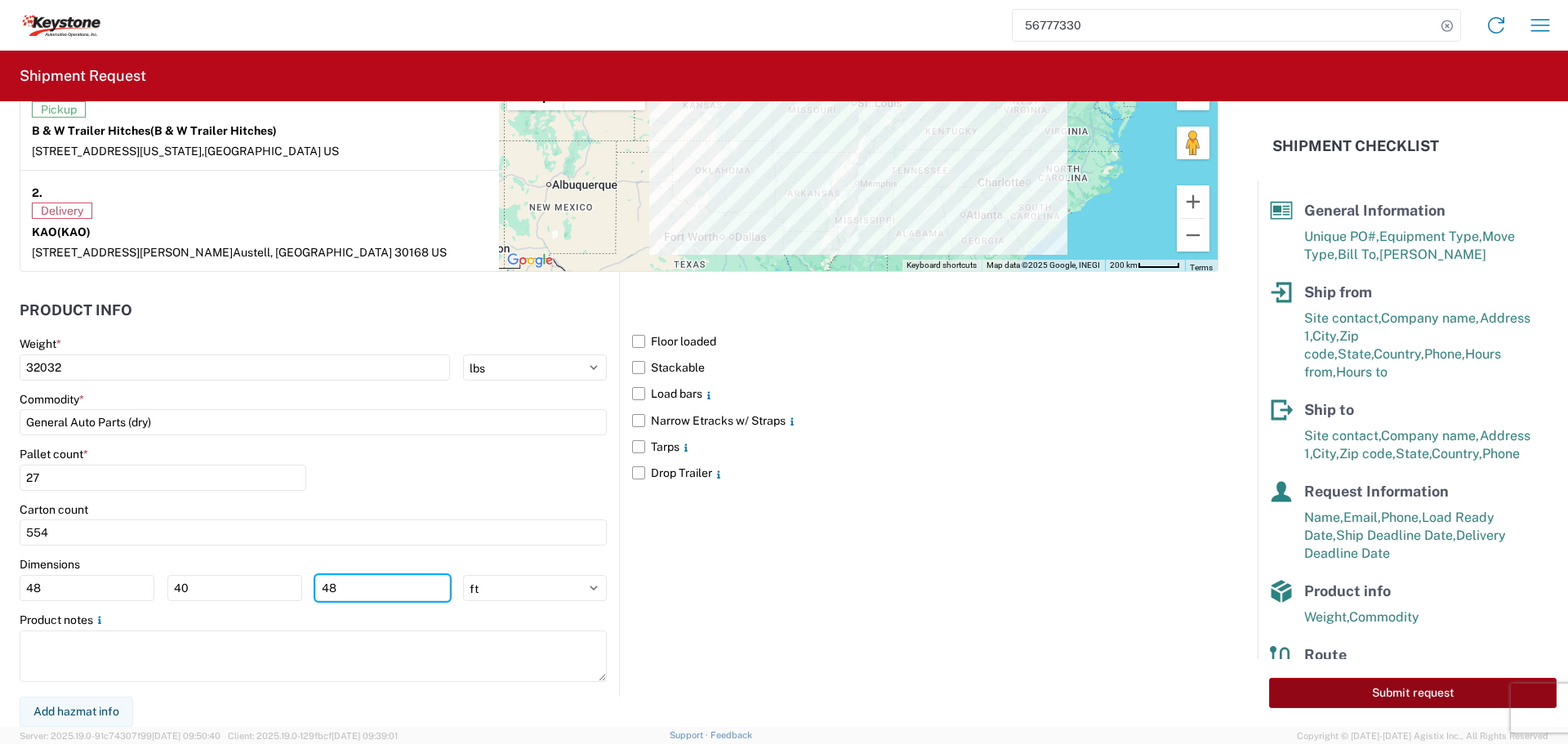
type input "48"
click at [1379, 692] on button "Submit request" at bounding box center [1413, 693] width 287 height 30
select select "US"
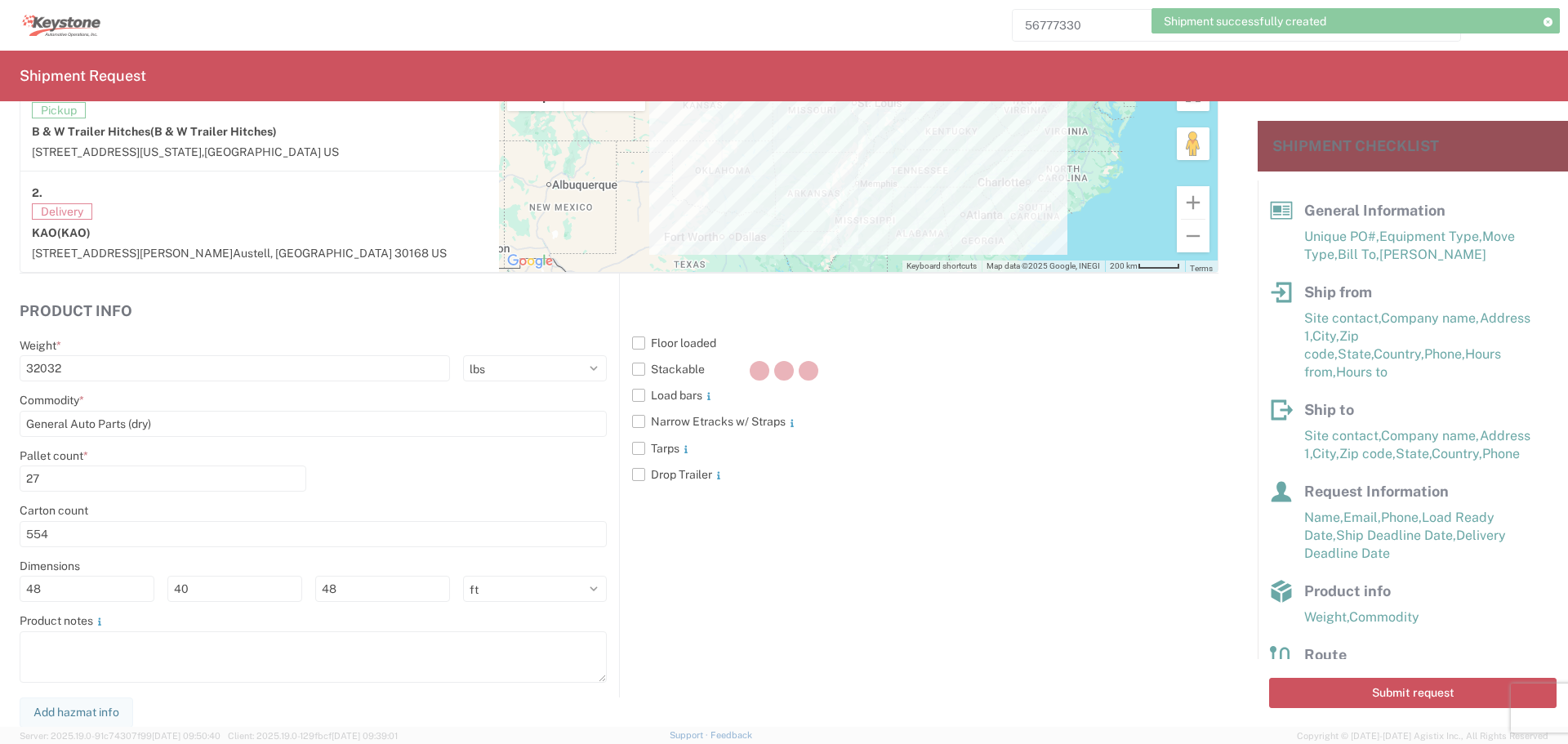
scroll to position [1333, 0]
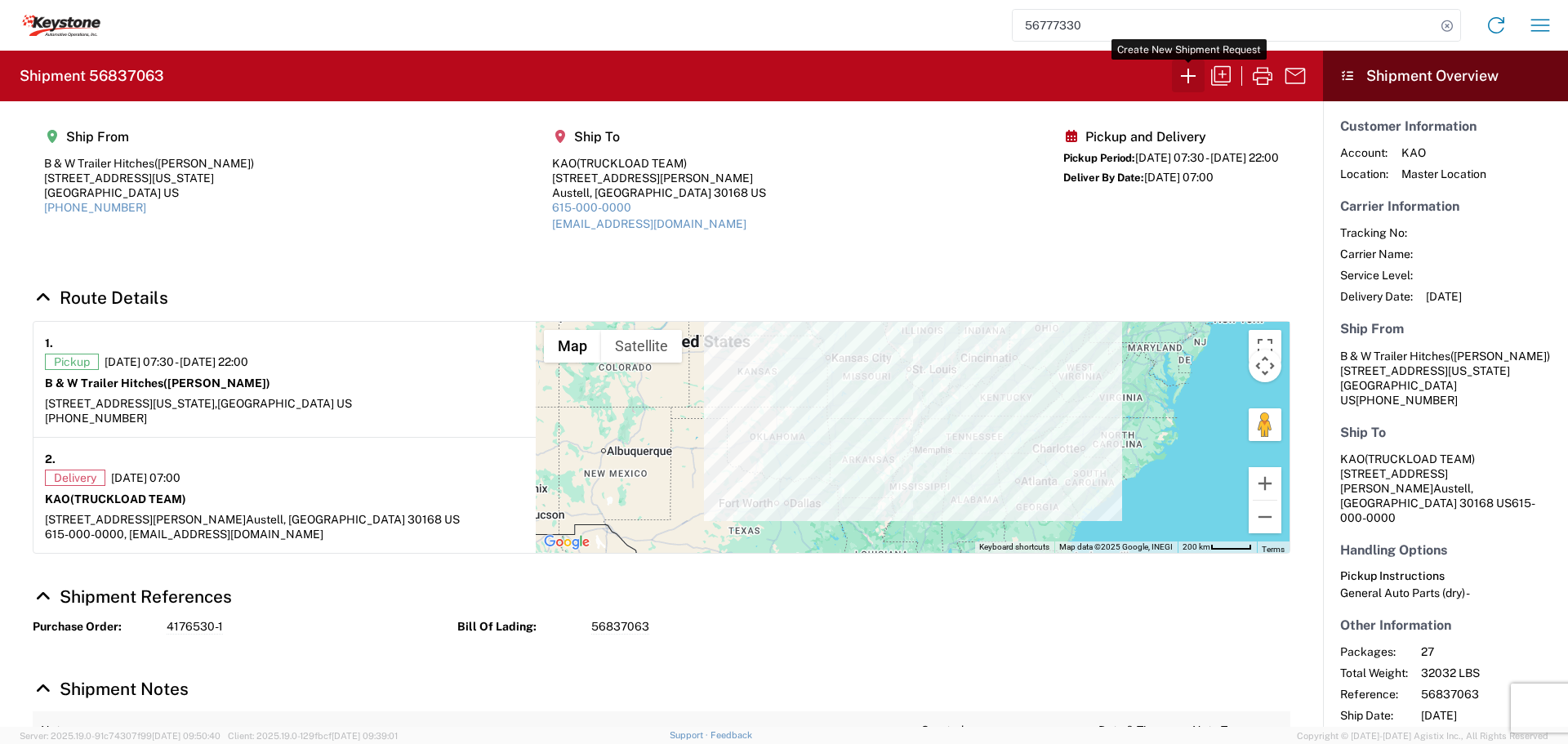
click at [1180, 76] on icon "button" at bounding box center [1187, 75] width 26 height 26
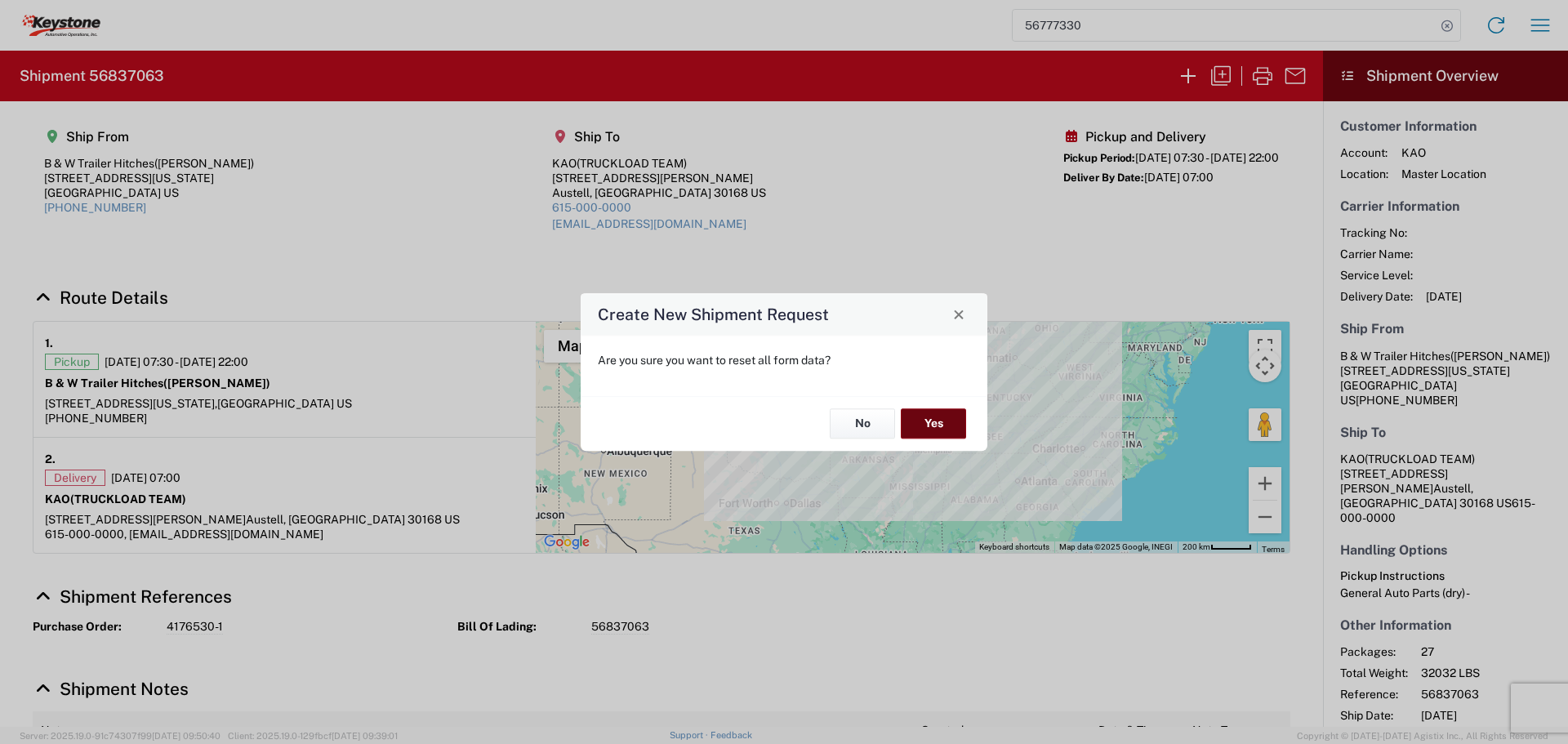
click at [940, 429] on button "Yes" at bounding box center [933, 424] width 66 height 30
select select "FULL"
select select "US"
select select "LBS"
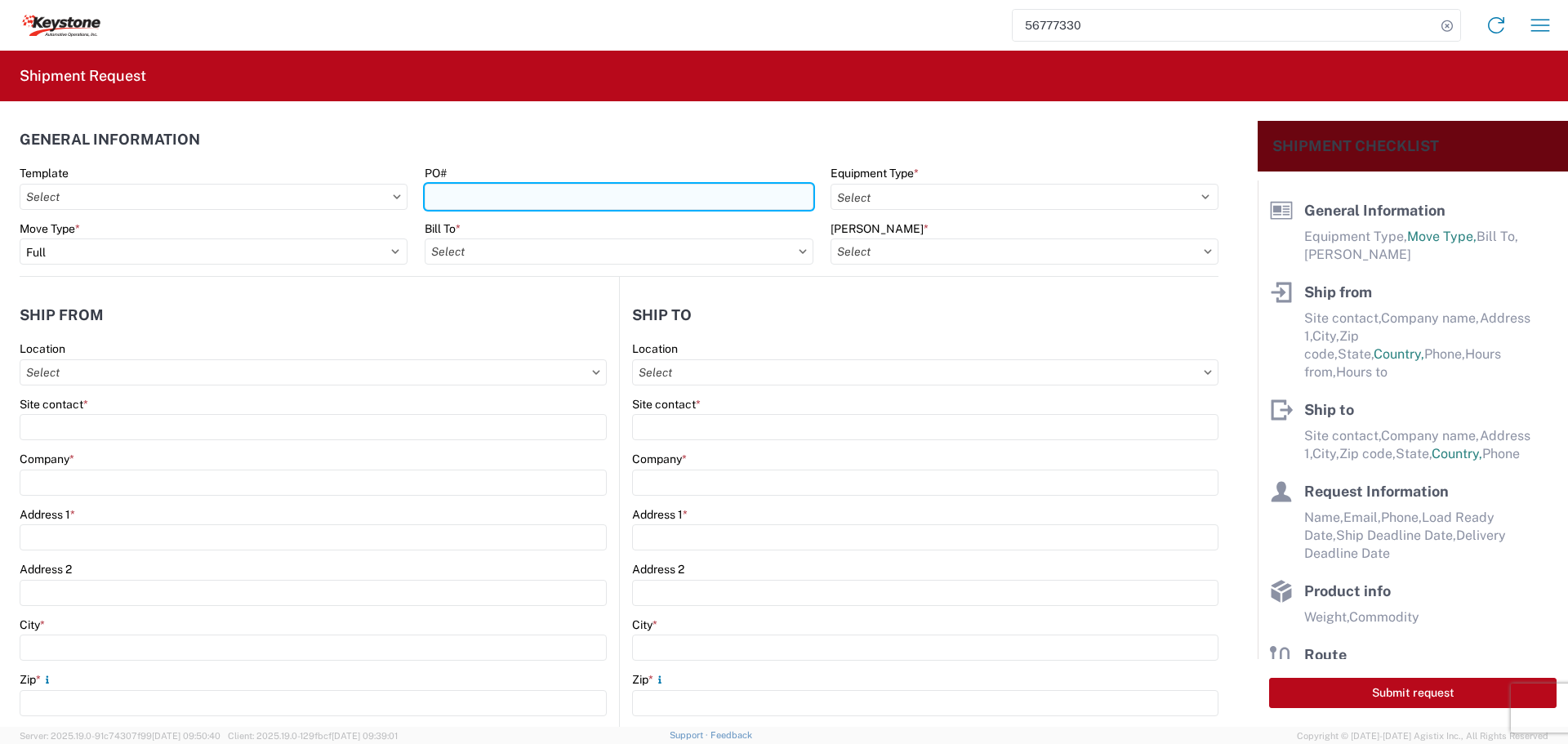
click at [562, 202] on input "PO#" at bounding box center [619, 196] width 388 height 26
type input "0464603"
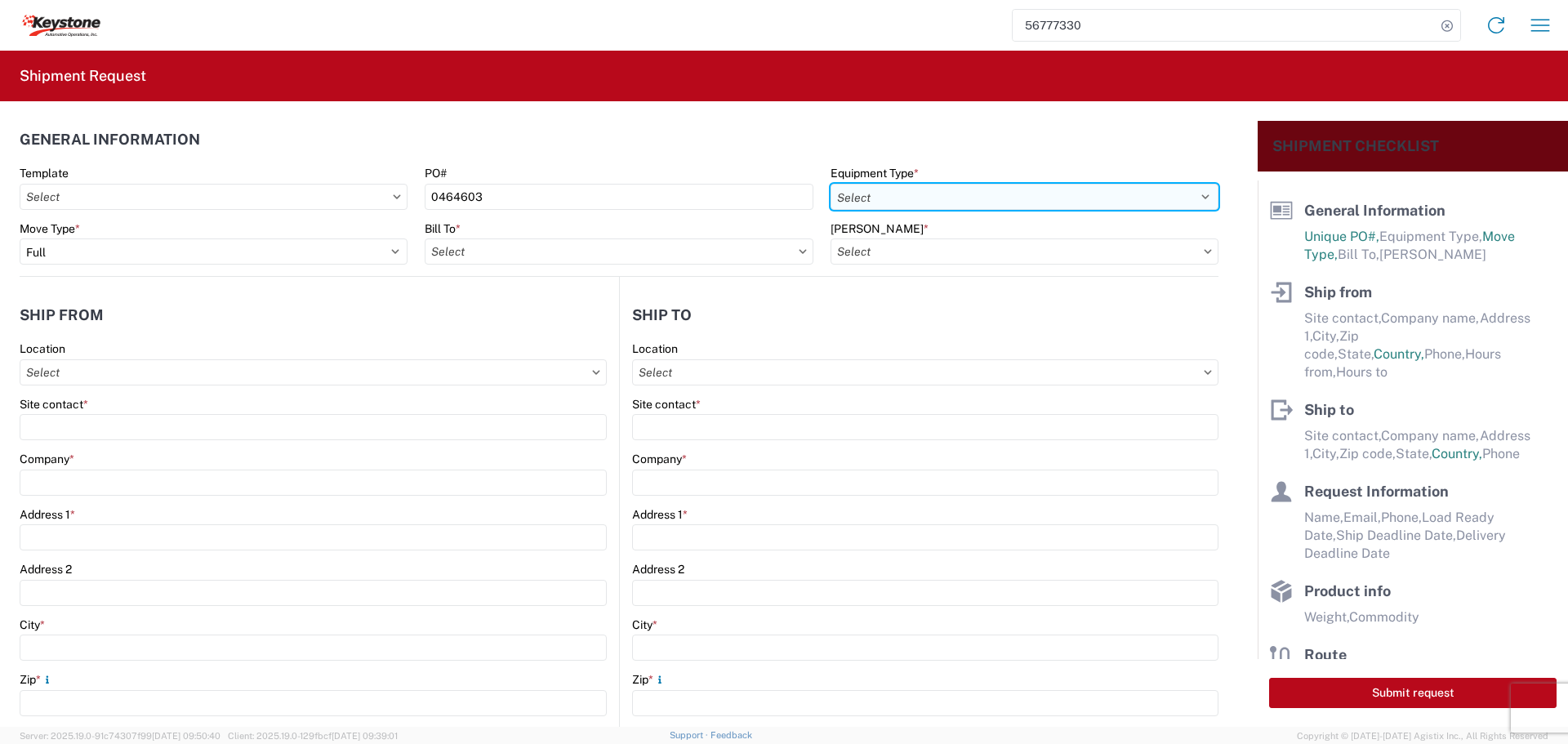
click at [989, 197] on select "Select 53’ Dry Van Flatbed Dropdeck (van) Lowboy (flatbed) Rail" at bounding box center [1025, 196] width 388 height 26
select select "STDV"
click at [830, 183] on select "Select 53’ Dry Van Flatbed Dropdeck (van) Lowboy (flatbed) Rail" at bounding box center [1025, 196] width 388 height 26
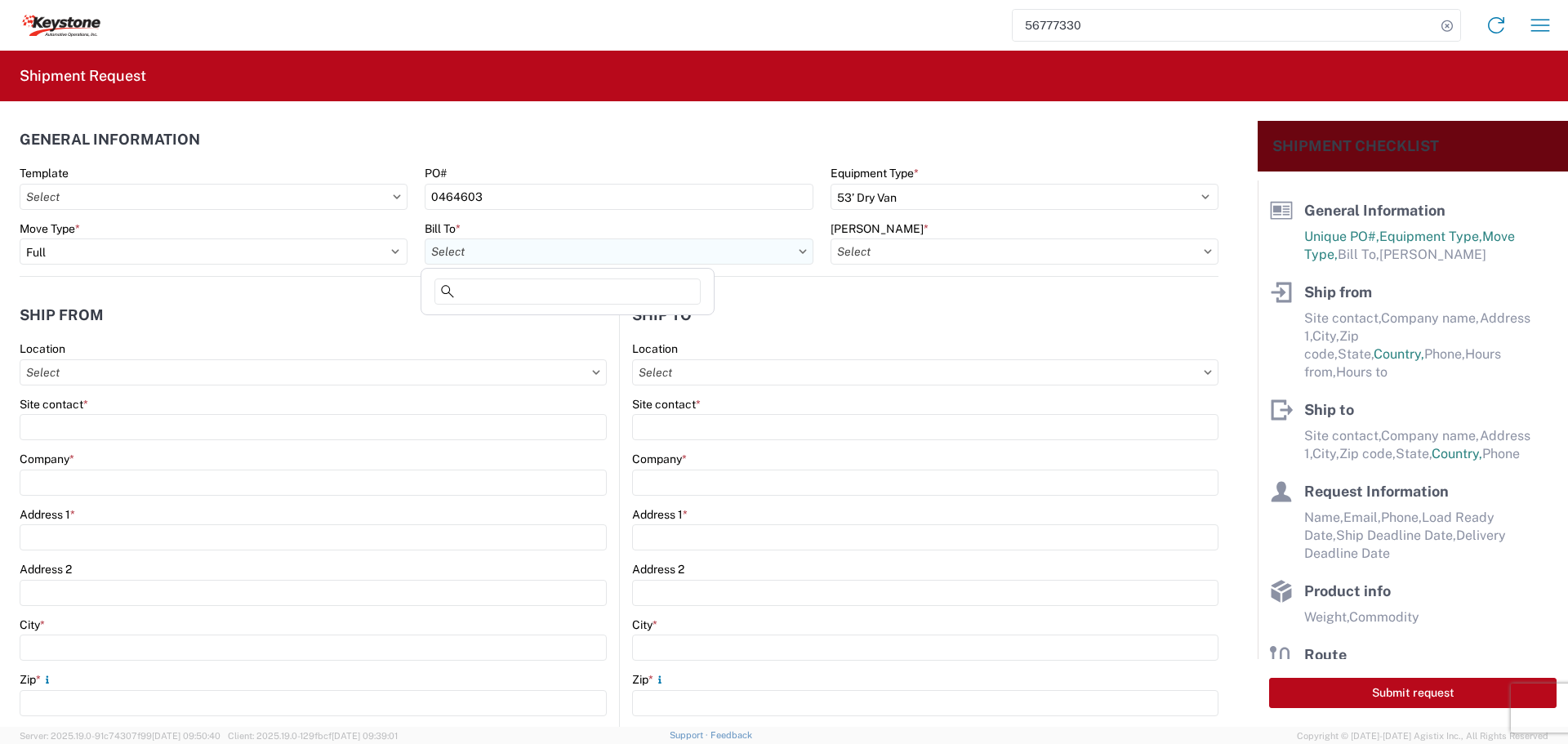
click at [709, 245] on input "text" at bounding box center [619, 250] width 388 height 26
type input "8515"
click at [577, 318] on div "8515 - [GEOGRAPHIC_DATA] - KAO Operations" at bounding box center [567, 323] width 286 height 26
type input "8515 - [GEOGRAPHIC_DATA] - KAO Operations"
click at [996, 254] on input "text" at bounding box center [1025, 250] width 388 height 26
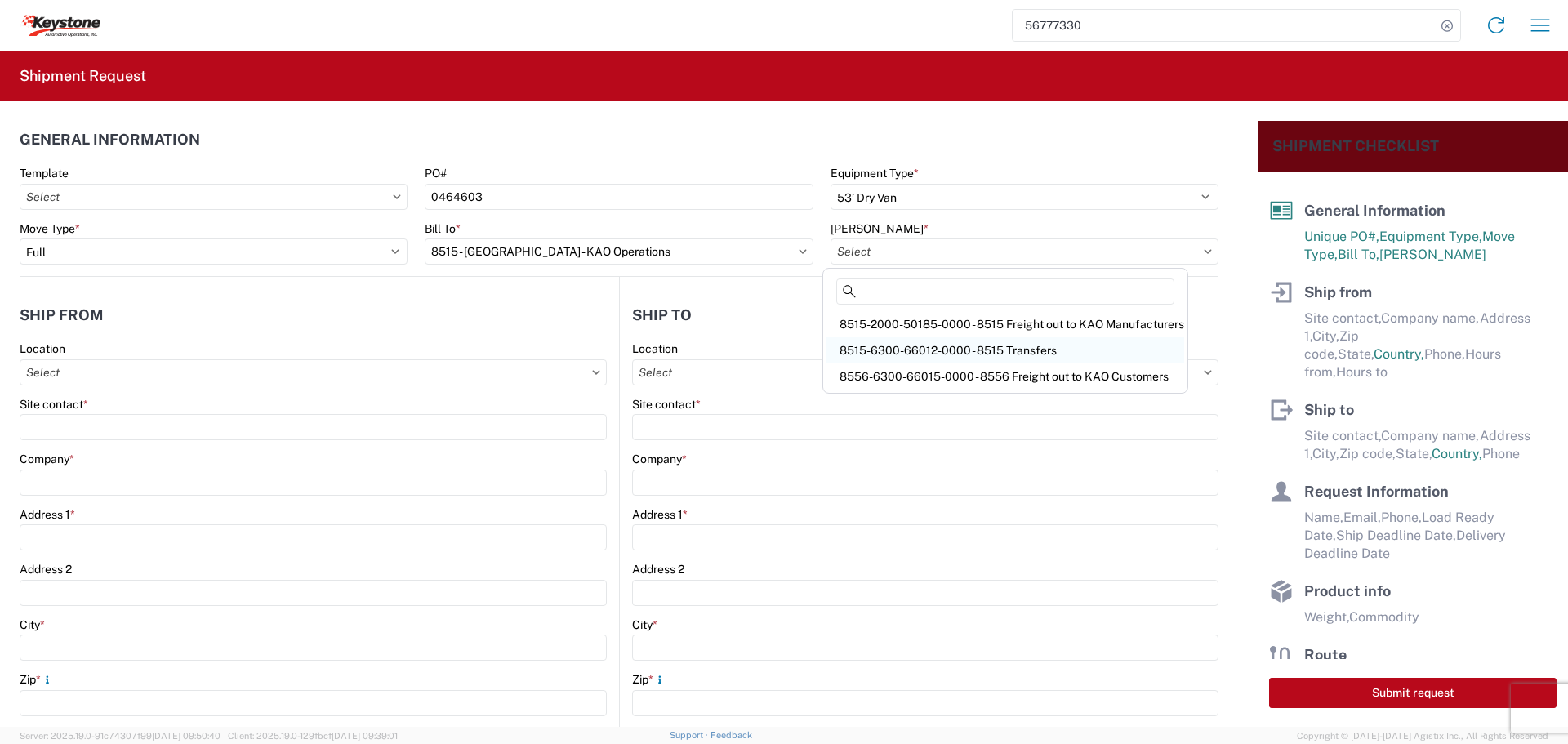
click at [963, 349] on div "8515-6300-66012-0000 - 8515 Transfers" at bounding box center [1005, 350] width 358 height 26
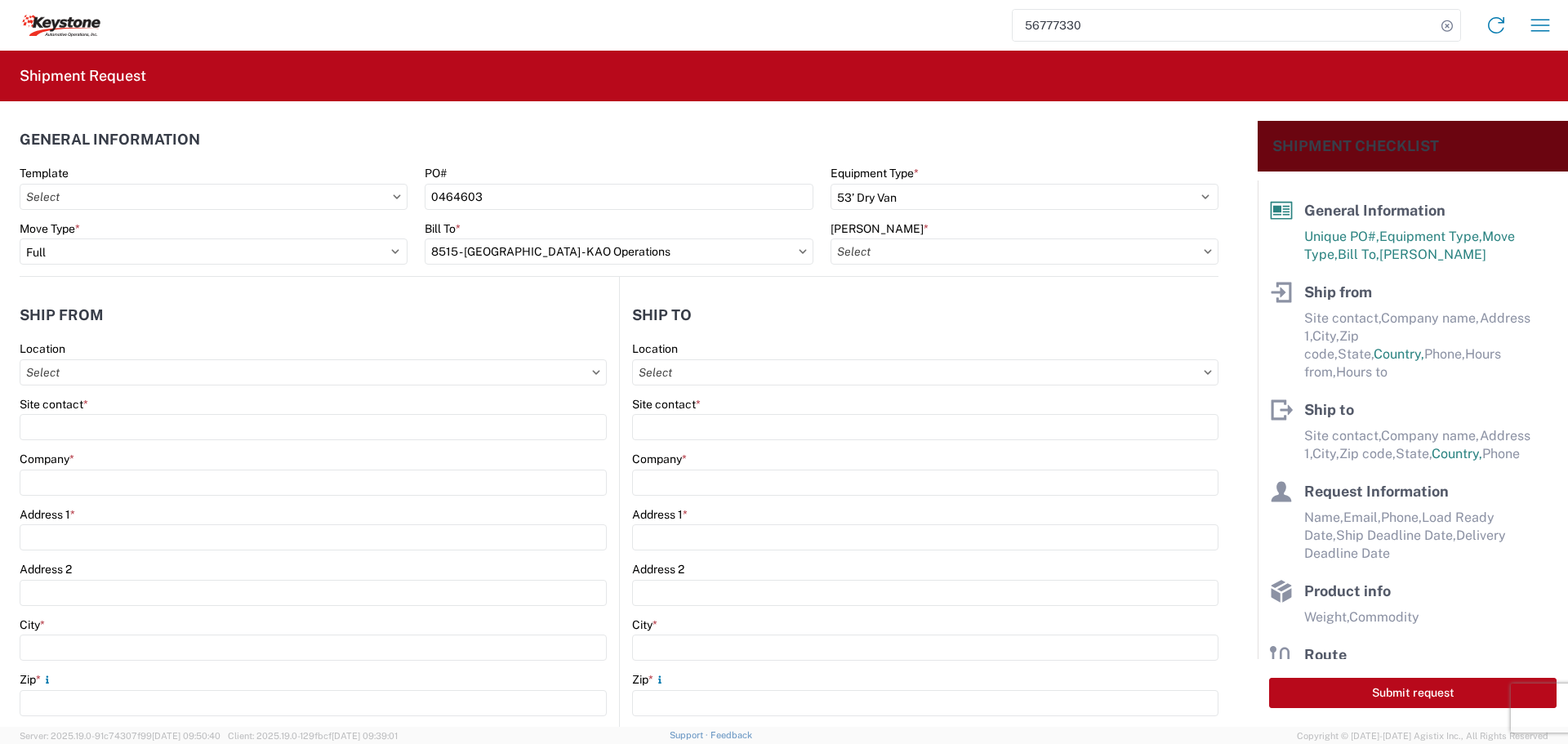
type input "8515-6300-66012-0000 - 8515 Transfers, 8515-6300-66012-0000 - 8515 Transfers"
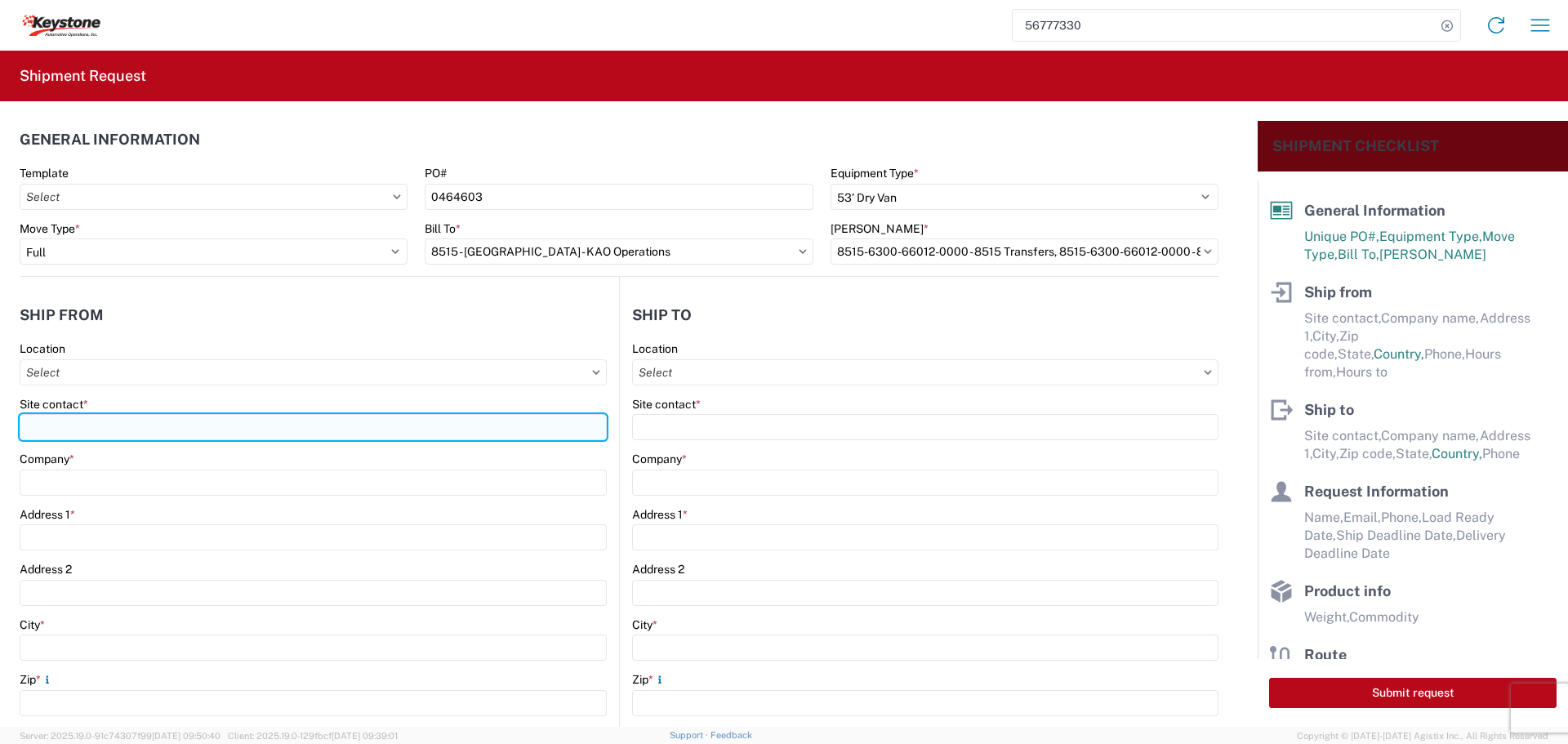
click at [108, 425] on input "Site contact *" at bounding box center [314, 426] width 587 height 26
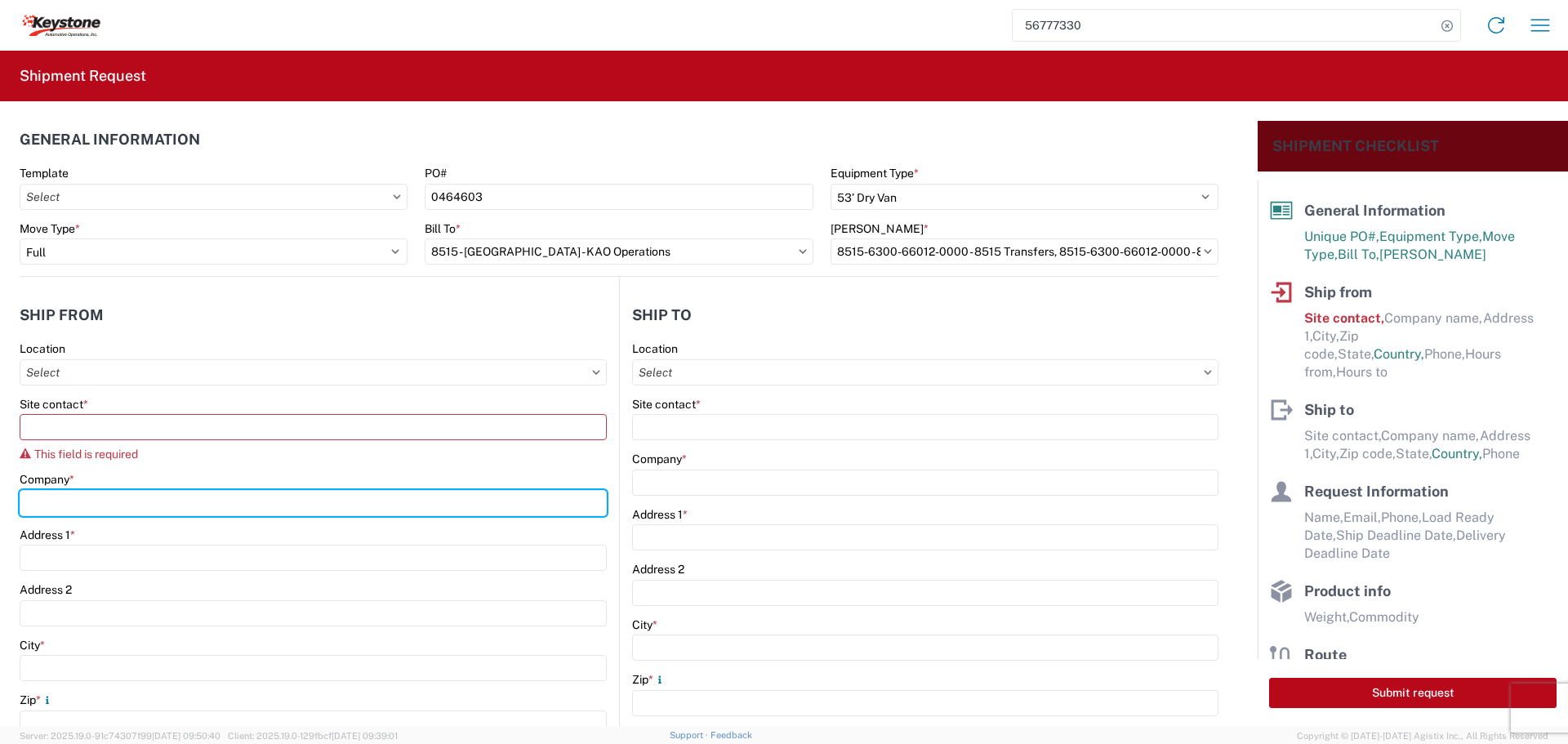
click at [89, 476] on div "Company *" at bounding box center [314, 494] width 587 height 44
type input "B & W TRAILER HITCHES, INC."
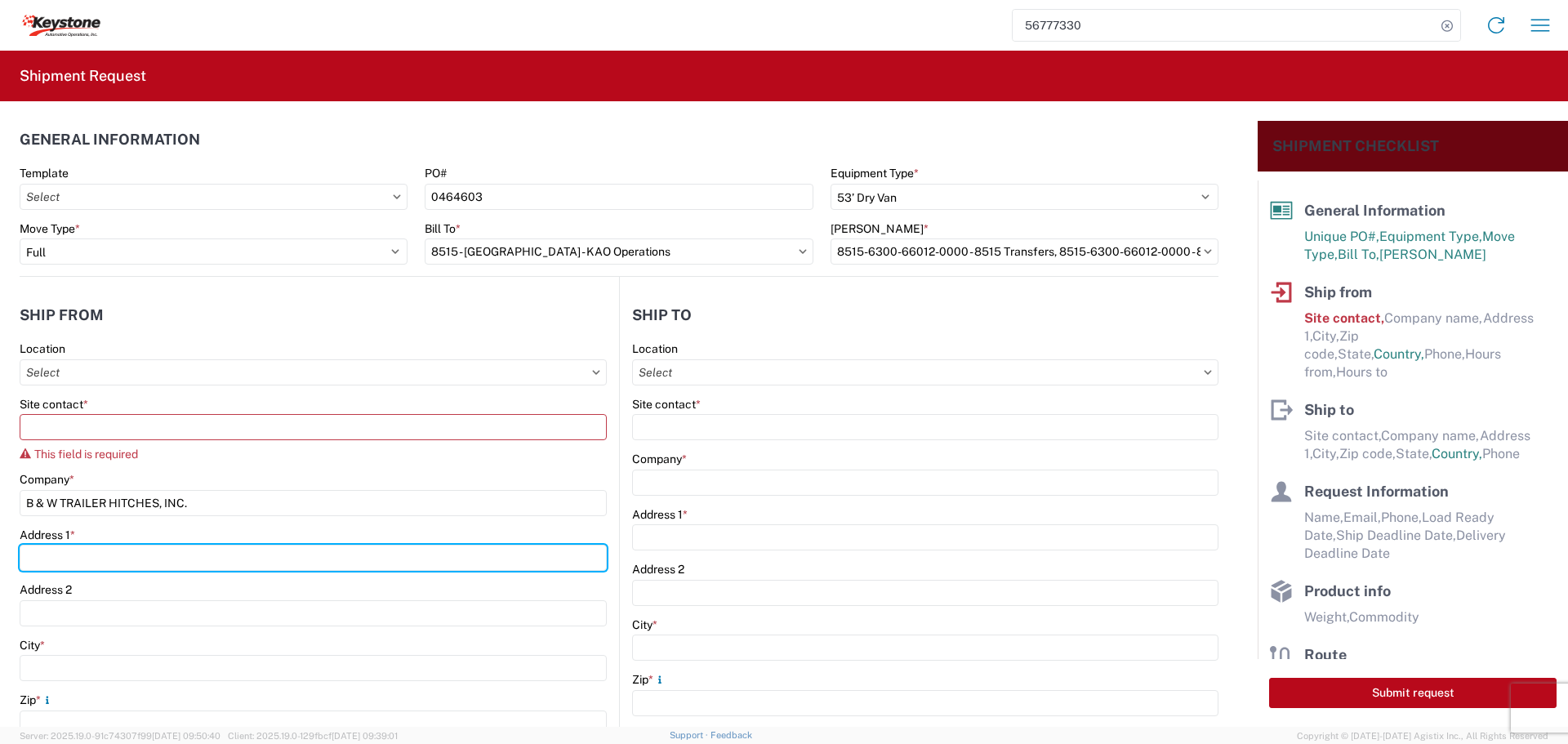
type input "[STREET_ADDRESS][US_STATE]"
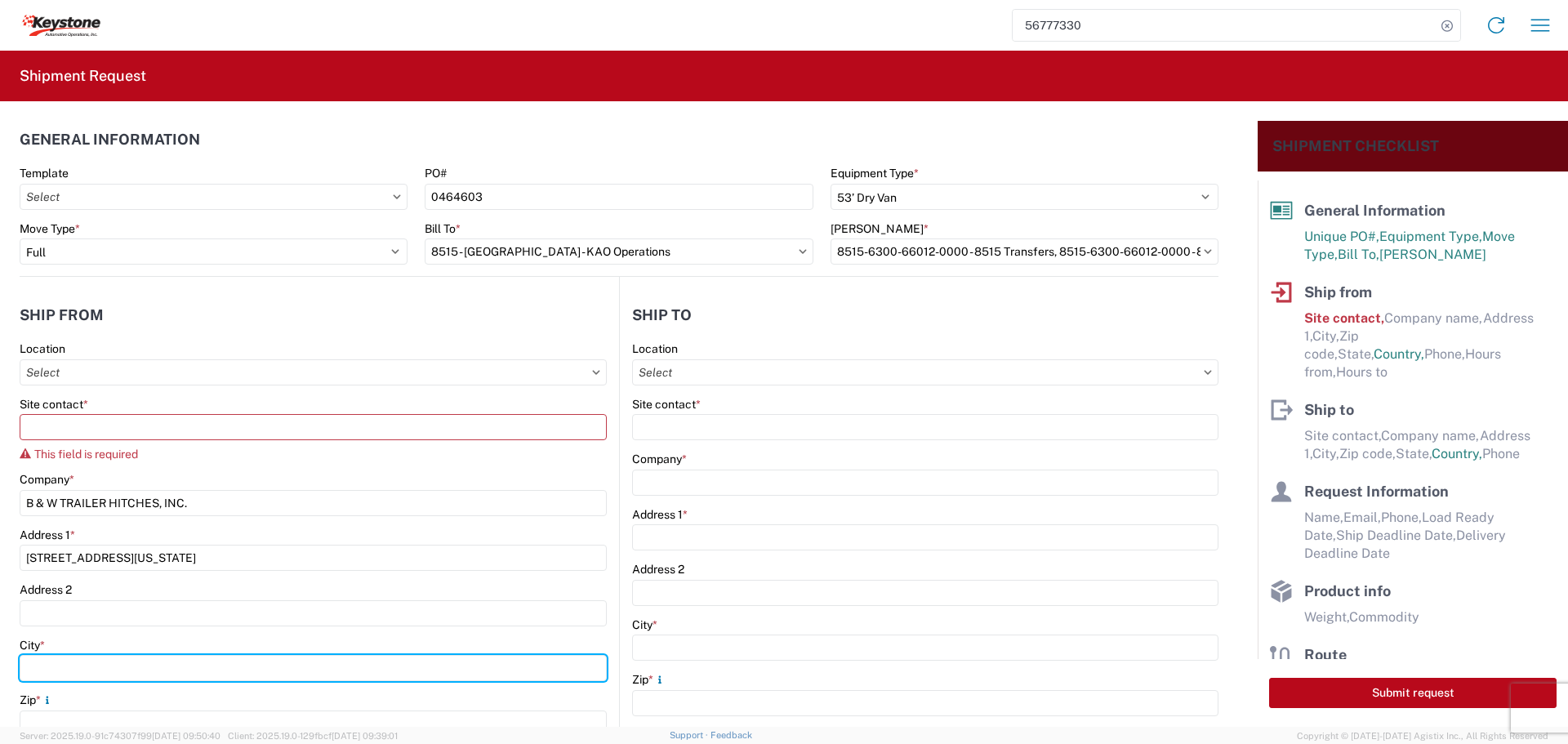
type input "HUMBOLDT"
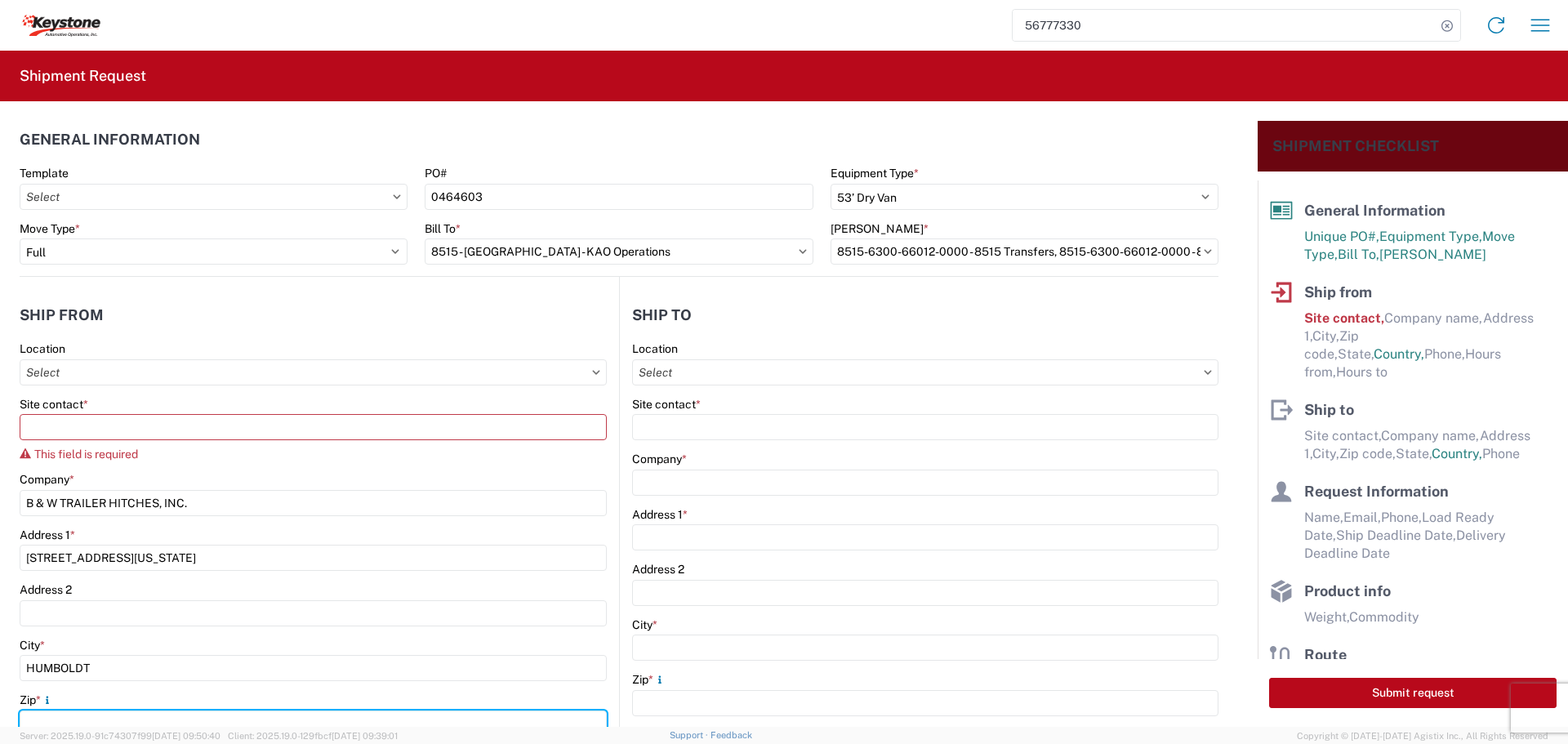
type input "66748"
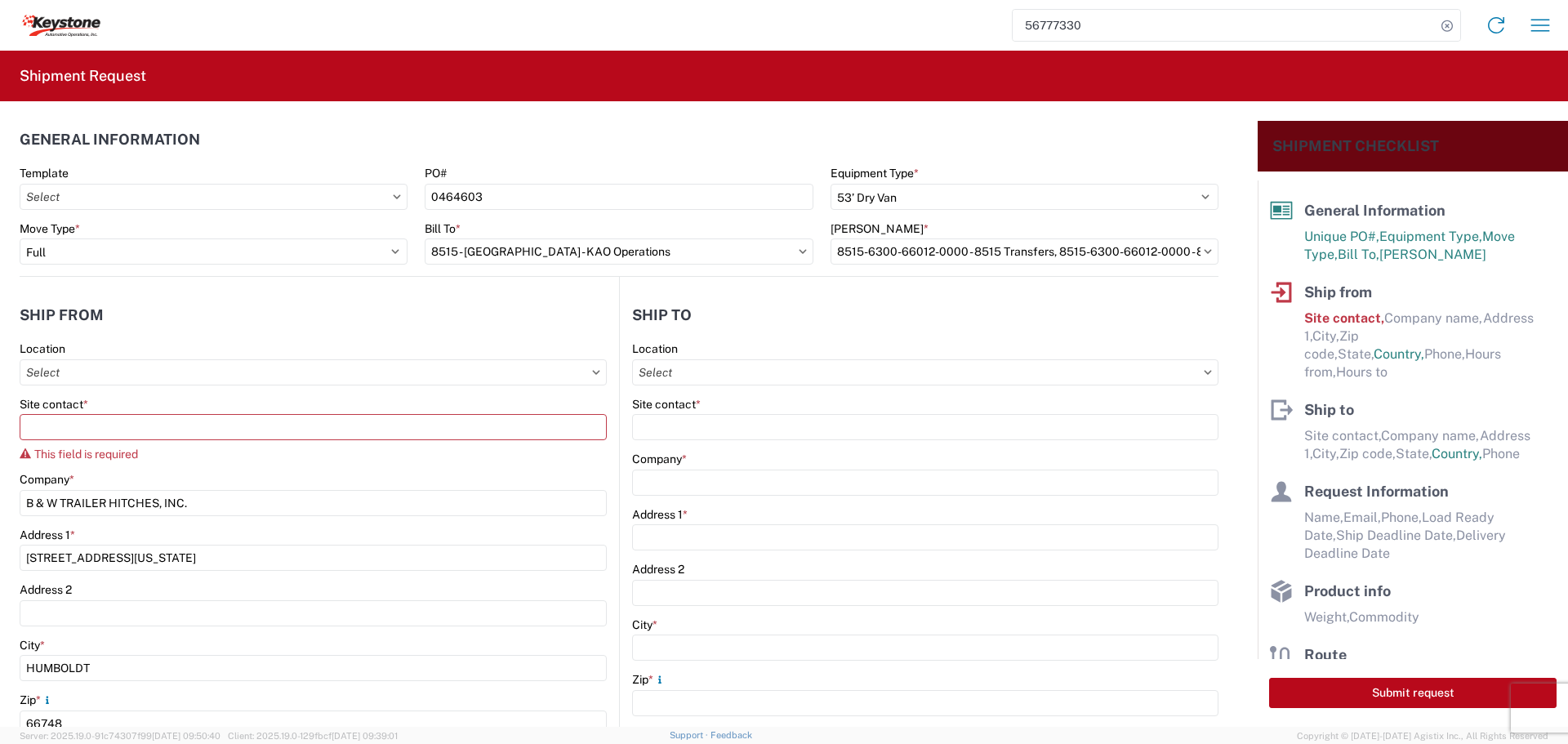
select select "KS"
type input "[EMAIL_ADDRESS][DOMAIN_NAME]"
type input "6204733664"
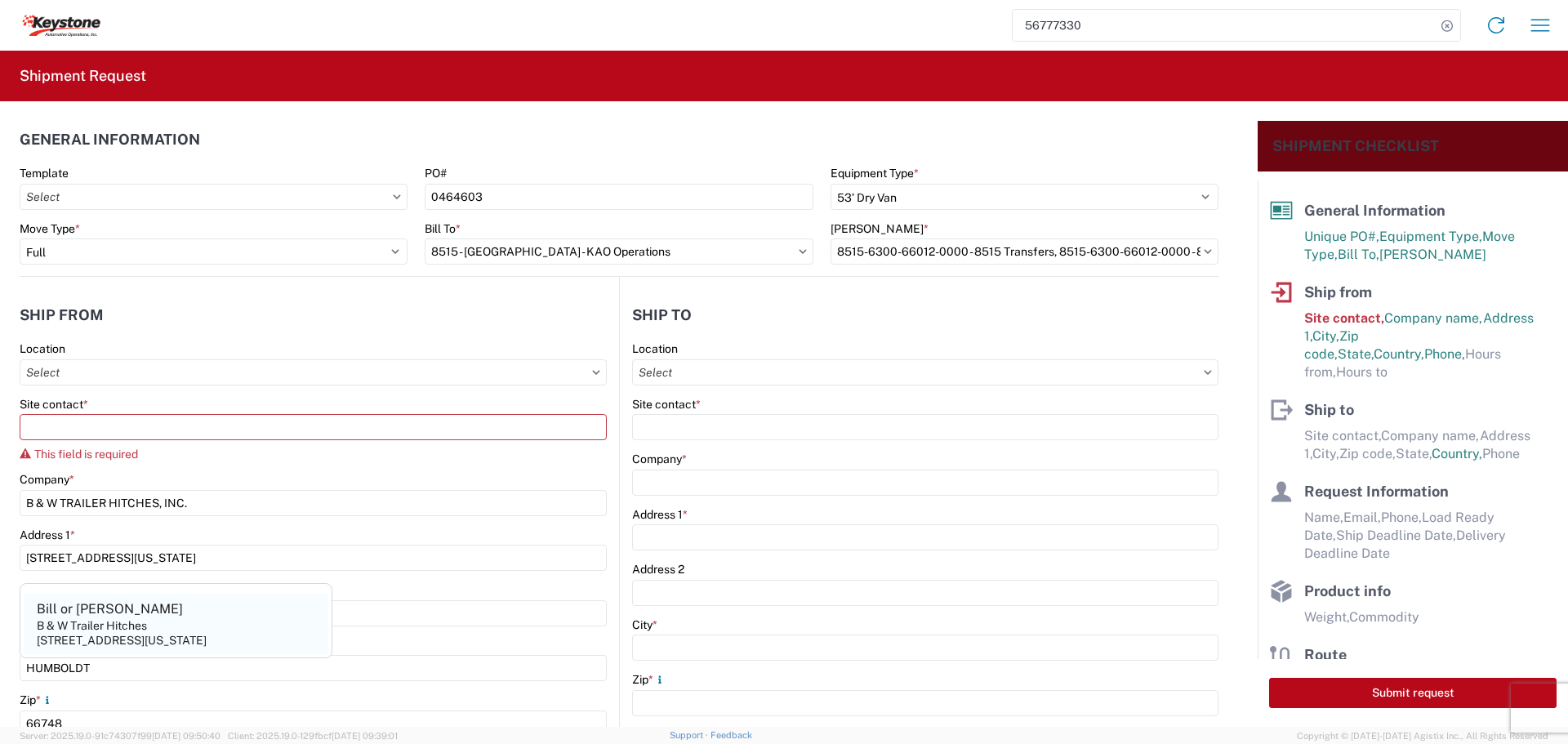
click at [98, 612] on div "Bill or [PERSON_NAME]" at bounding box center [110, 609] width 146 height 18
type input "Bill or [PERSON_NAME]"
type input "B & W Trailer Hitches"
type input "[STREET_ADDRESS][US_STATE]"
type input "Humboldt"
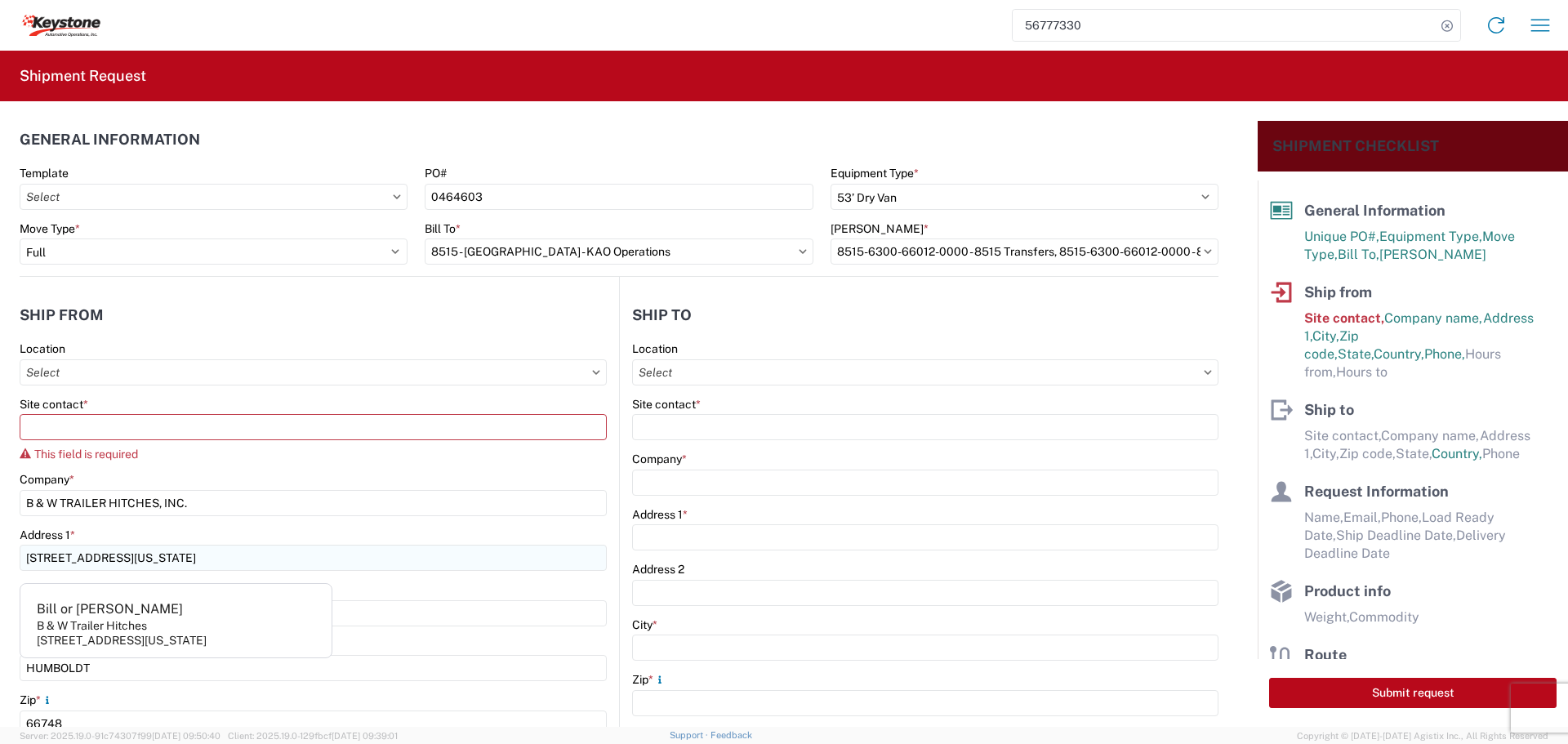
type input "[PHONE_NUMBER]"
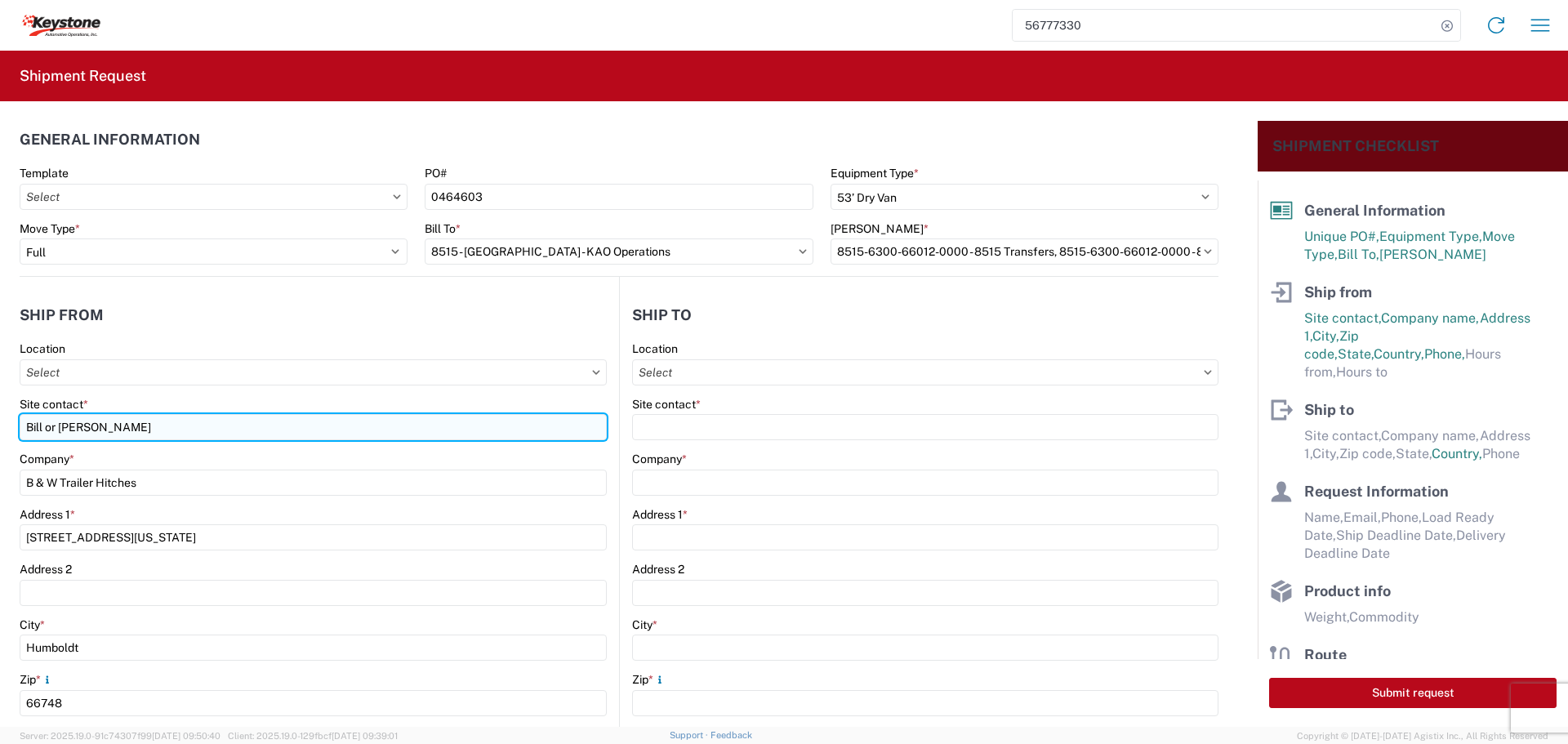
click at [105, 415] on input "Bill or [PERSON_NAME]" at bounding box center [314, 426] width 587 height 26
type input "B"
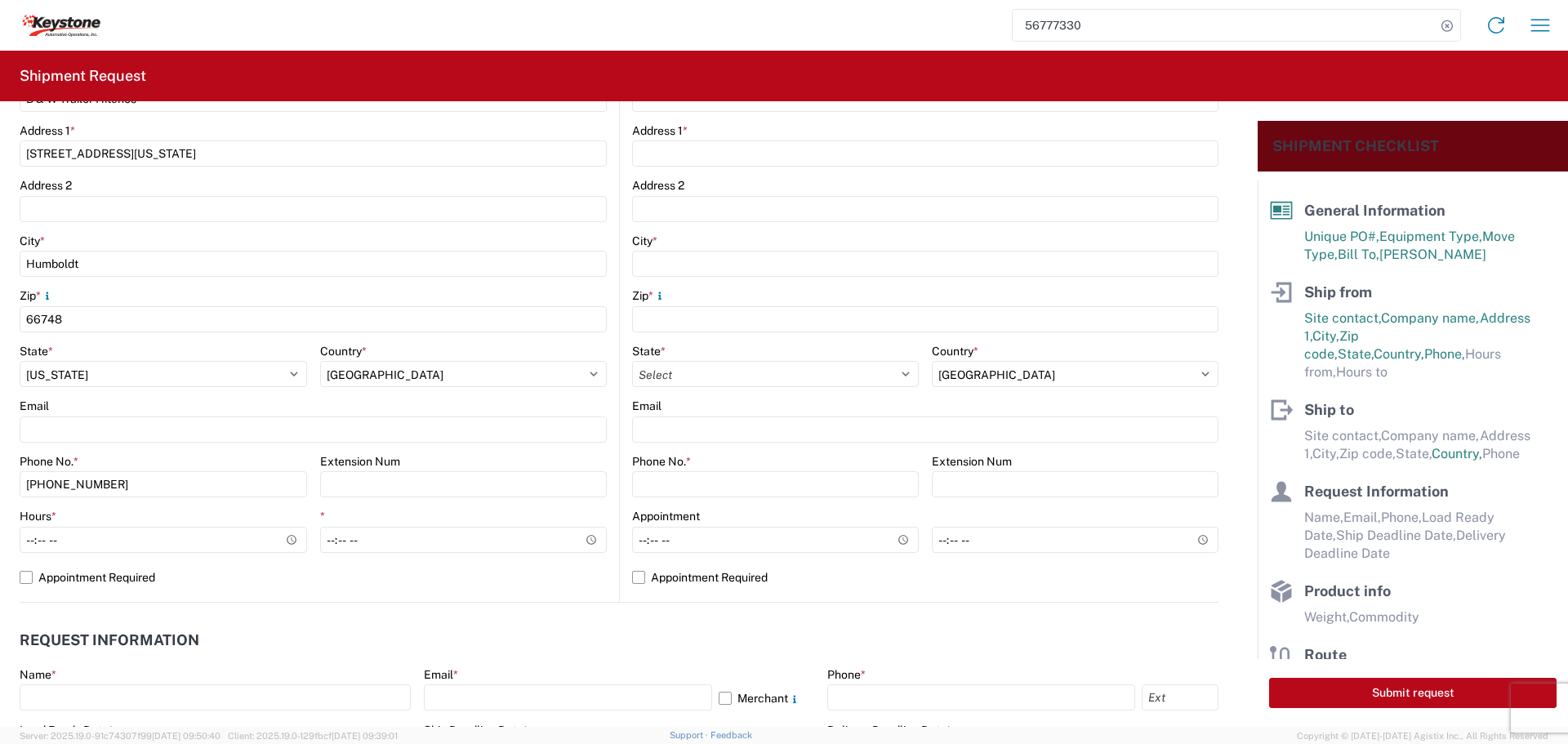
scroll to position [408, 0]
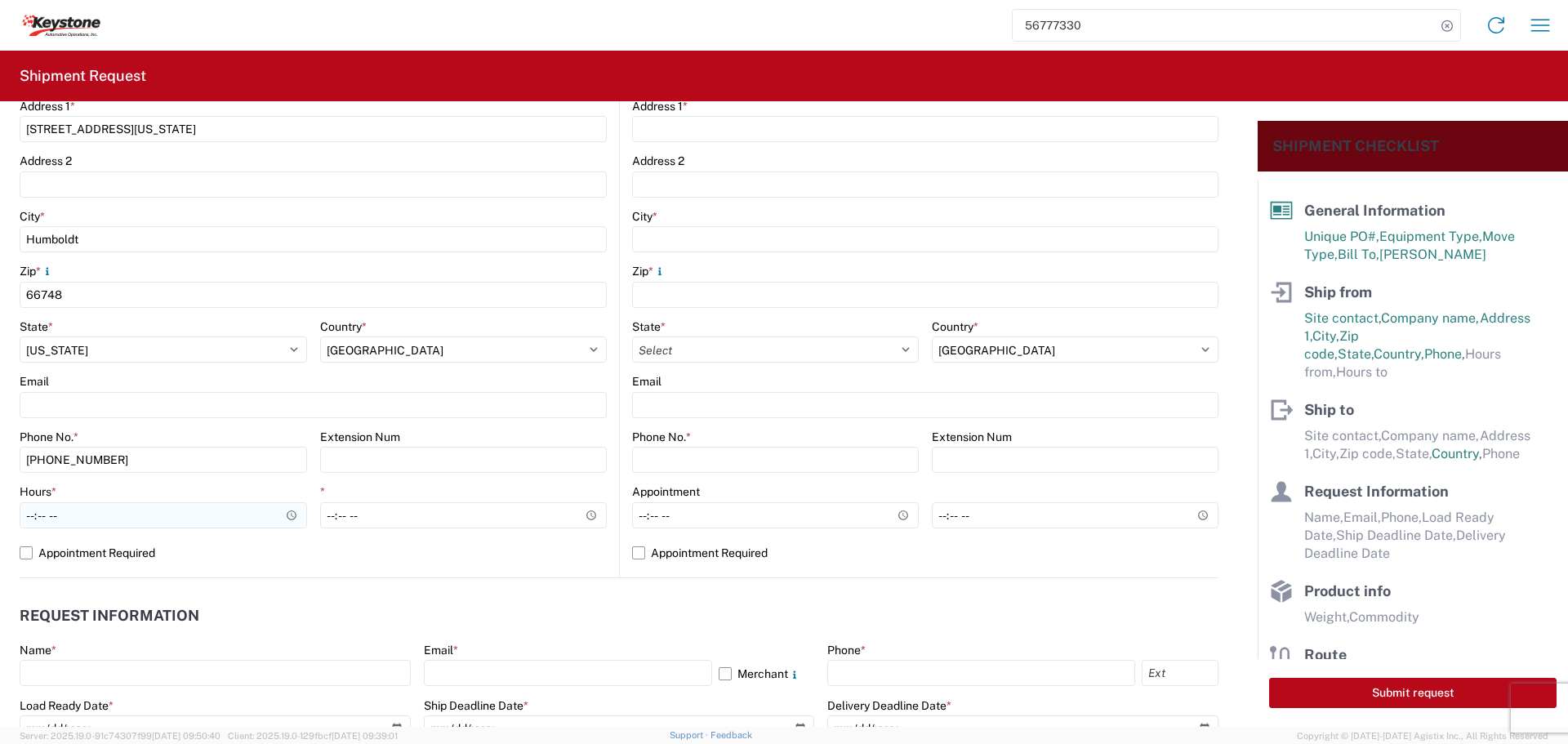
type input "[PERSON_NAME]"
click at [285, 518] on input "Hours *" at bounding box center [163, 514] width 287 height 26
type input "07:30"
click at [578, 511] on input "*" at bounding box center [464, 514] width 287 height 26
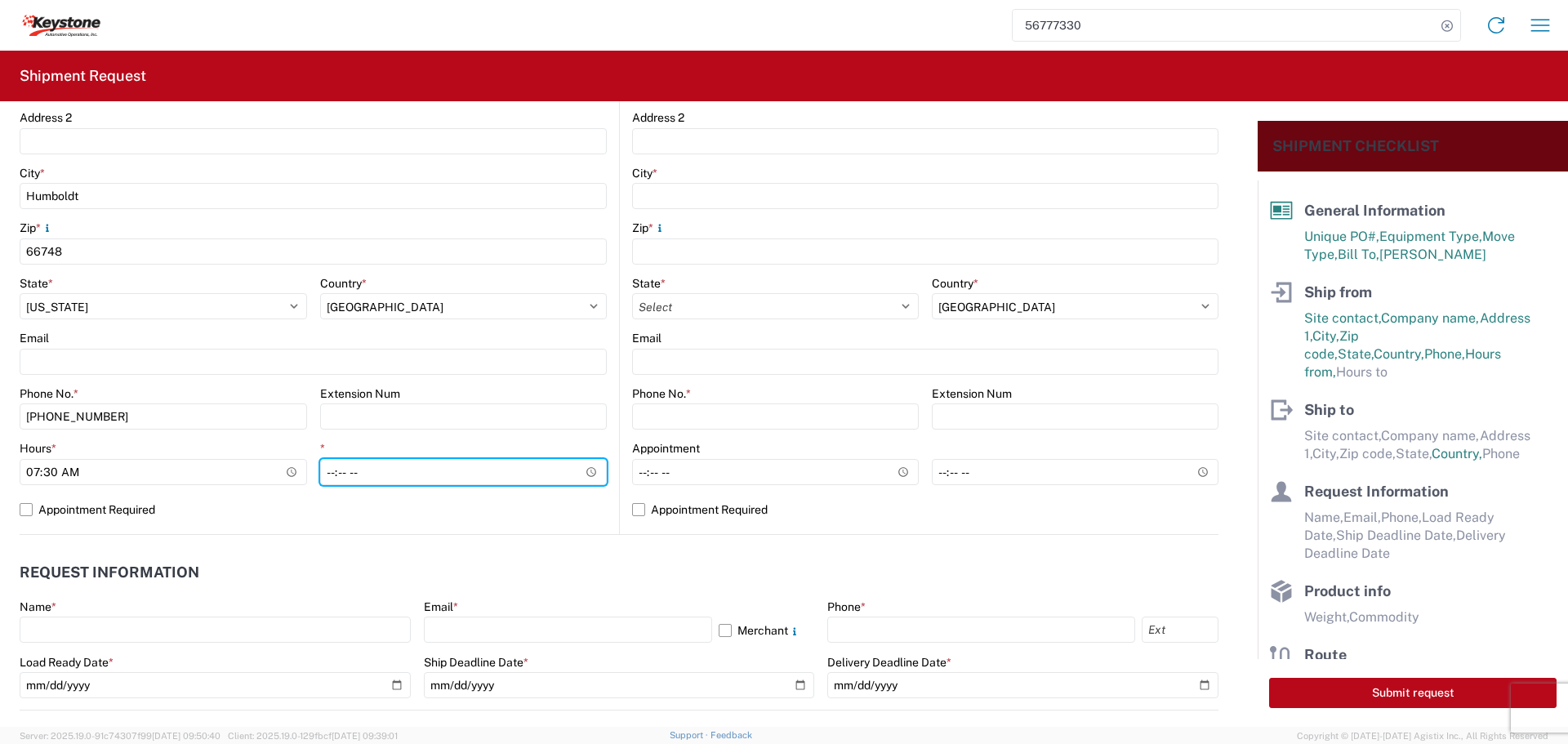
scroll to position [571, 0]
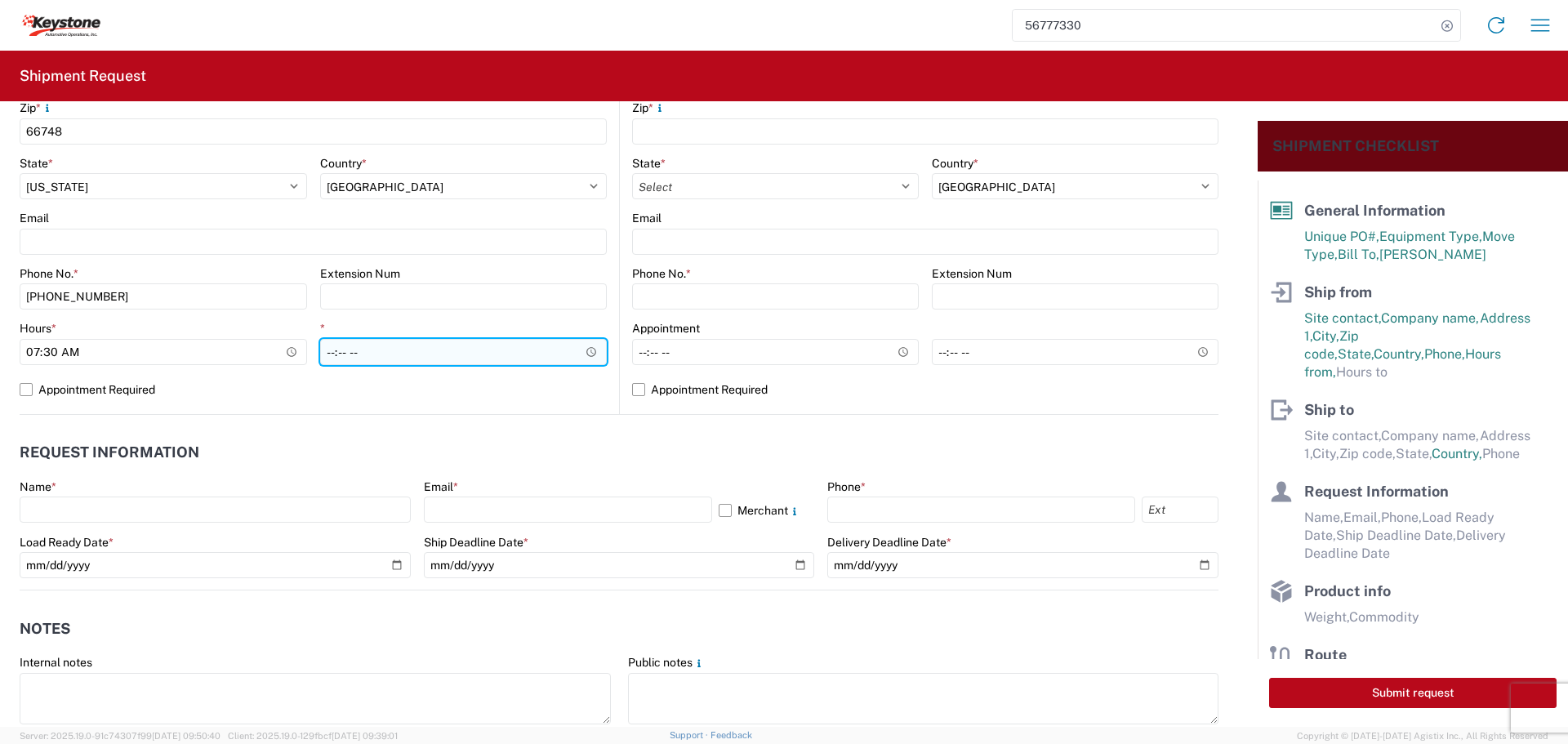
click at [586, 345] on input "*" at bounding box center [464, 351] width 287 height 26
type input "22:00"
click at [547, 349] on input "22:00" at bounding box center [464, 351] width 287 height 26
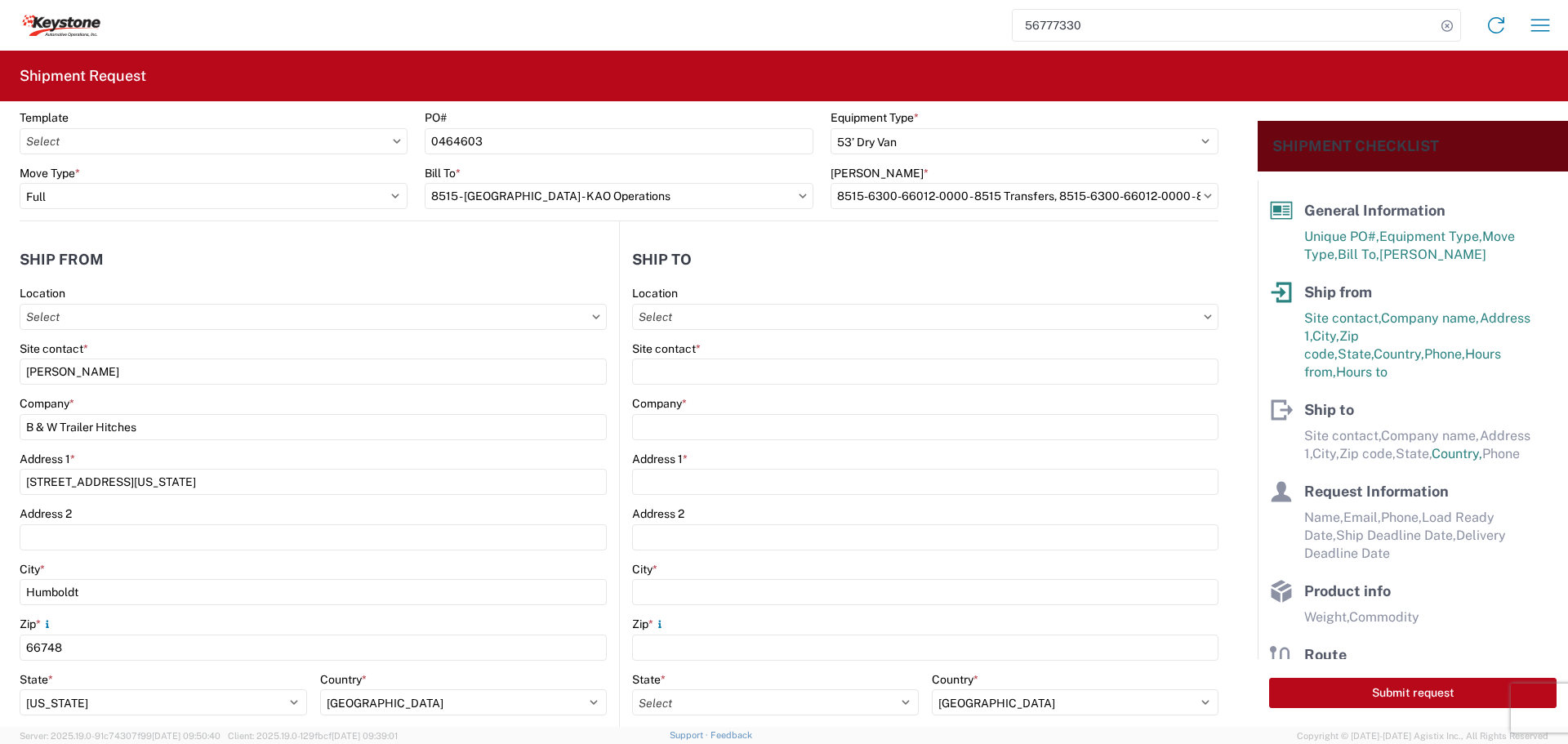
scroll to position [0, 0]
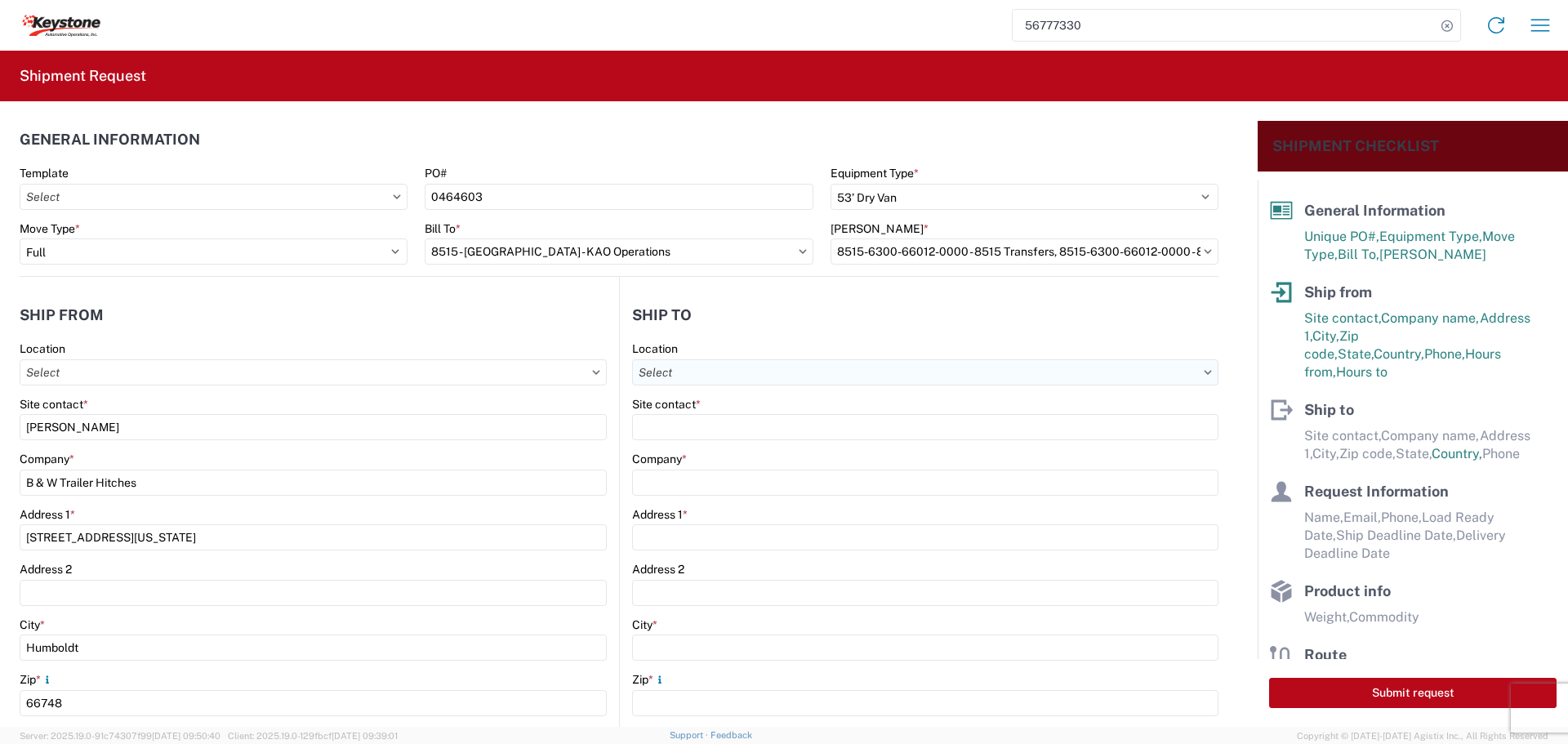
click at [773, 378] on input "text" at bounding box center [925, 372] width 587 height 26
type input "8515"
click at [707, 435] on div "8515 - [GEOGRAPHIC_DATA] - KAO Operations" at bounding box center [773, 445] width 286 height 26
type input "8515 - [GEOGRAPHIC_DATA] - KAO Operations"
type input "KAO"
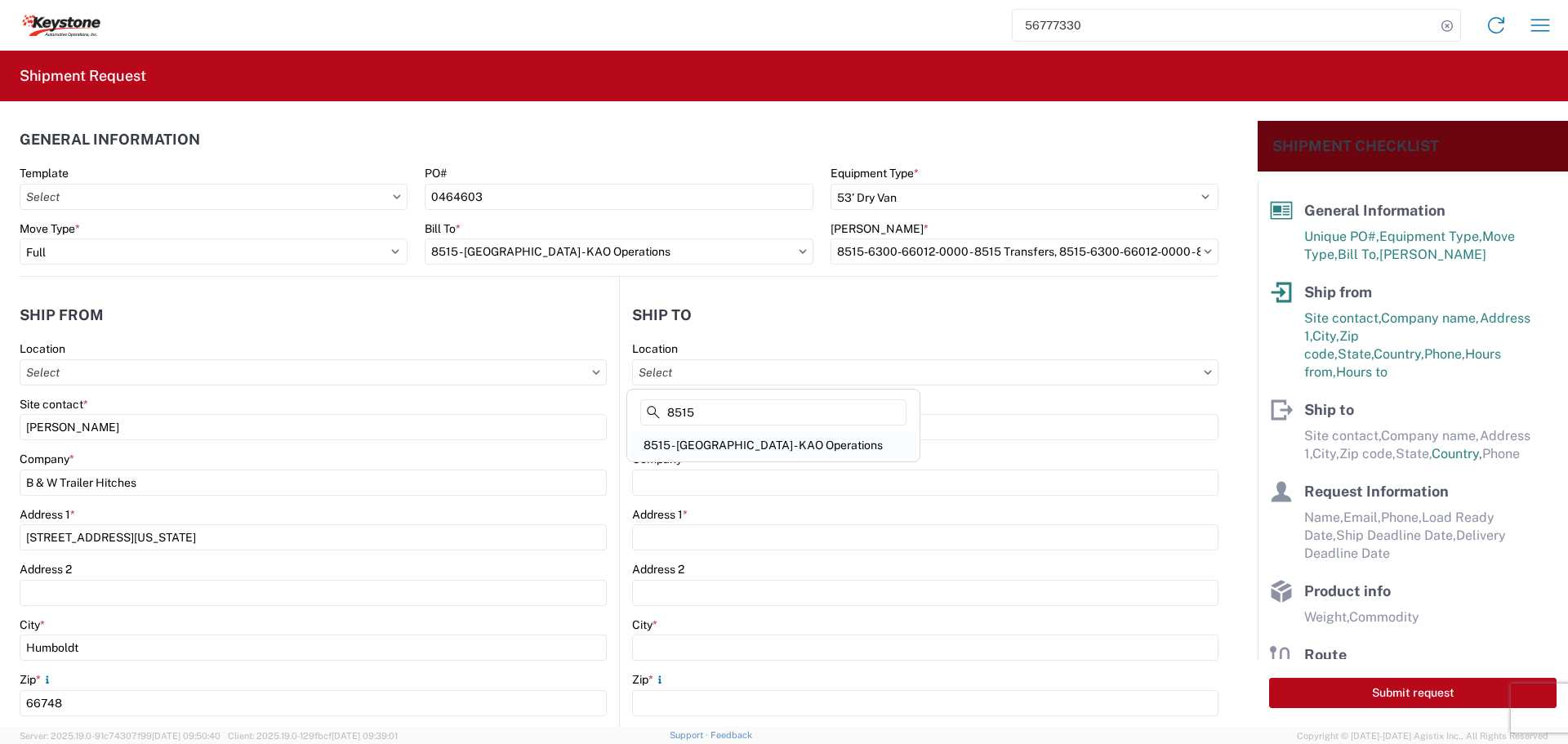
type input "[STREET_ADDRESS][PERSON_NAME]"
type input "[GEOGRAPHIC_DATA]"
type input "18643"
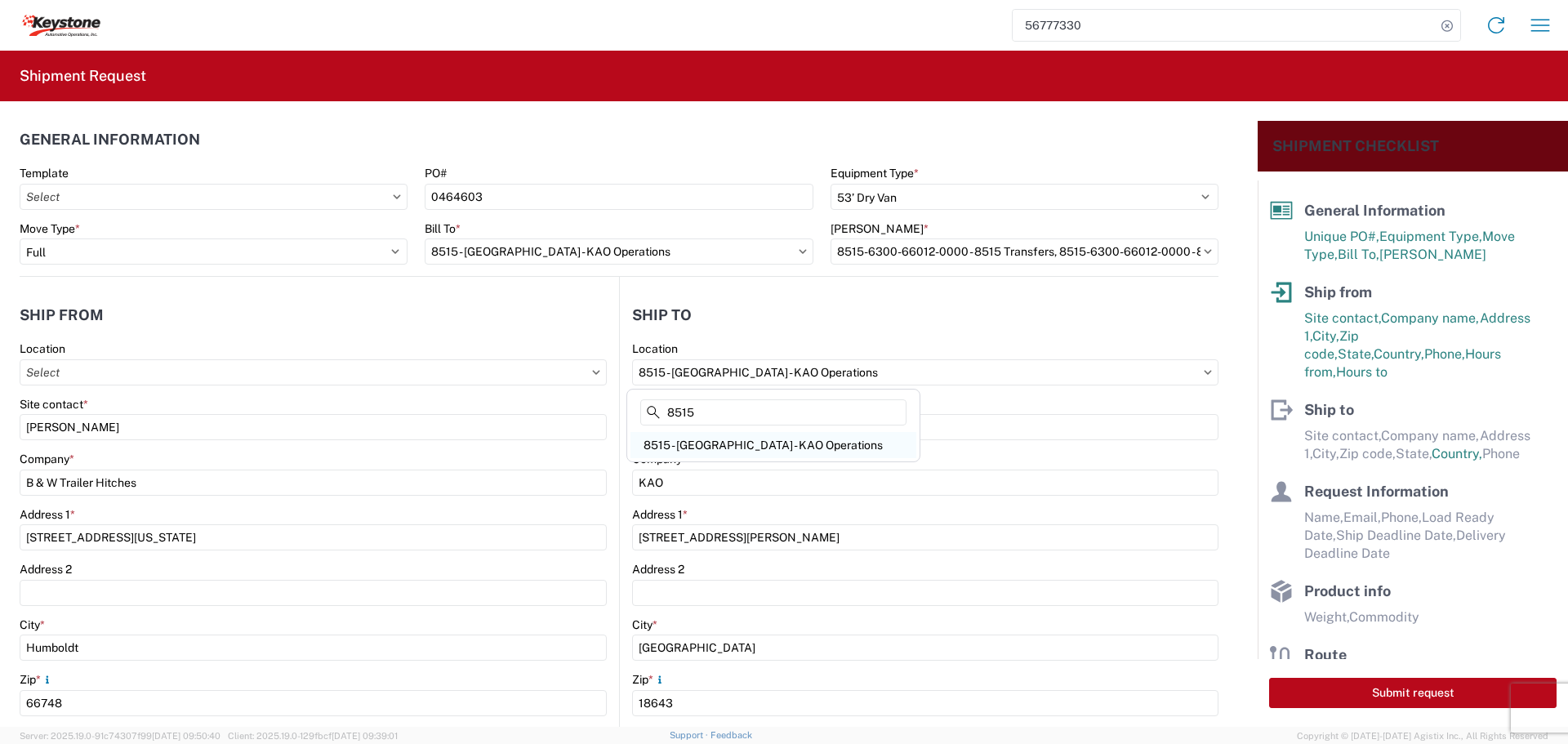
select select "US"
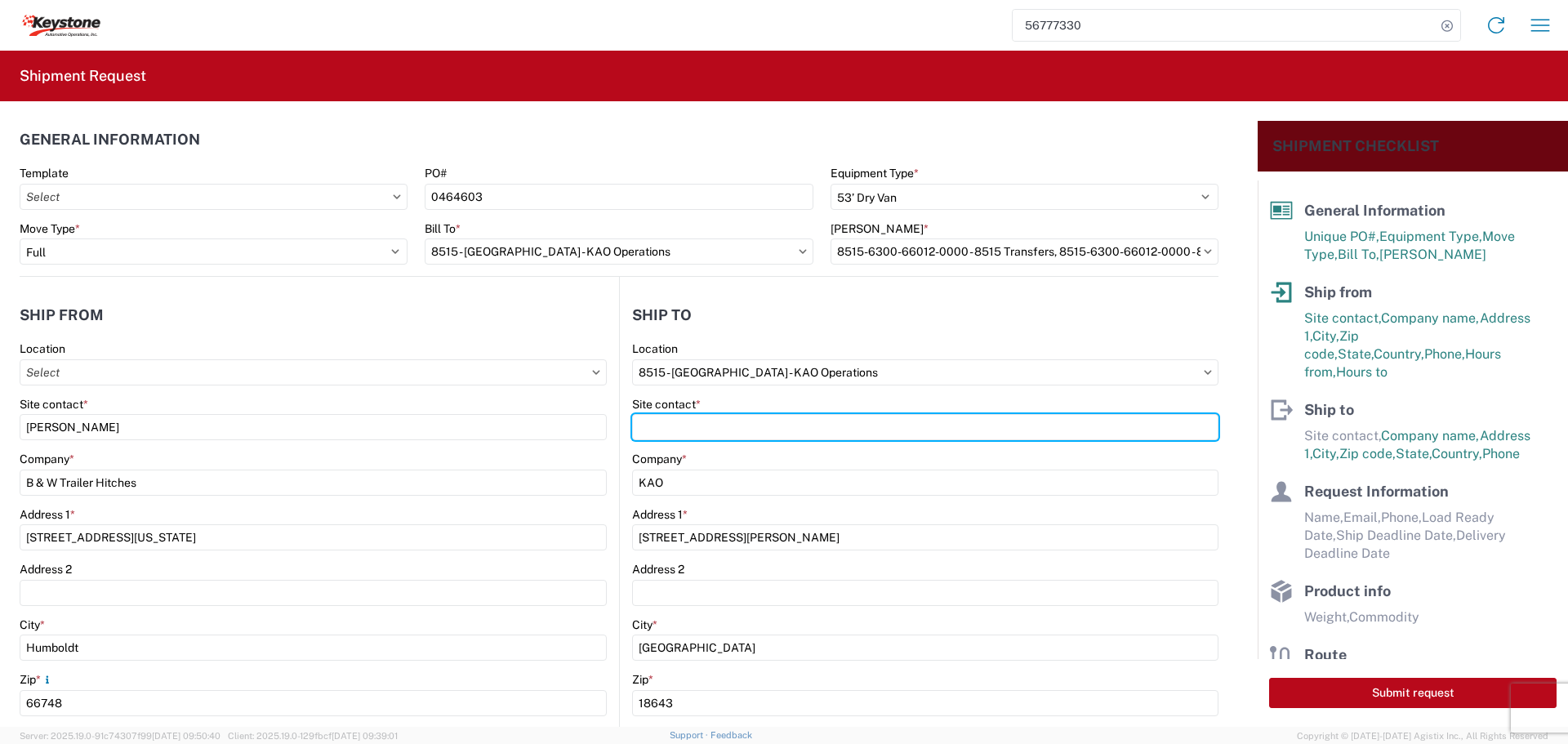
click at [707, 435] on input "Site contact *" at bounding box center [925, 426] width 587 height 26
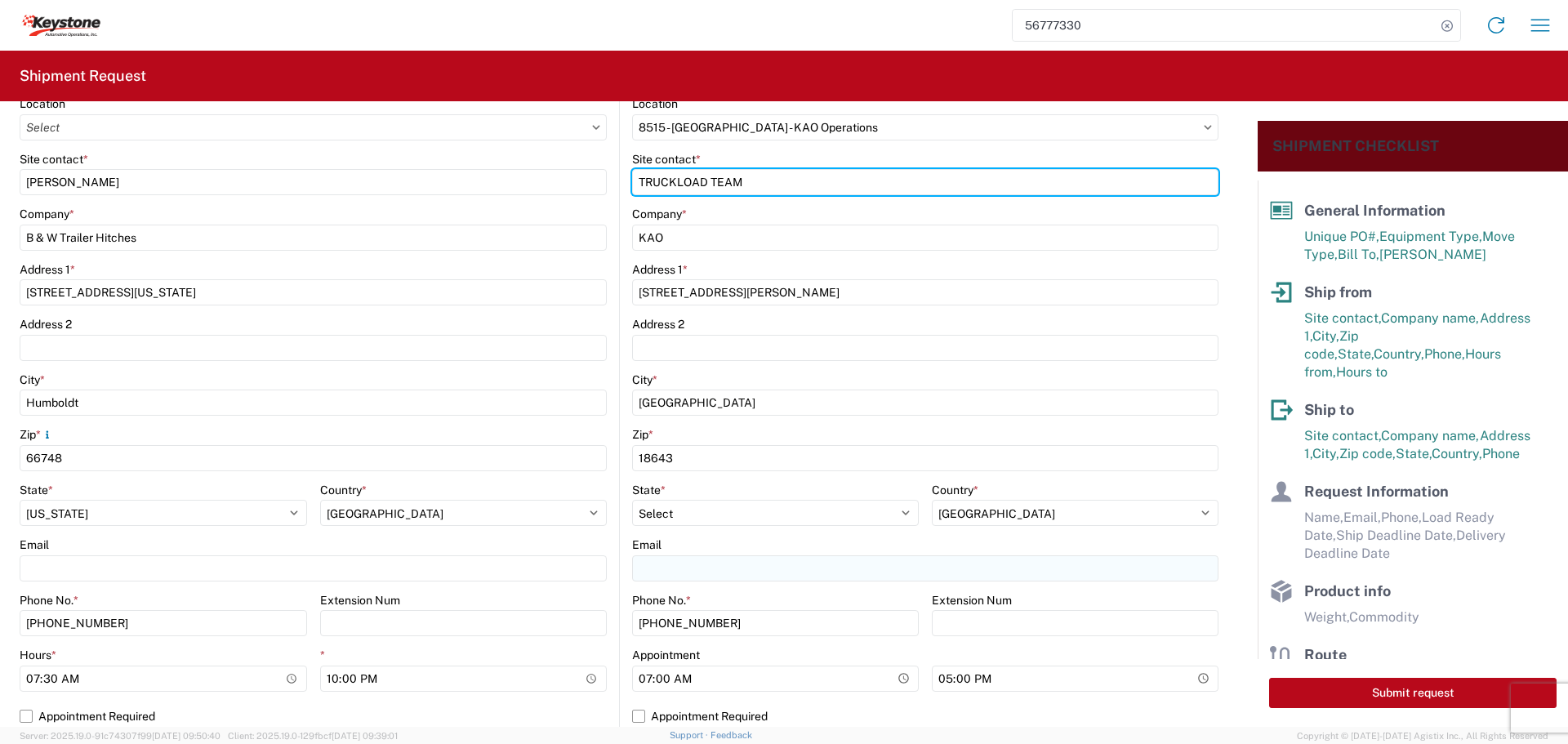
type input "TRUCKLOAD TEAM"
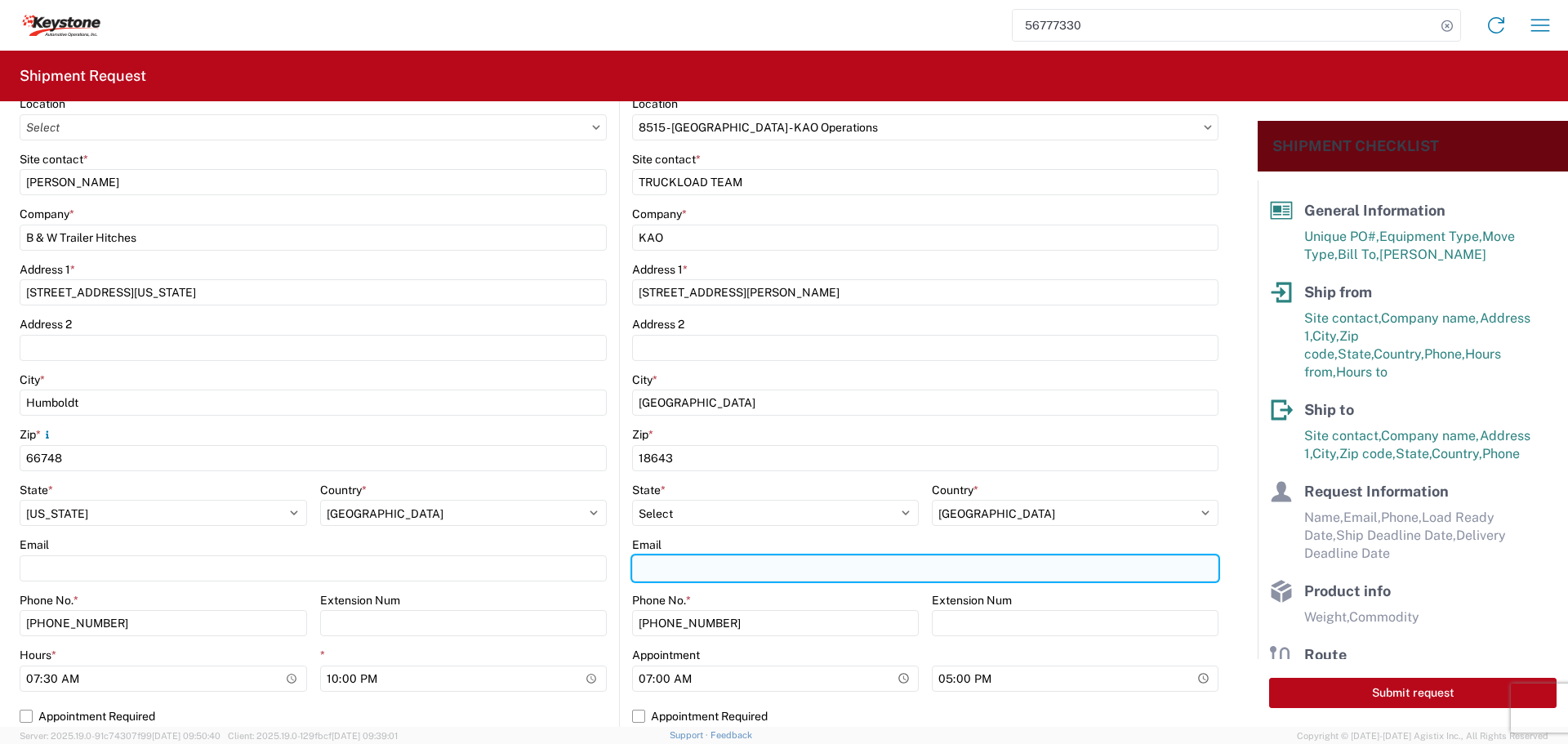
click at [674, 561] on input "Email" at bounding box center [925, 567] width 587 height 26
type input "[EMAIL_ADDRESS][DOMAIN_NAME]"
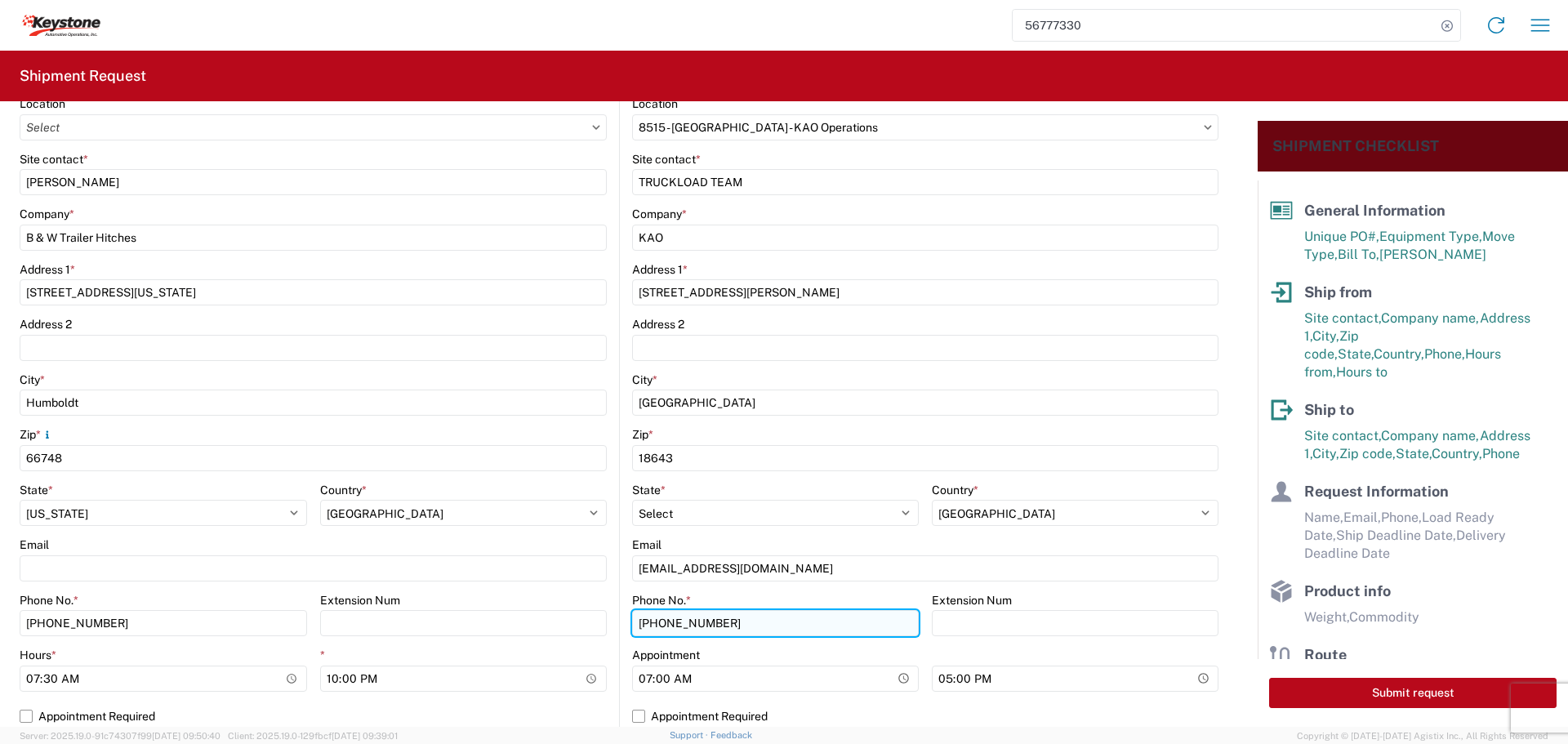
click at [726, 625] on input "[PHONE_NUMBER]" at bounding box center [775, 622] width 286 height 26
type input "5"
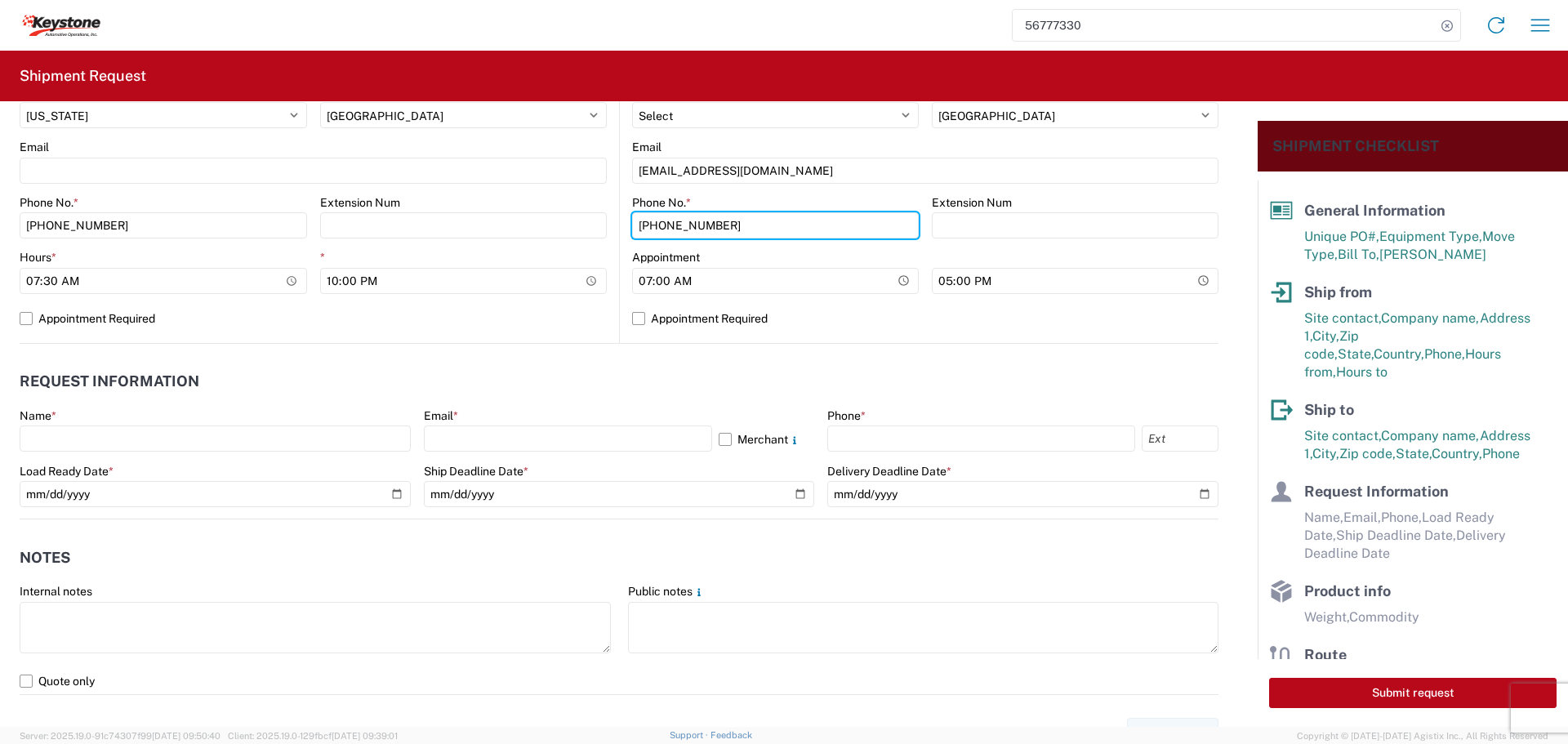
scroll to position [653, 0]
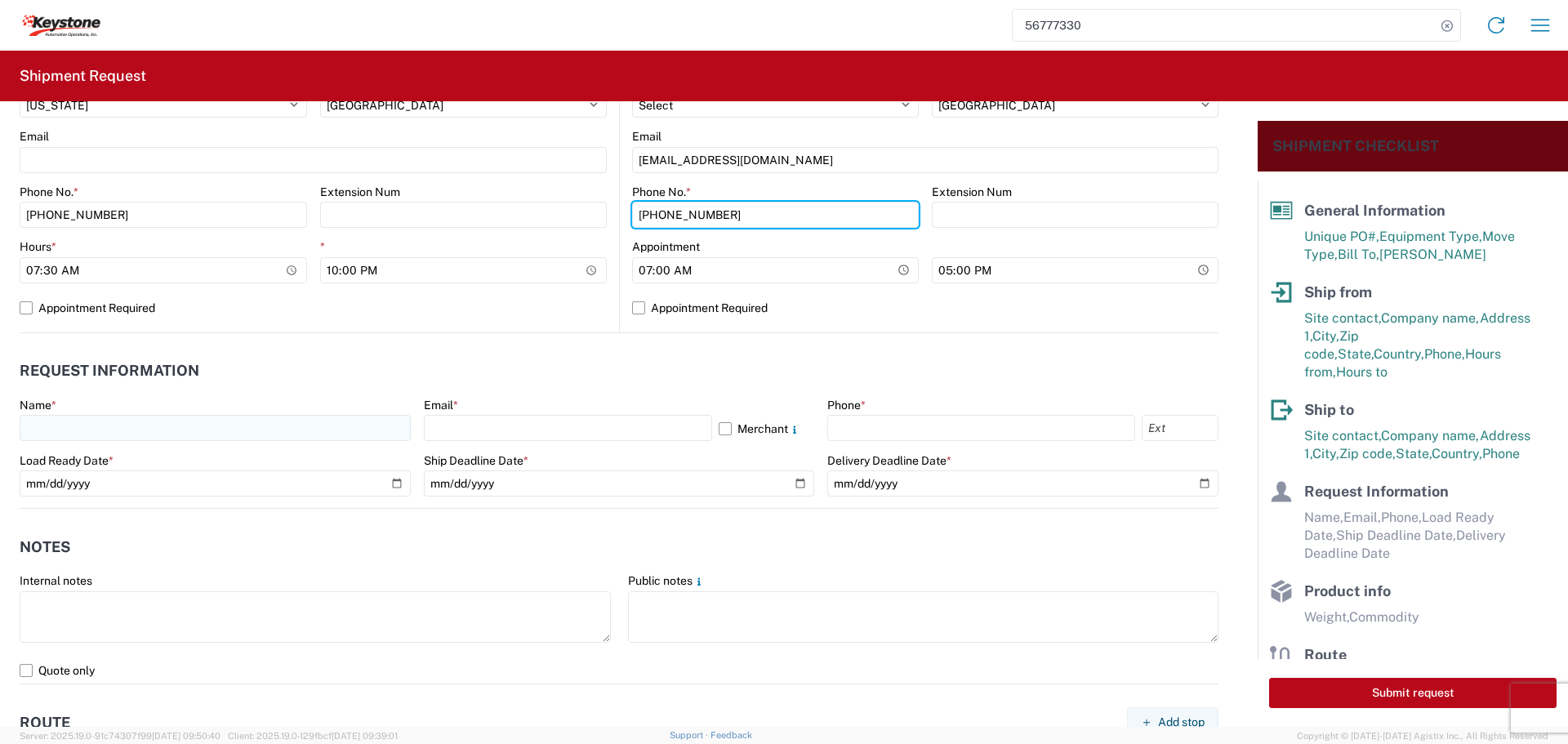
type input "[PHONE_NUMBER]"
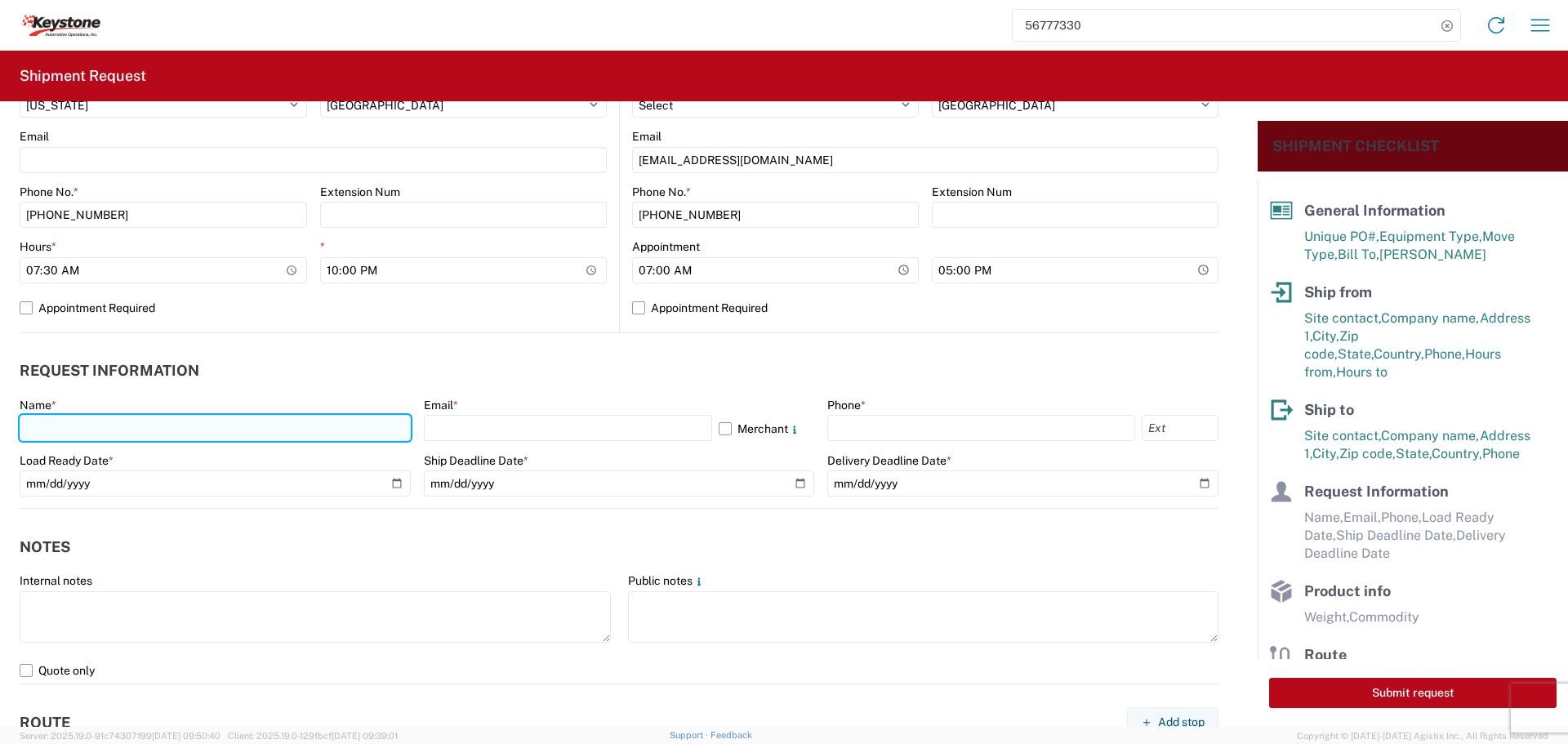
click at [88, 427] on input "text" at bounding box center [215, 427] width 391 height 26
type input "[PERSON_NAME]"
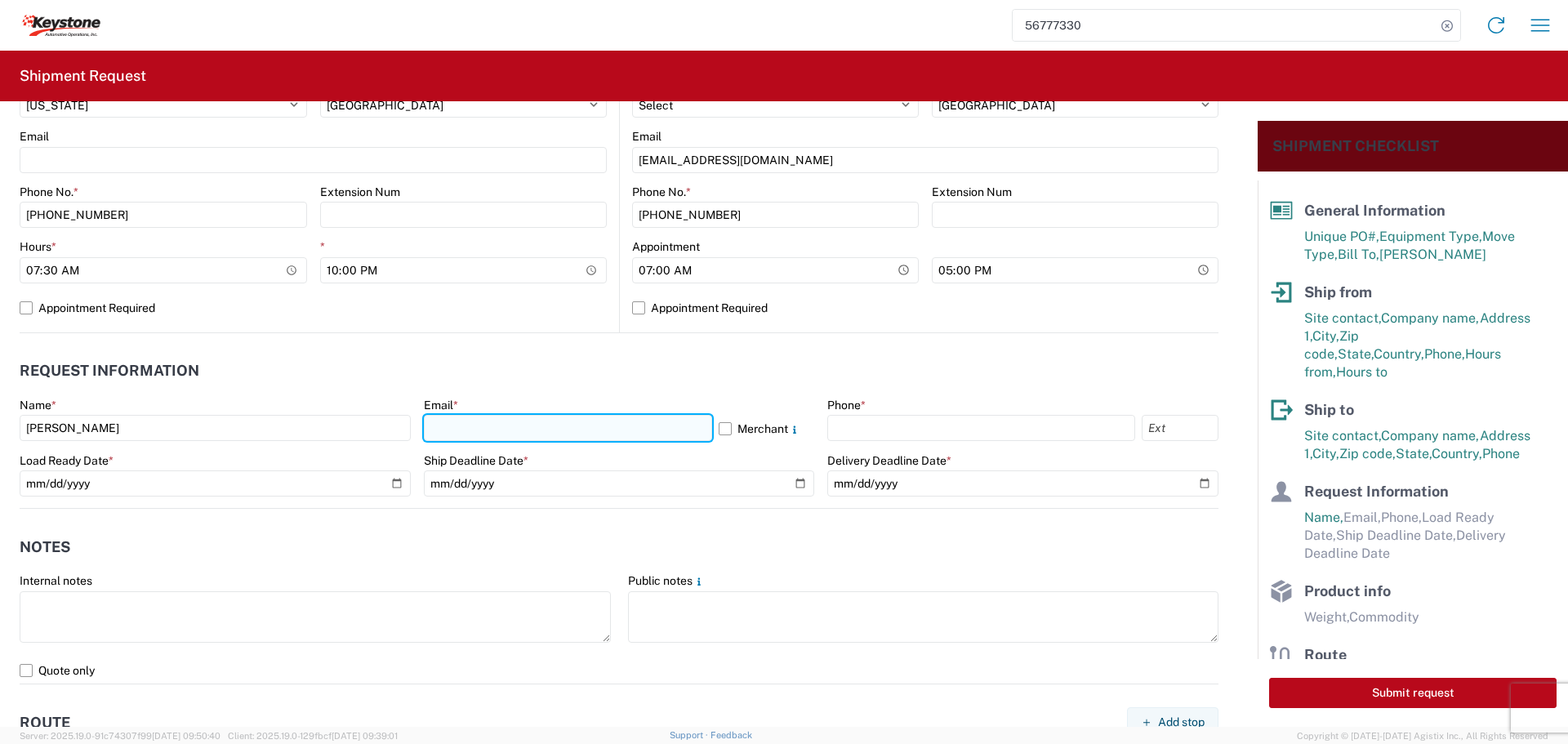
click at [455, 425] on input "text" at bounding box center [567, 427] width 288 height 26
type input "[EMAIL_ADDRESS][DOMAIN_NAME]"
click at [719, 434] on label "Merchant" at bounding box center [767, 427] width 96 height 26
click at [0, 0] on input "Merchant" at bounding box center [0, 0] width 0 height 0
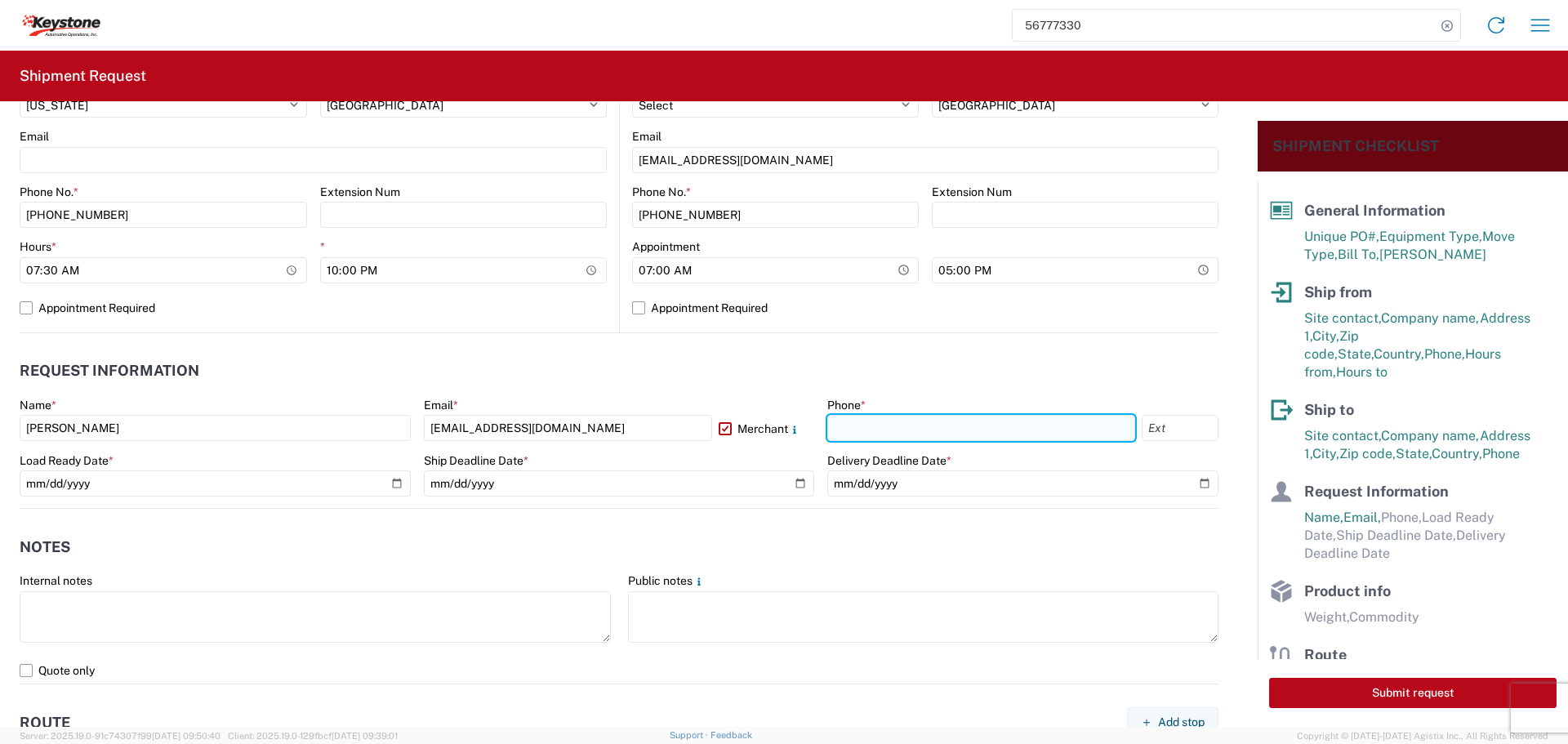
click at [852, 432] on input "text" at bounding box center [981, 427] width 308 height 26
type input "[PHONE_NUMBER]"
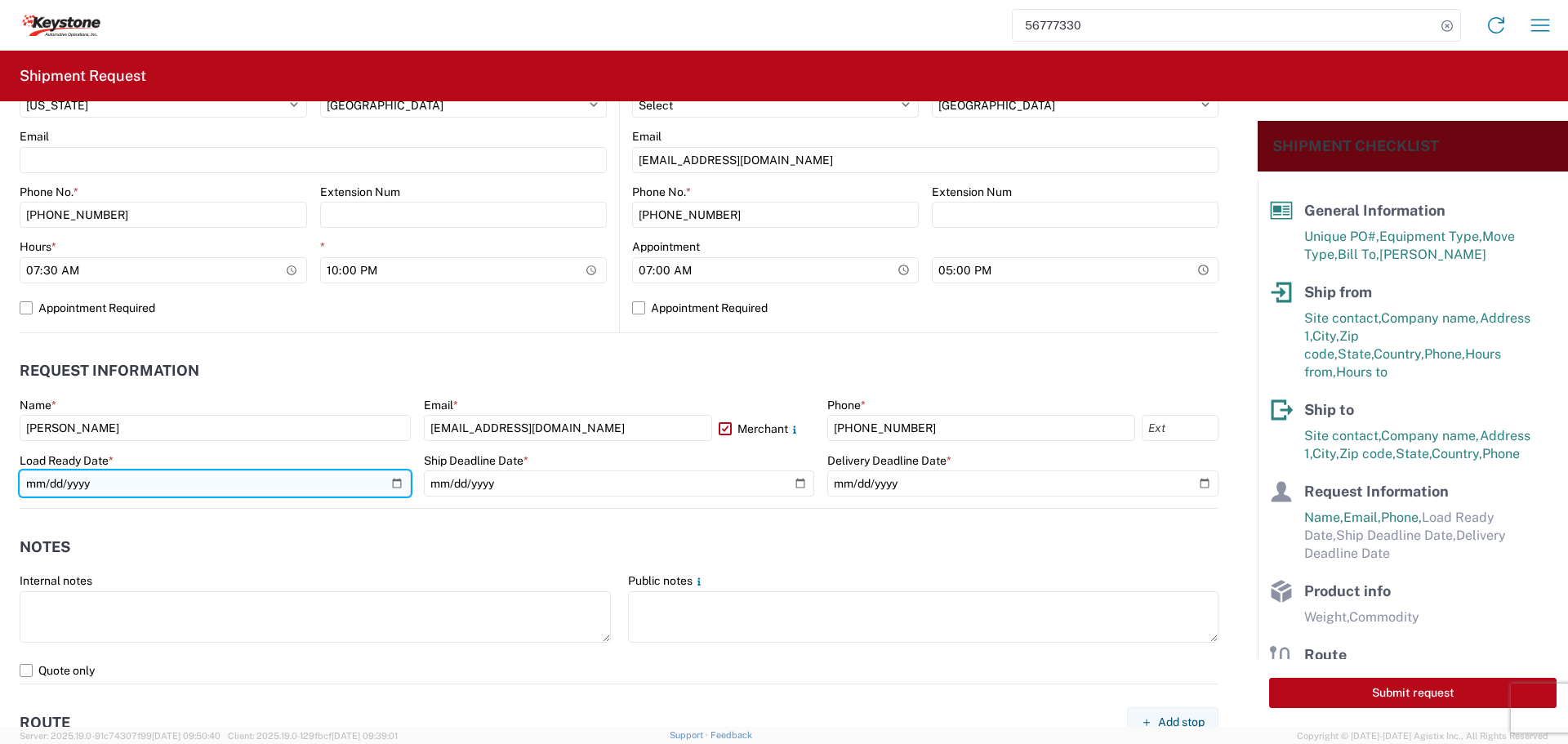
click at [393, 490] on input "date" at bounding box center [215, 483] width 391 height 26
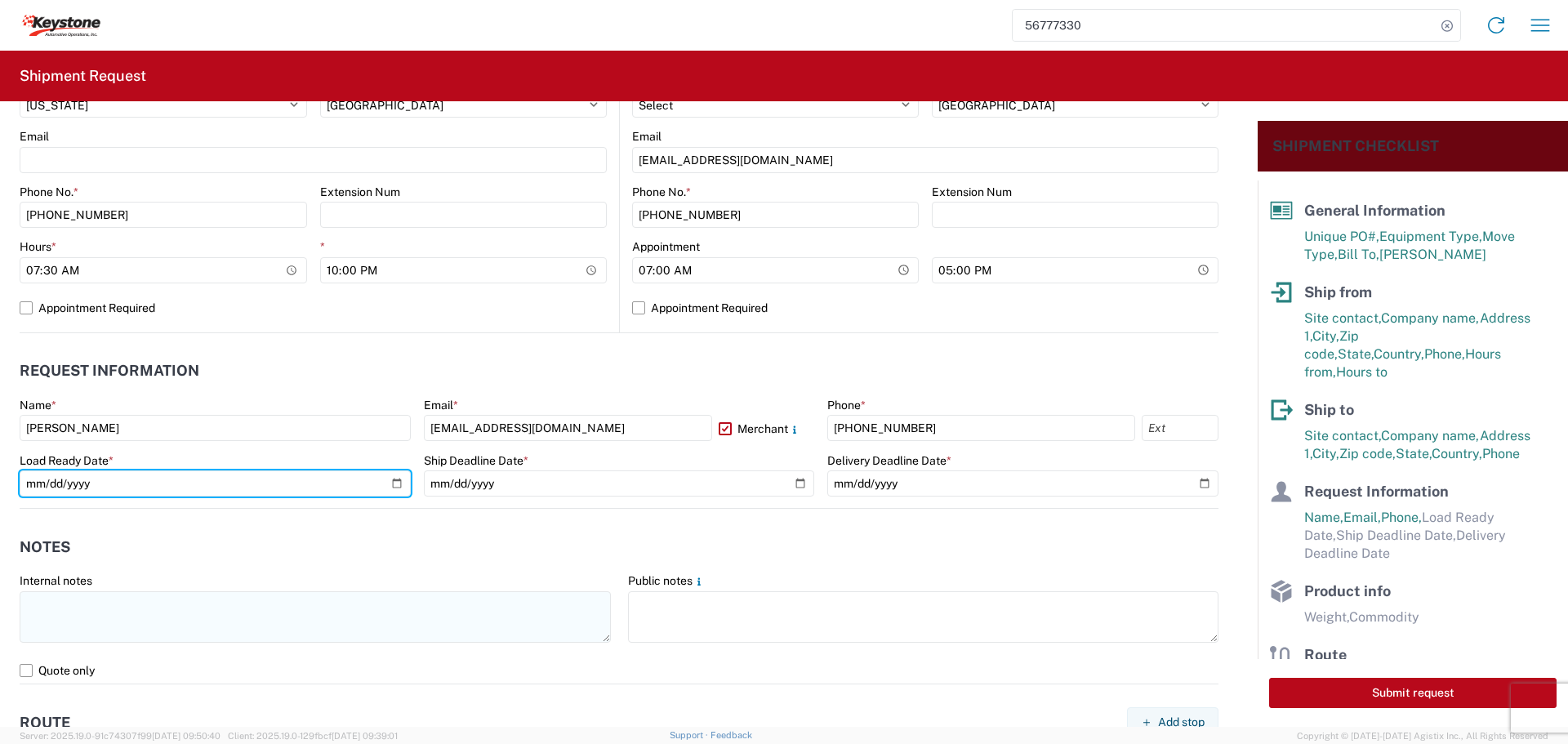
type input "[DATE]"
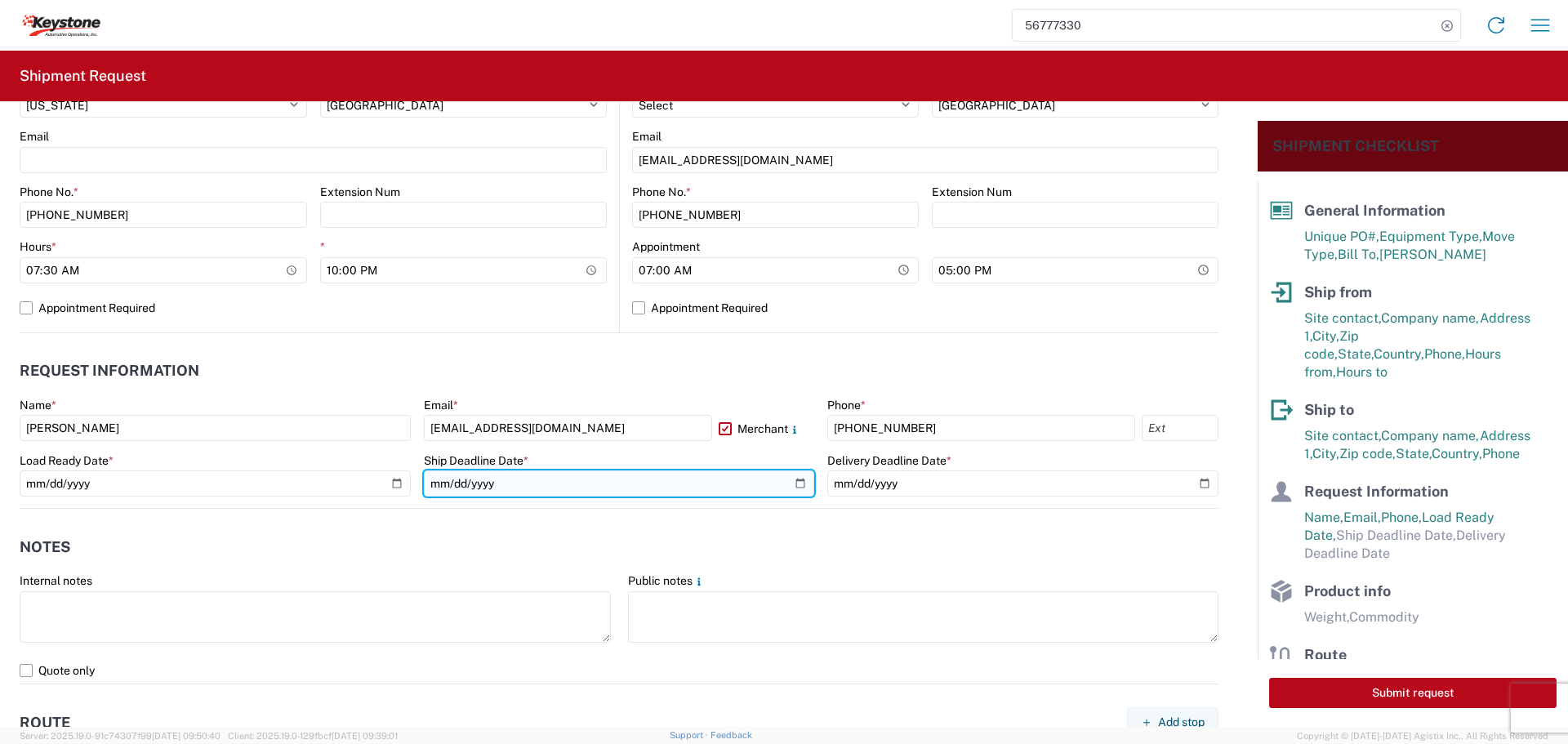
click at [793, 484] on input "date" at bounding box center [619, 483] width 391 height 26
type input "[DATE]"
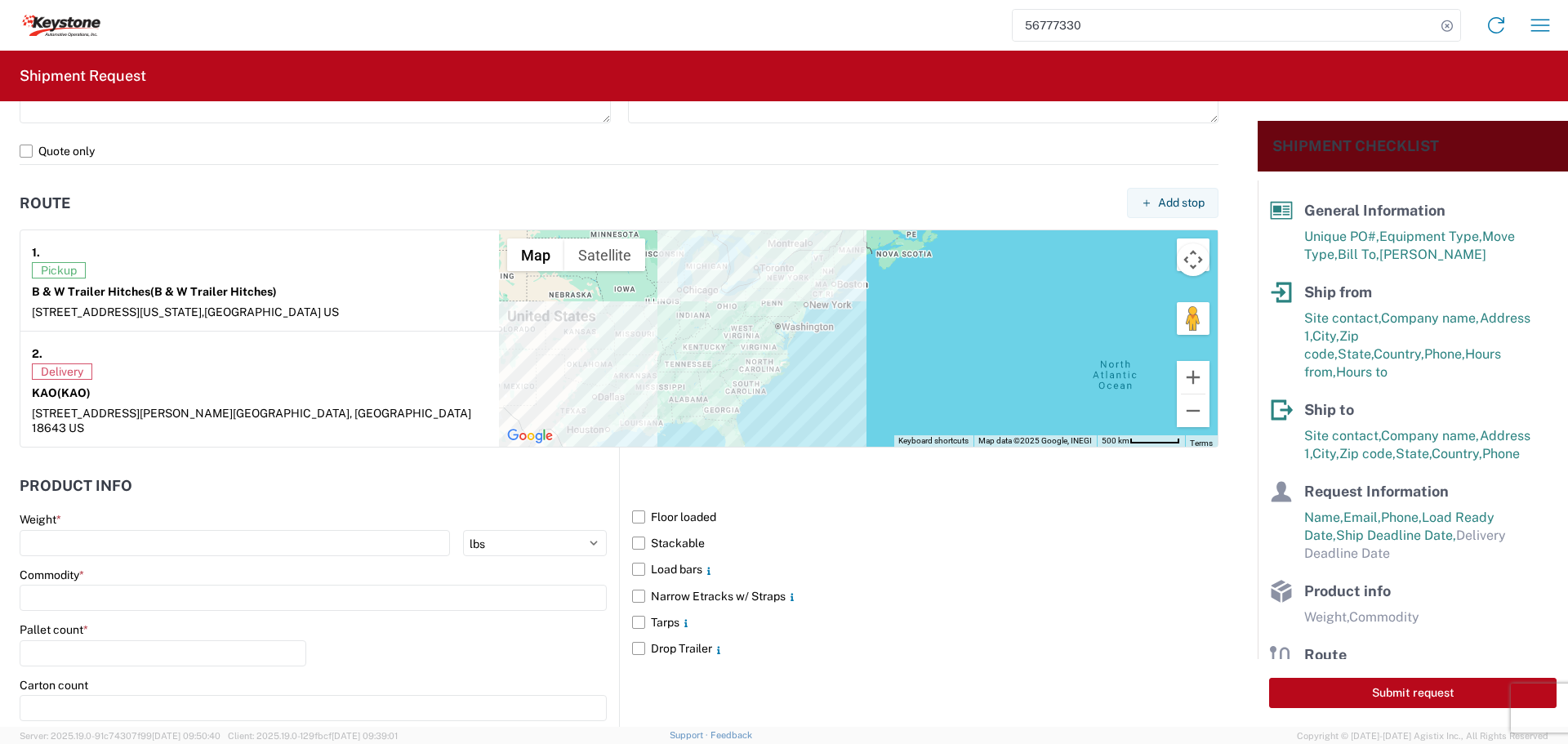
scroll to position [1306, 0]
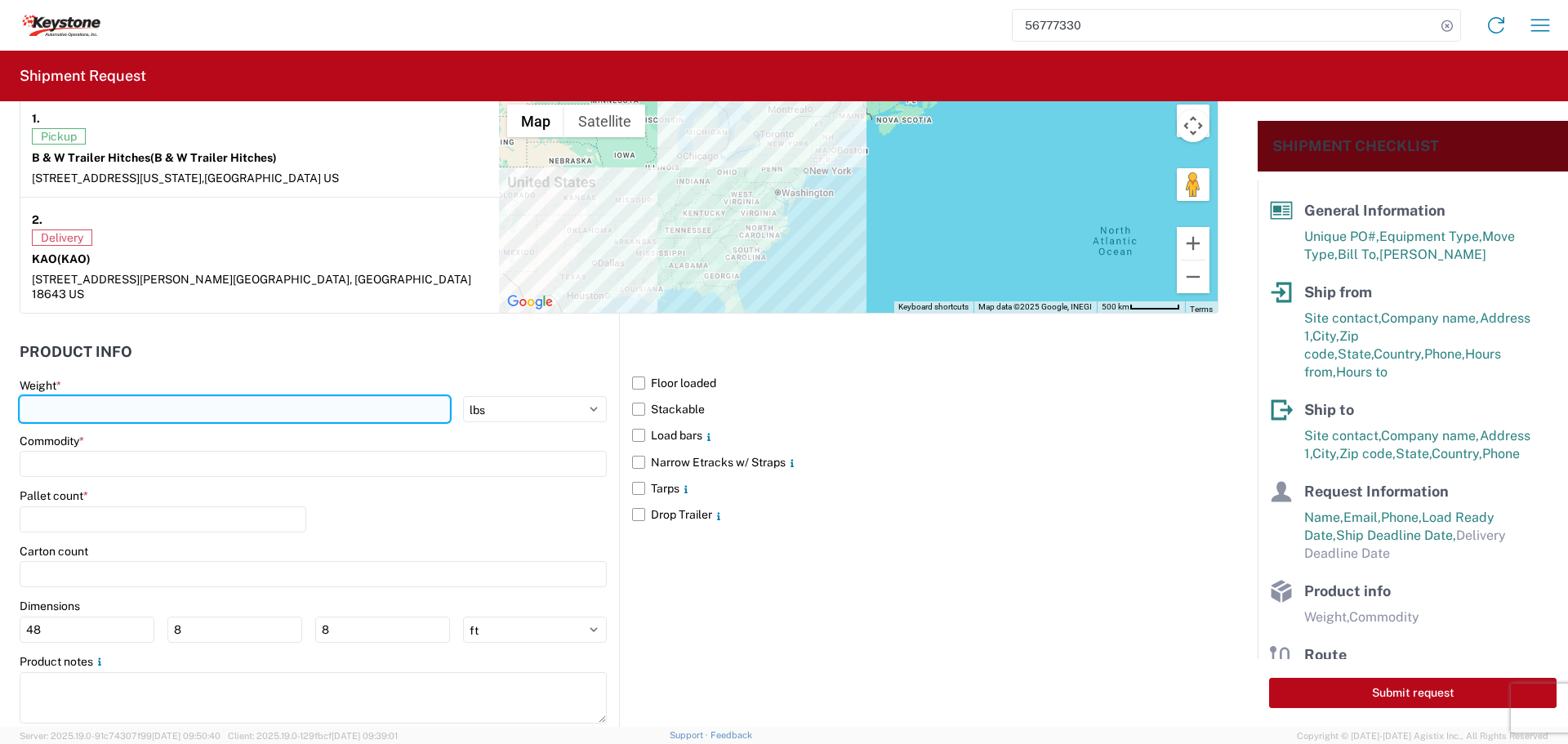
click at [140, 399] on input "number" at bounding box center [235, 408] width 431 height 26
type input "29507"
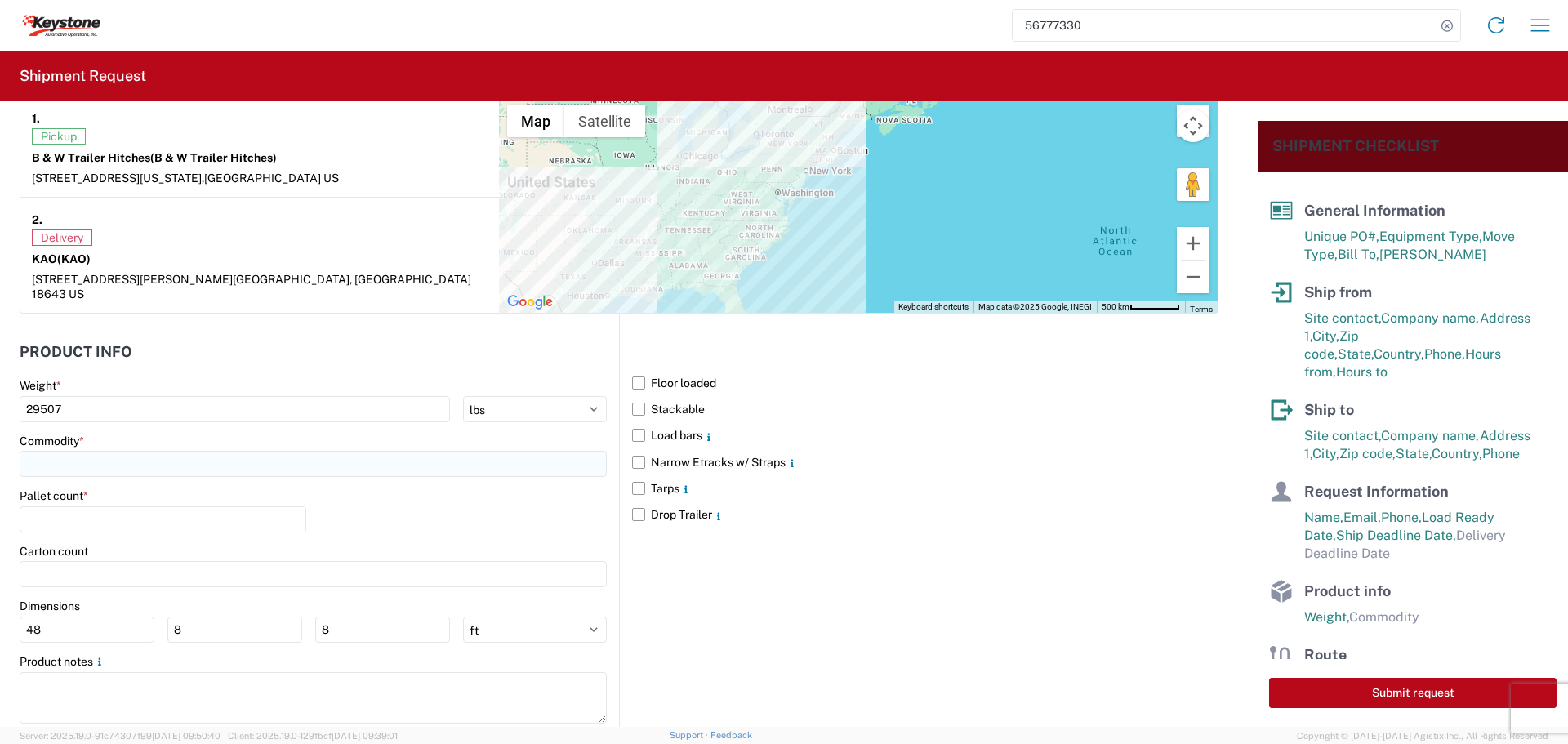
click at [105, 450] on input at bounding box center [314, 463] width 587 height 26
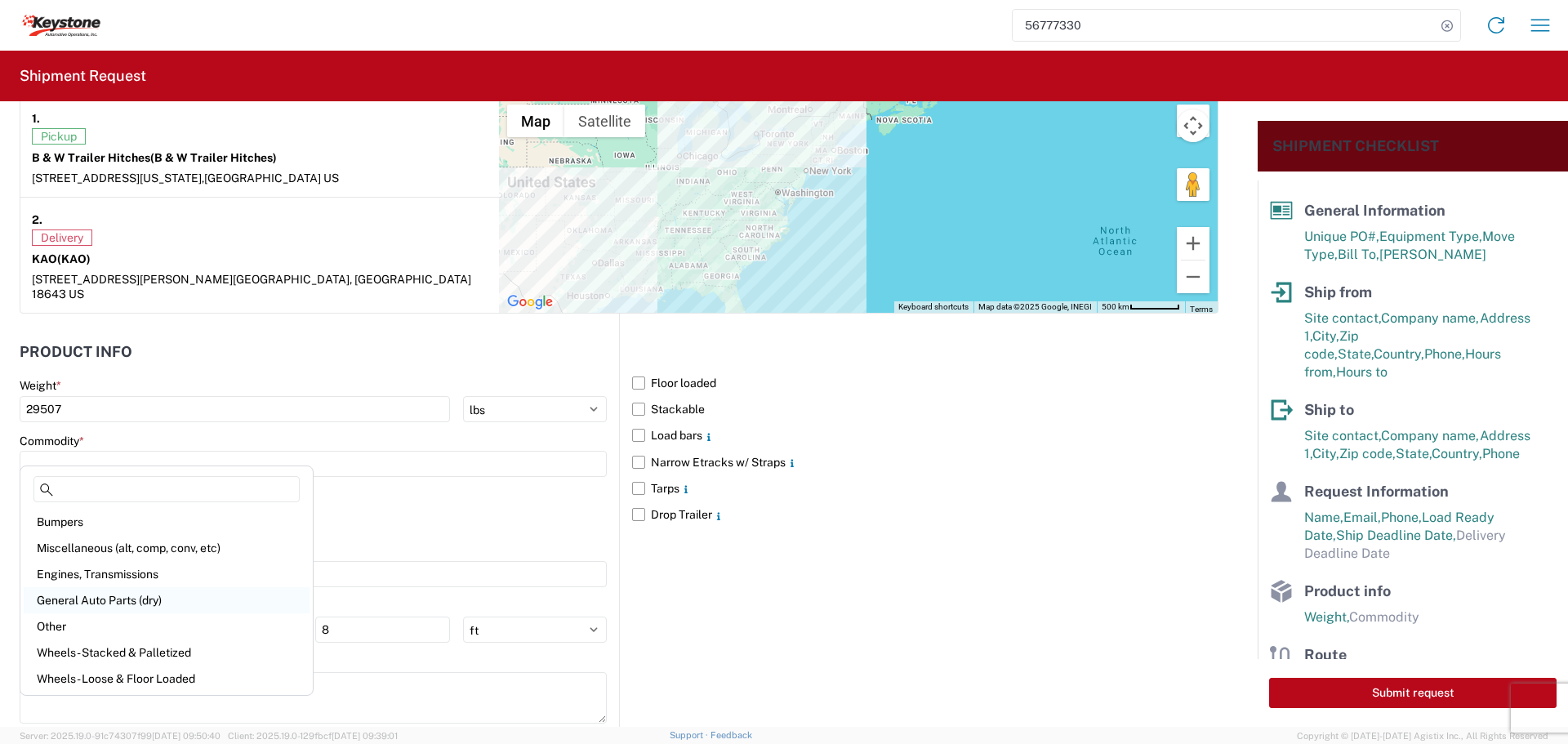
click at [60, 600] on div "General Auto Parts (dry)" at bounding box center [167, 600] width 286 height 26
type input "General Auto Parts (dry)"
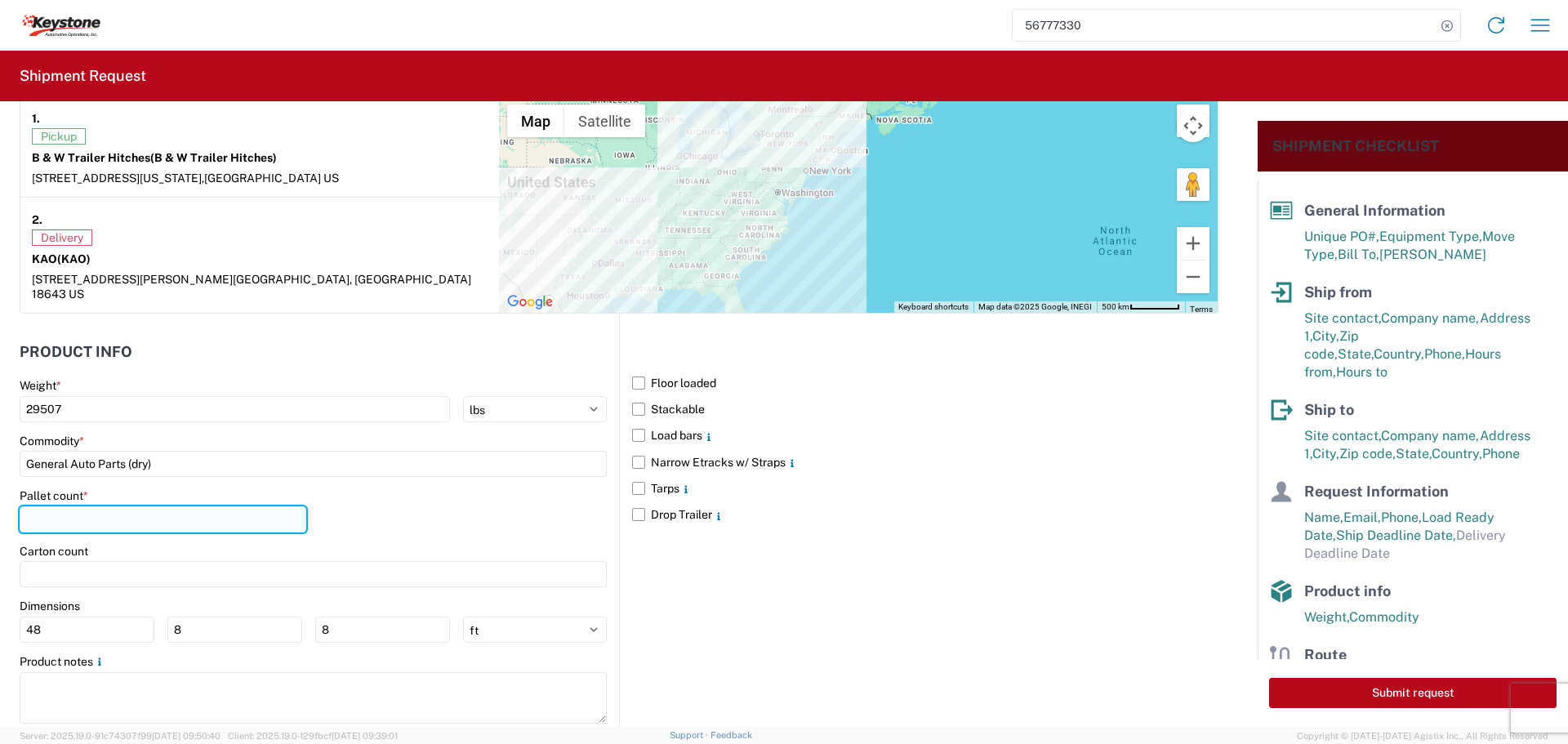
click at [80, 506] on input "number" at bounding box center [163, 518] width 286 height 26
type input "23"
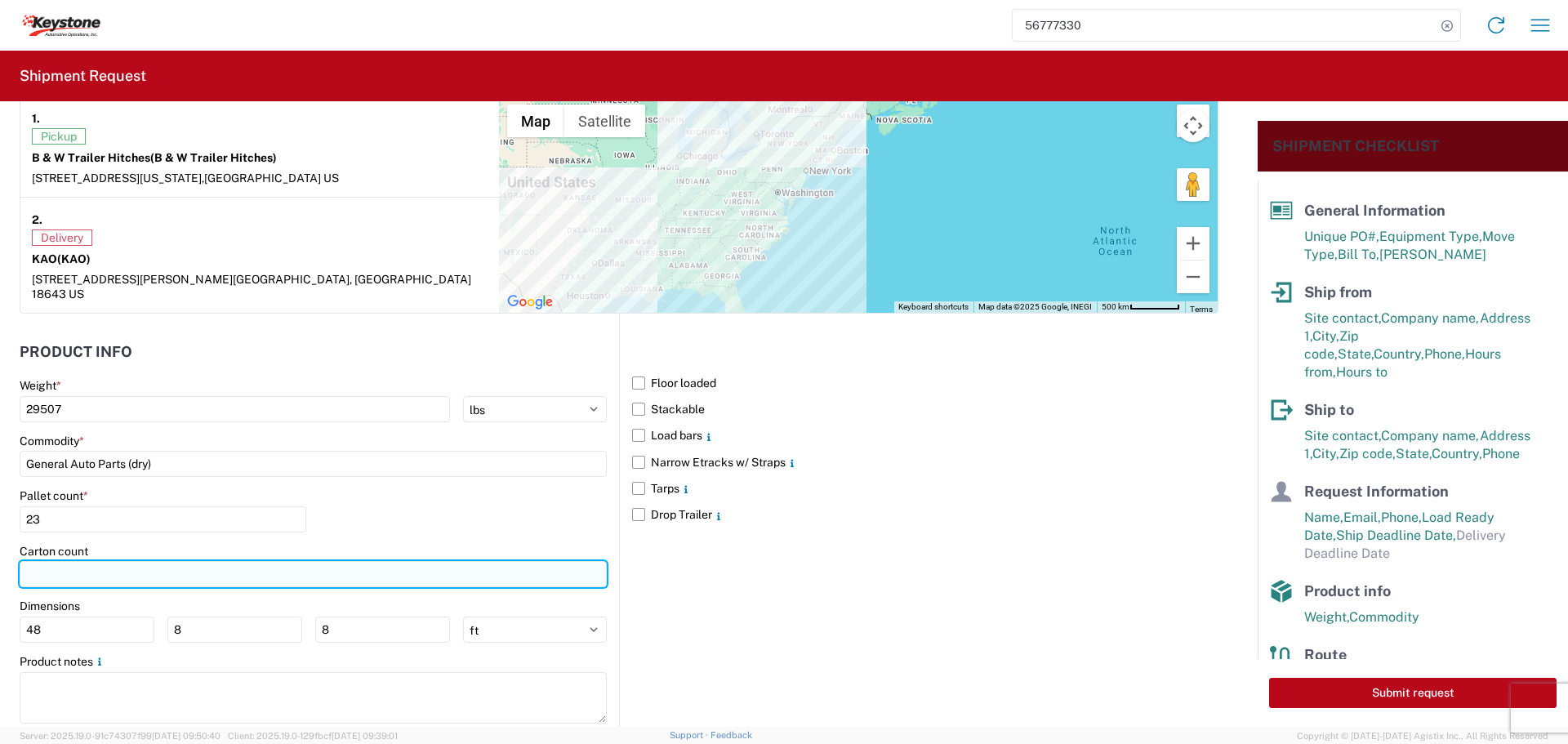
click at [52, 561] on input "number" at bounding box center [314, 573] width 587 height 26
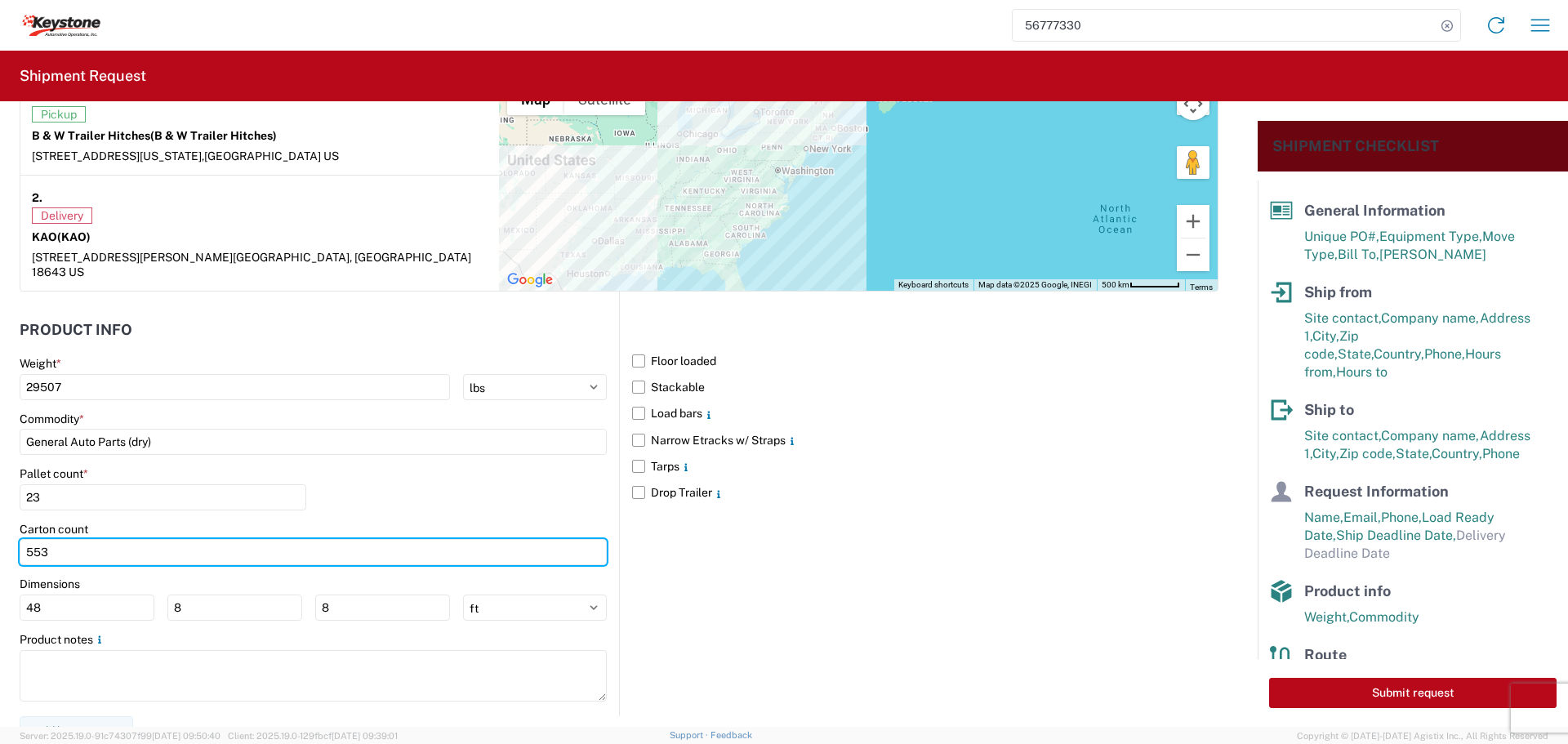
scroll to position [1333, 0]
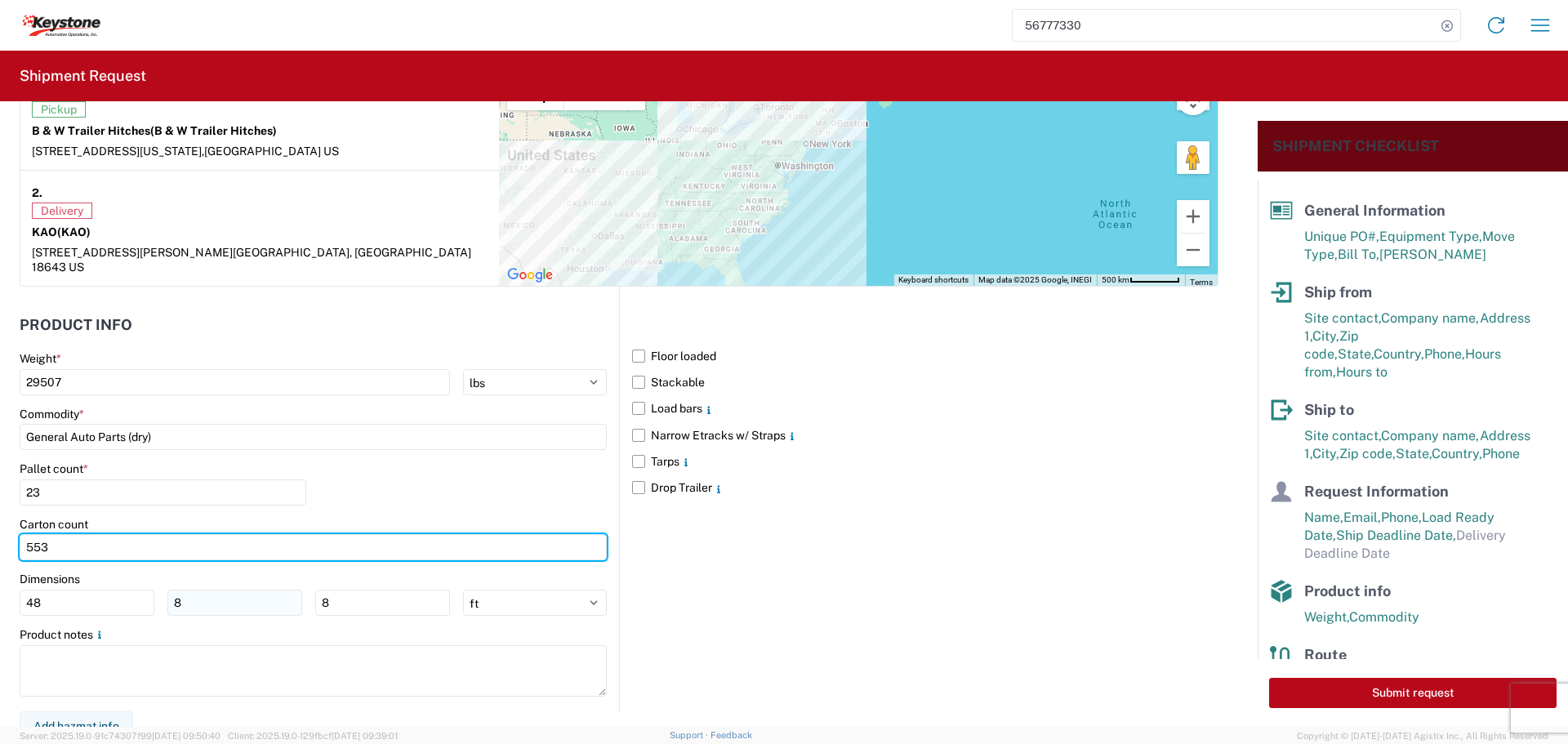
type input "553"
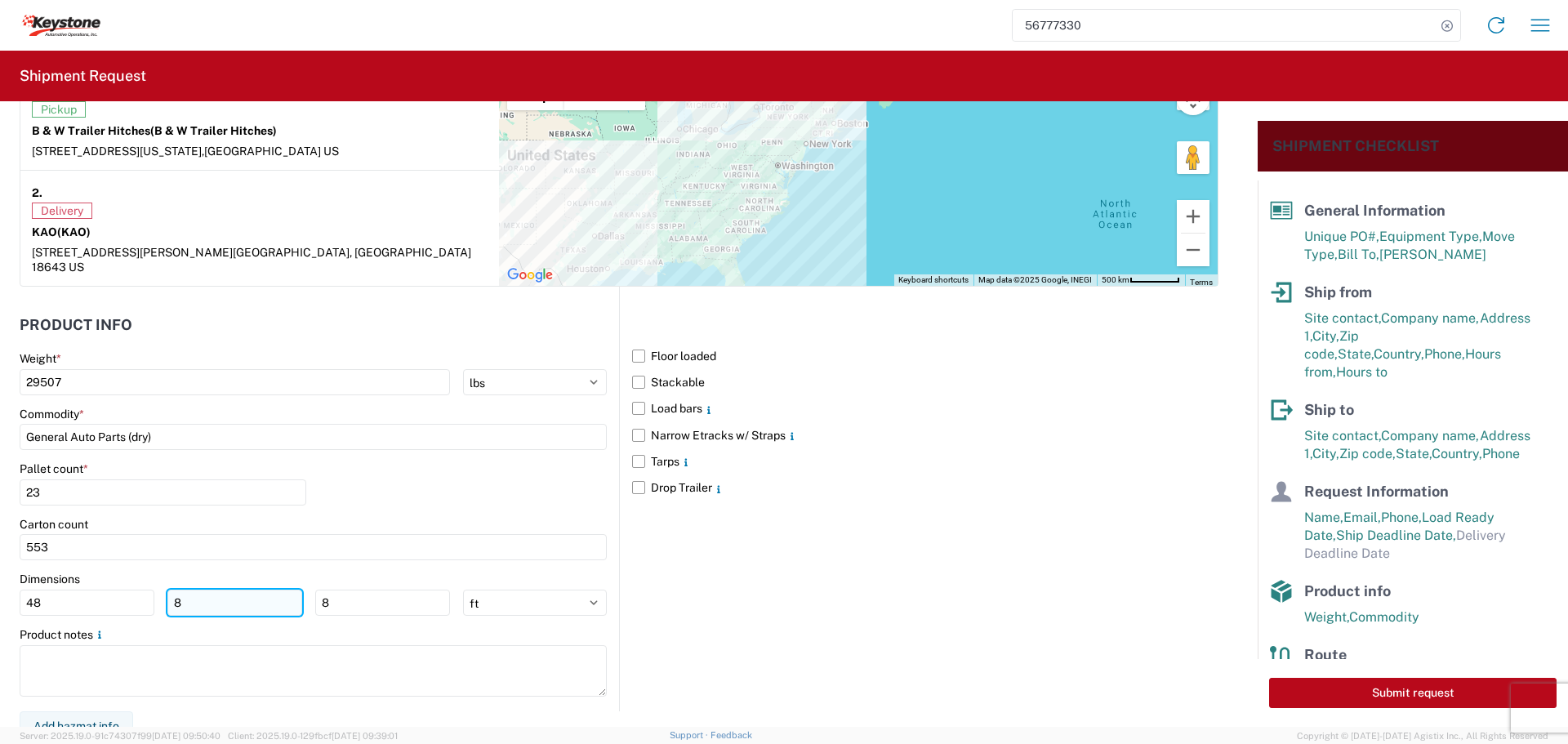
click at [194, 594] on input "8" at bounding box center [235, 602] width 134 height 26
type input "40"
click at [337, 594] on input "8" at bounding box center [382, 602] width 134 height 26
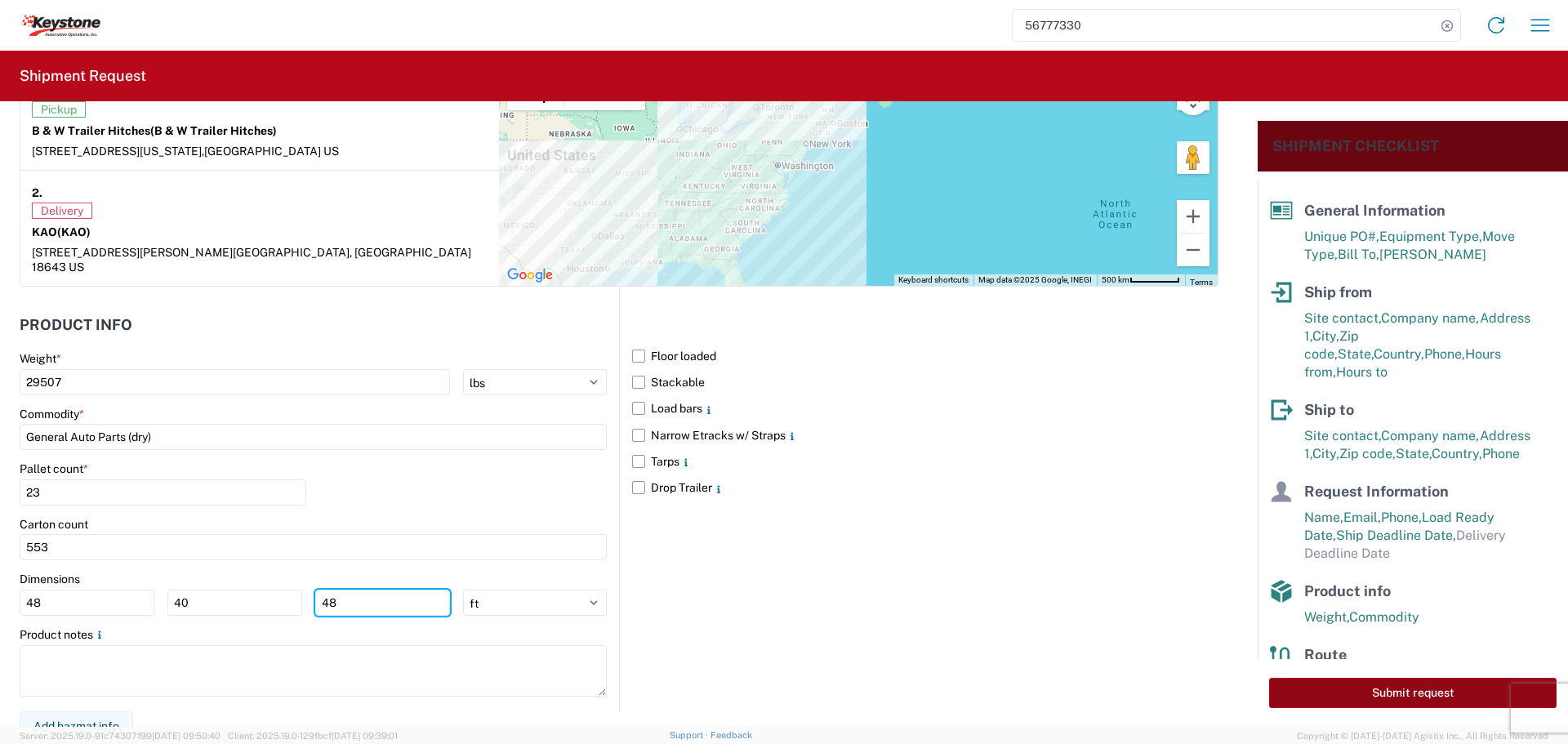
type input "48"
click at [1338, 693] on button "Submit request" at bounding box center [1413, 693] width 287 height 30
select select "US"
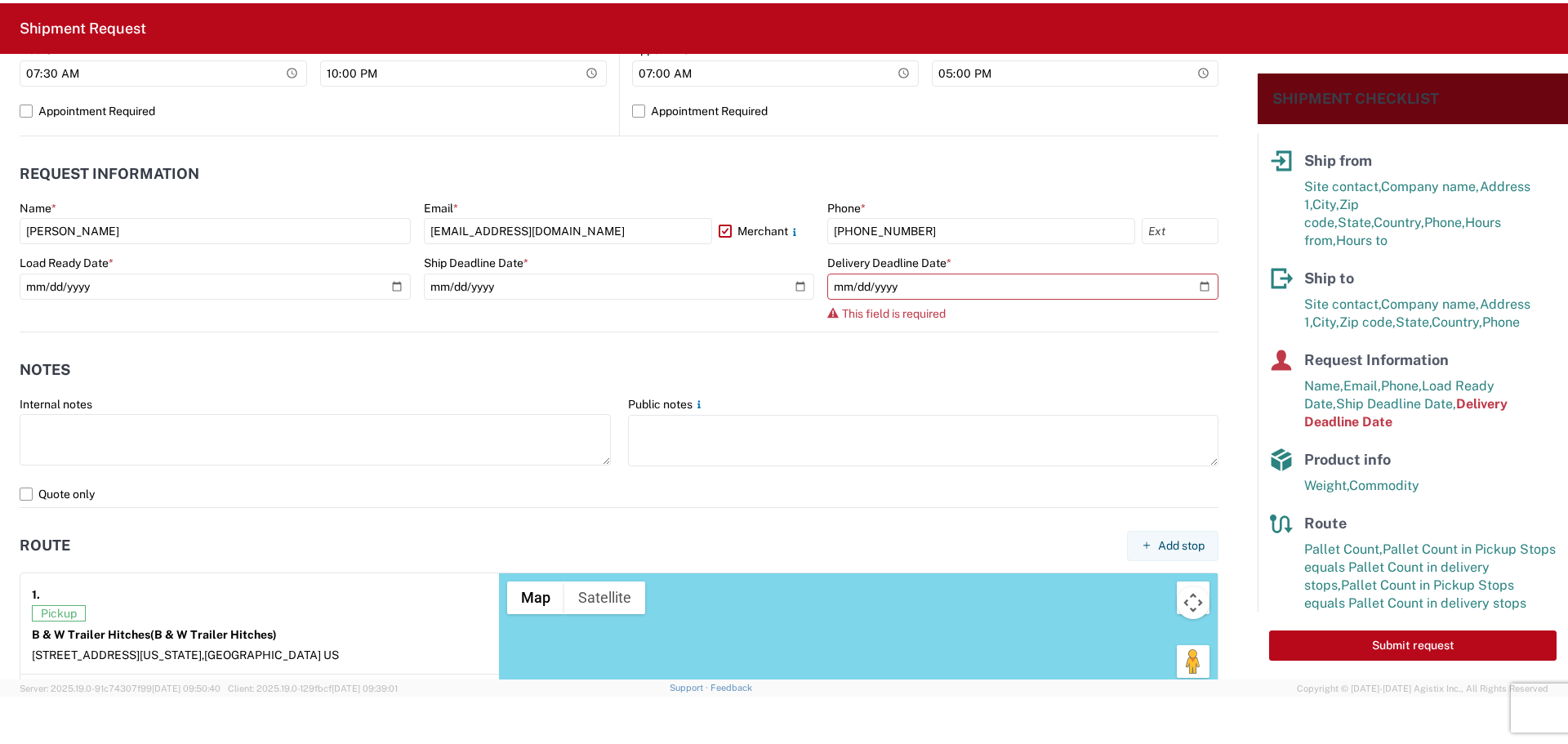
scroll to position [781, 0]
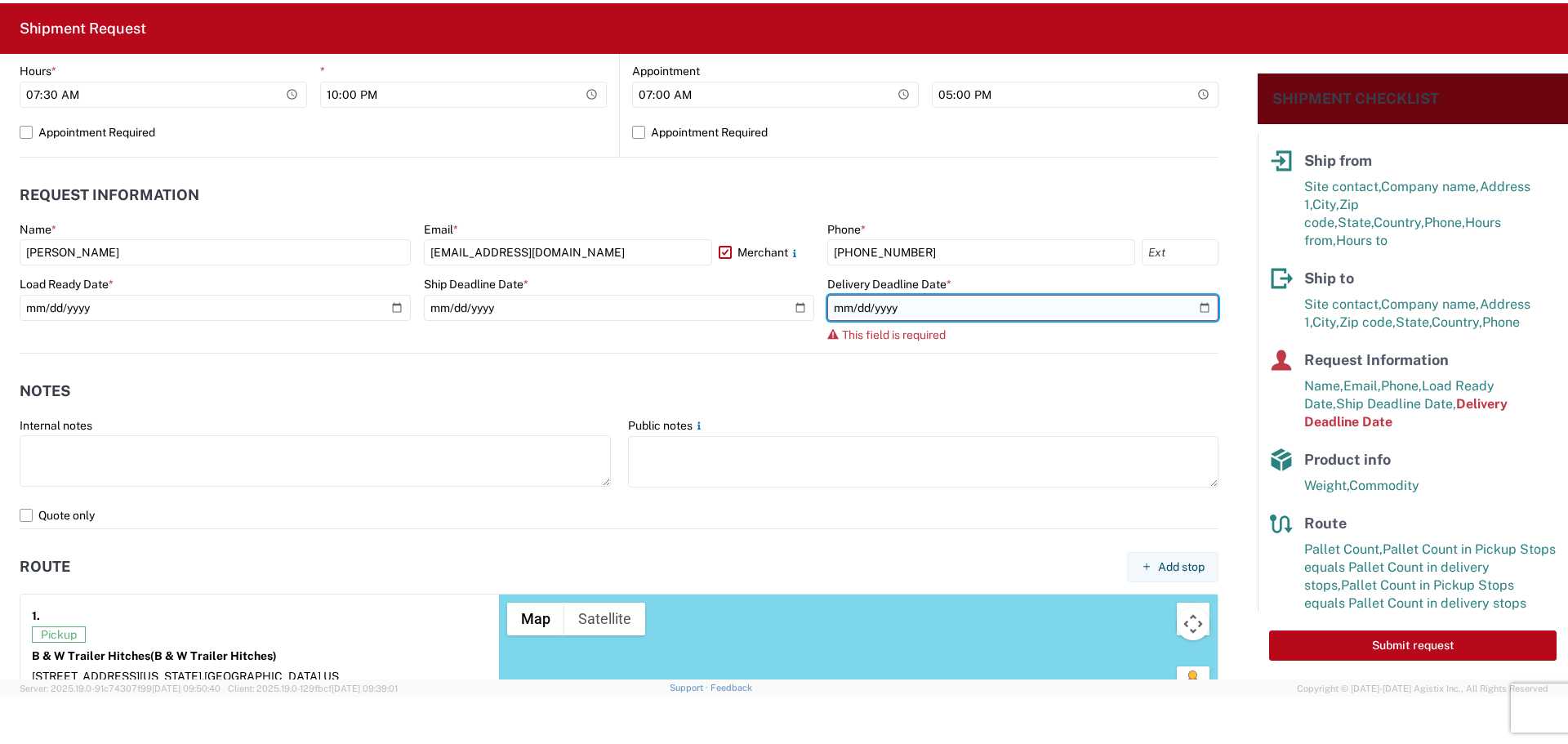
click at [1190, 305] on input "date" at bounding box center [1022, 307] width 391 height 26
type input "[DATE]"
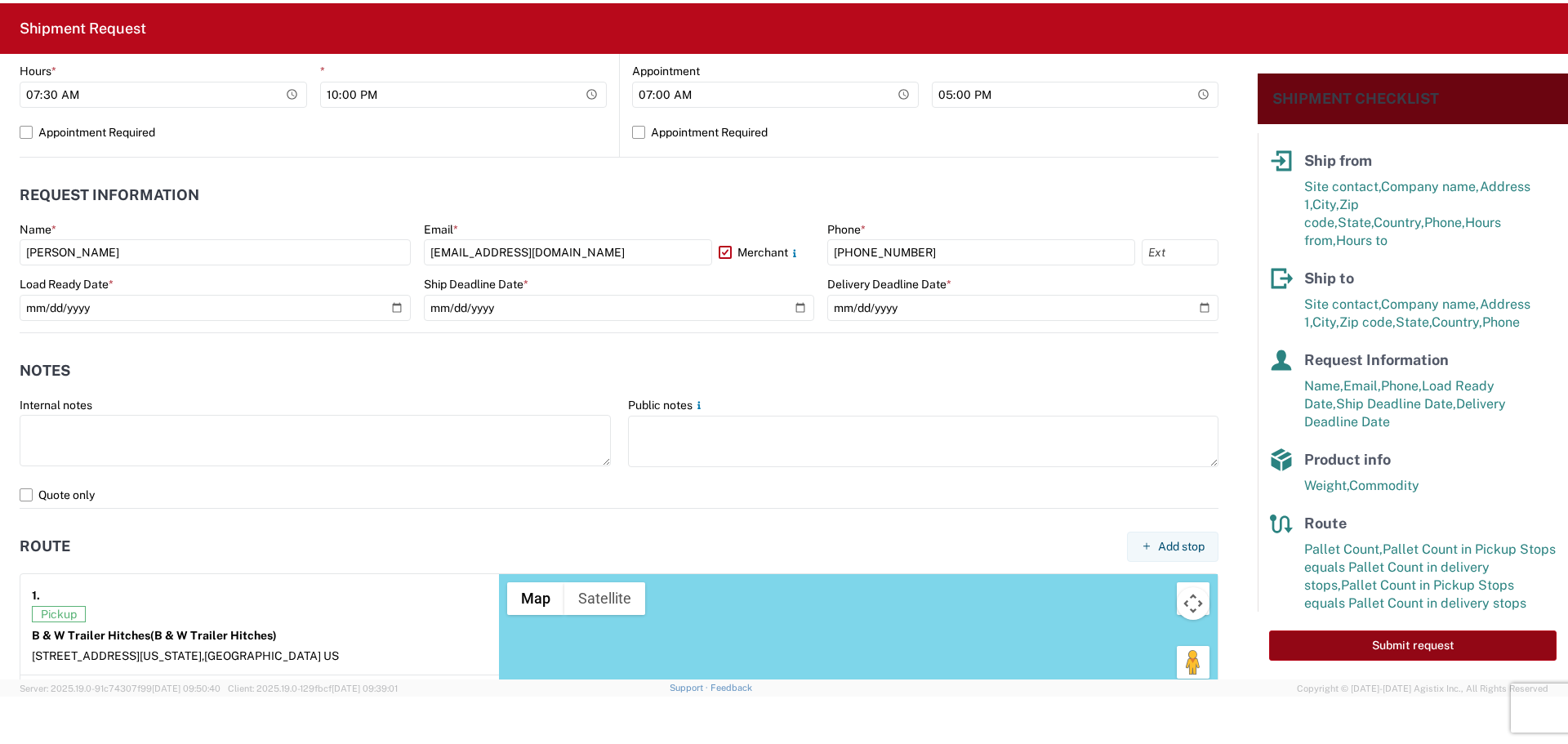
click at [1361, 648] on button "Submit request" at bounding box center [1413, 645] width 287 height 30
